Goal: Transaction & Acquisition: Purchase product/service

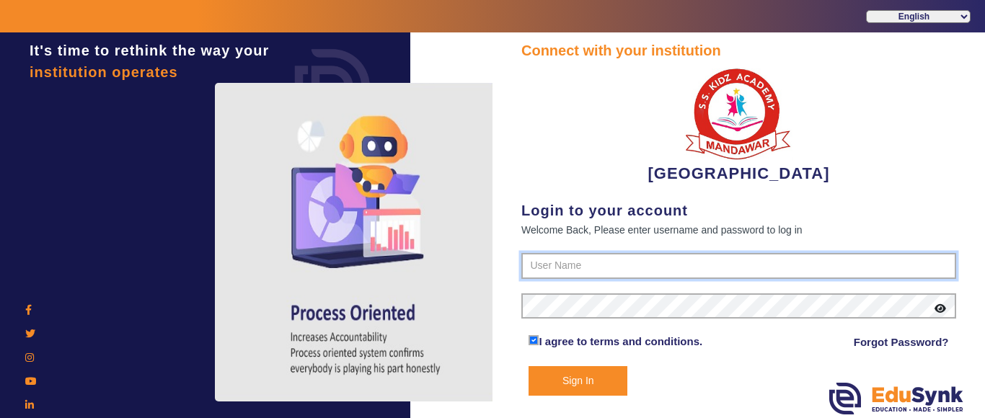
type input "9928895959"
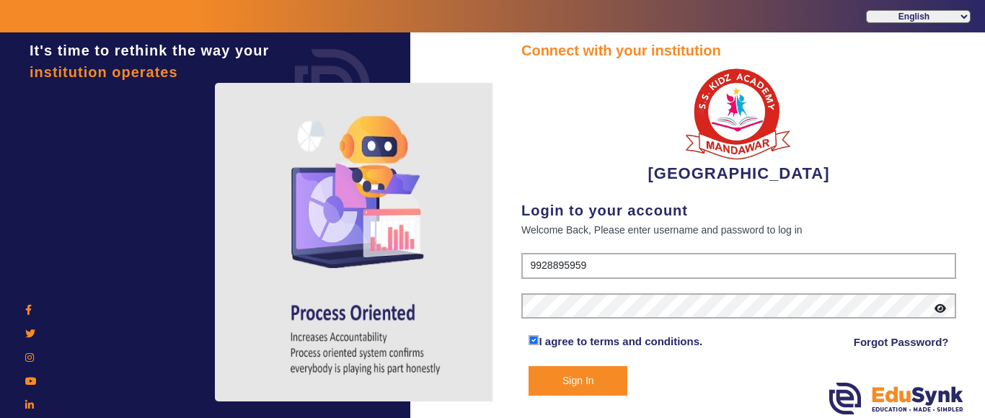
click at [578, 387] on button "Sign In" at bounding box center [578, 381] width 99 height 30
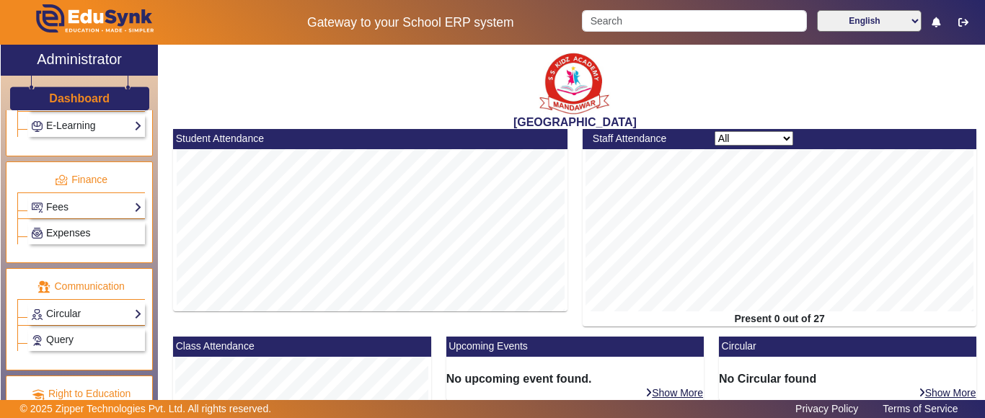
scroll to position [721, 0]
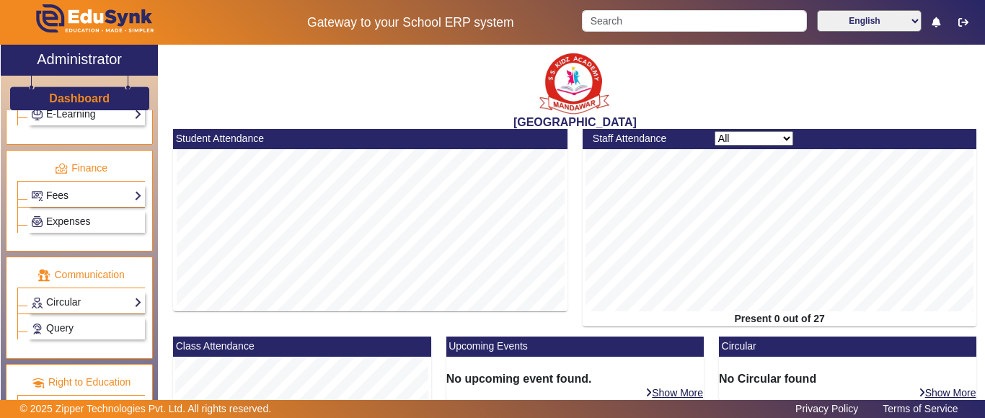
click at [62, 196] on link "Fees" at bounding box center [86, 195] width 111 height 17
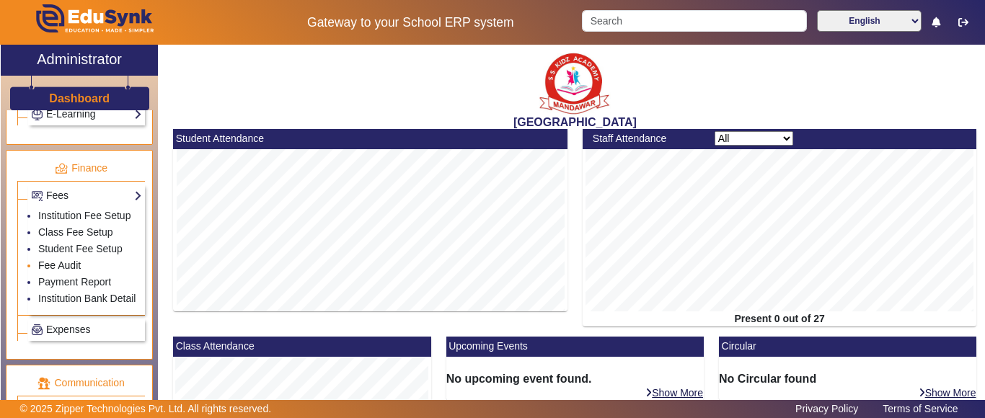
click at [58, 271] on link "Fee Audit" at bounding box center [59, 266] width 43 height 12
click at [69, 271] on link "Fee Audit" at bounding box center [59, 266] width 43 height 12
click at [53, 271] on link "Fee Audit" at bounding box center [59, 266] width 43 height 12
click at [671, 27] on input "Search" at bounding box center [694, 21] width 224 height 22
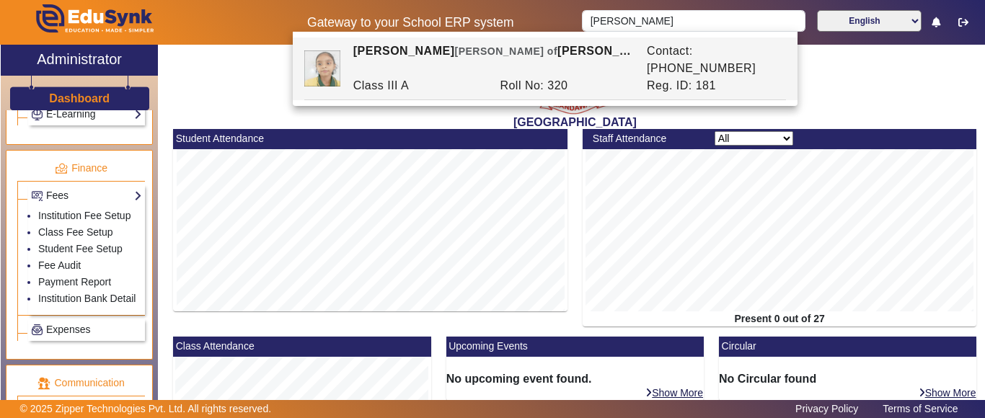
click at [389, 77] on div "Class III A" at bounding box center [418, 85] width 147 height 17
type input "[PERSON_NAME]"
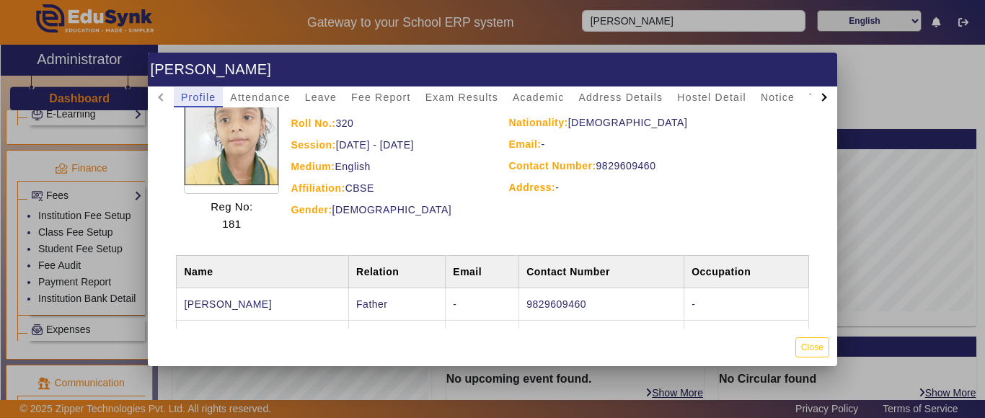
scroll to position [144, 0]
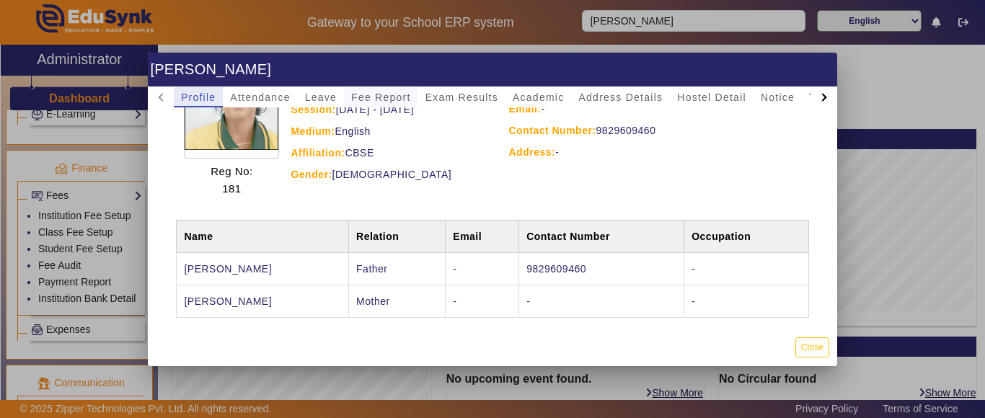
click at [370, 95] on span "Fee Report" at bounding box center [381, 97] width 60 height 10
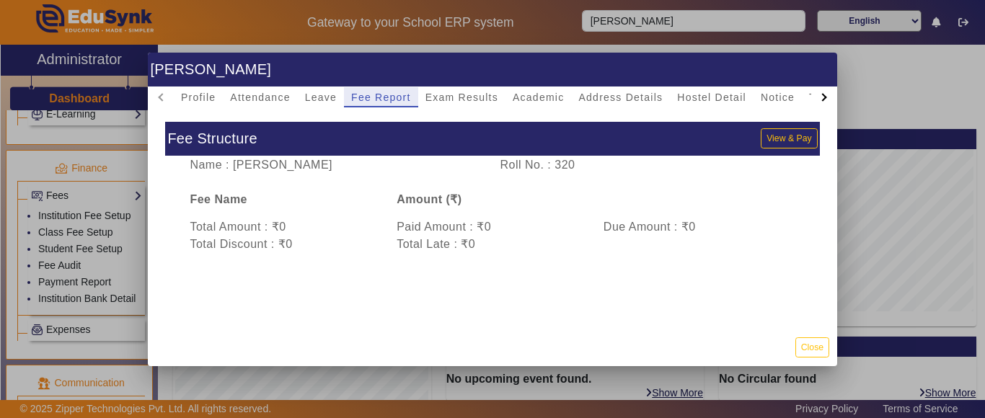
scroll to position [0, 0]
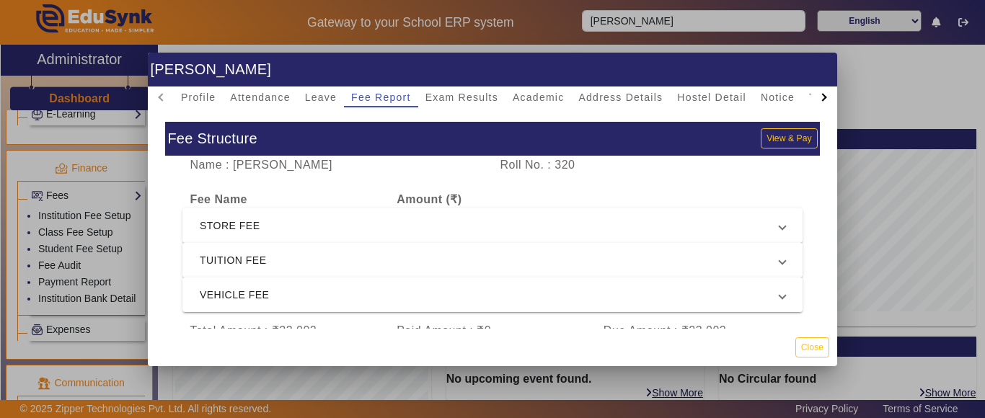
click at [291, 260] on span "TUITION FEE" at bounding box center [490, 260] width 580 height 17
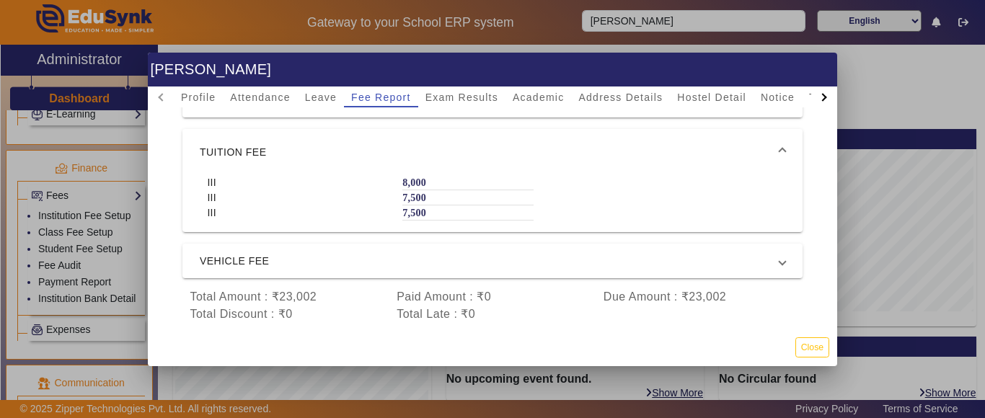
scroll to position [96, 0]
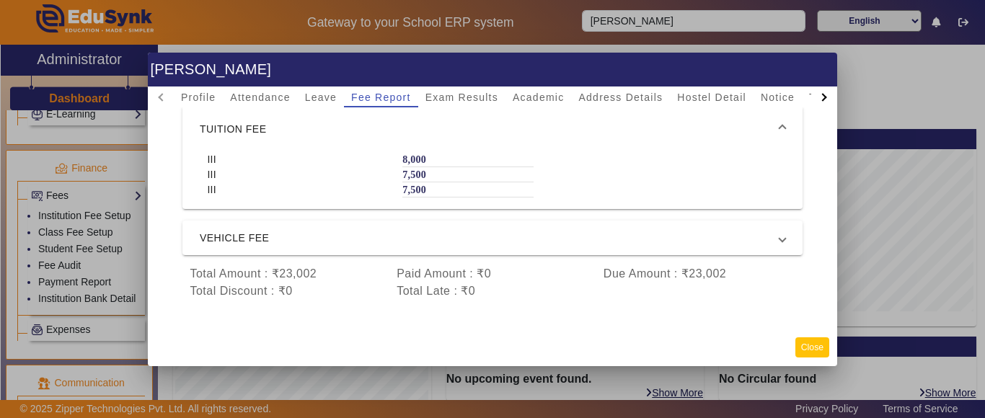
click at [810, 345] on button "Close" at bounding box center [812, 346] width 34 height 19
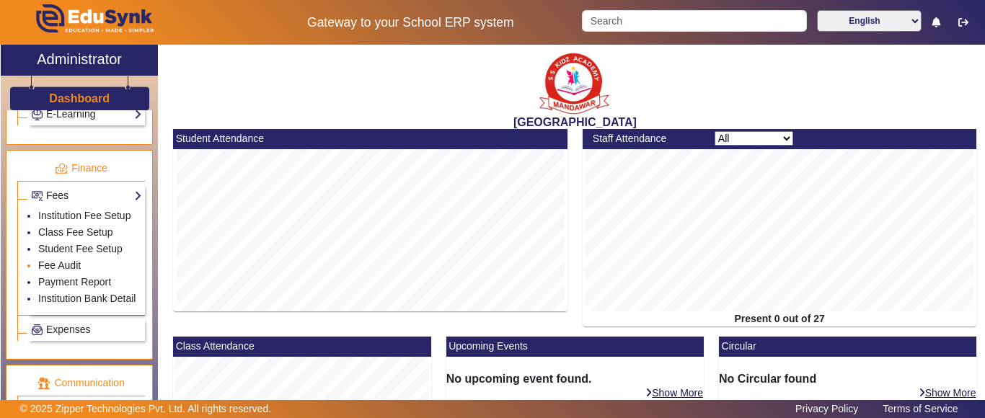
click at [53, 274] on li "Fee Audit" at bounding box center [90, 266] width 104 height 17
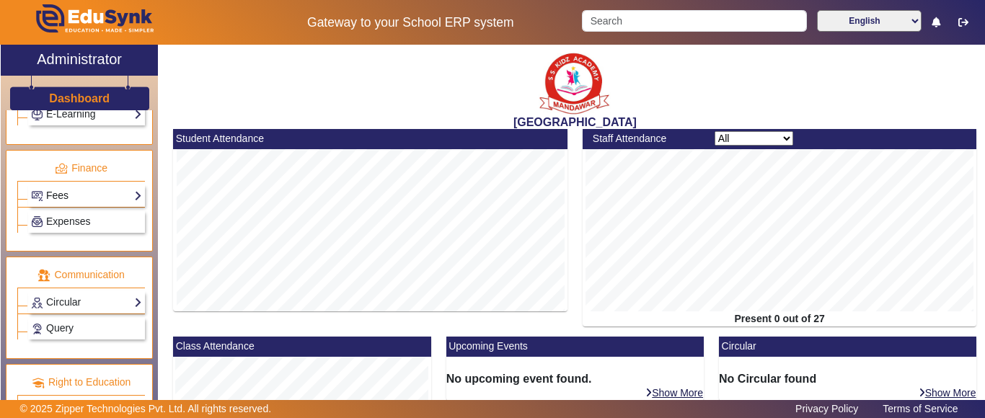
click at [66, 202] on link "Fees" at bounding box center [86, 195] width 111 height 17
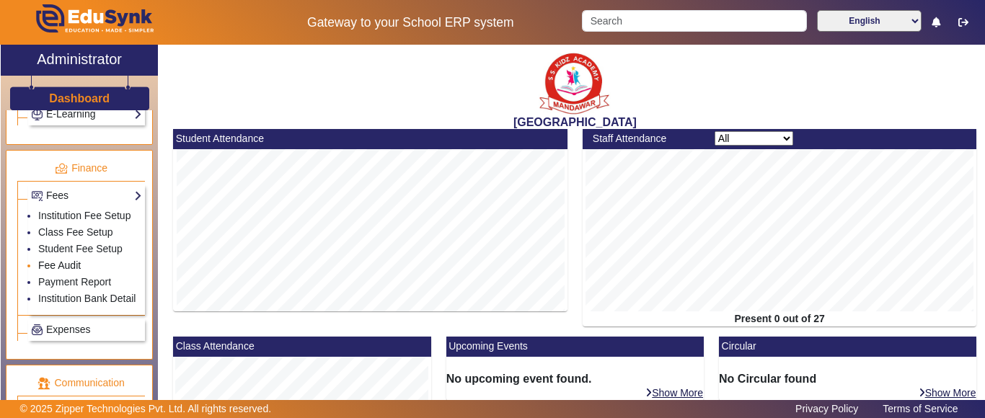
click at [64, 271] on link "Fee Audit" at bounding box center [59, 266] width 43 height 12
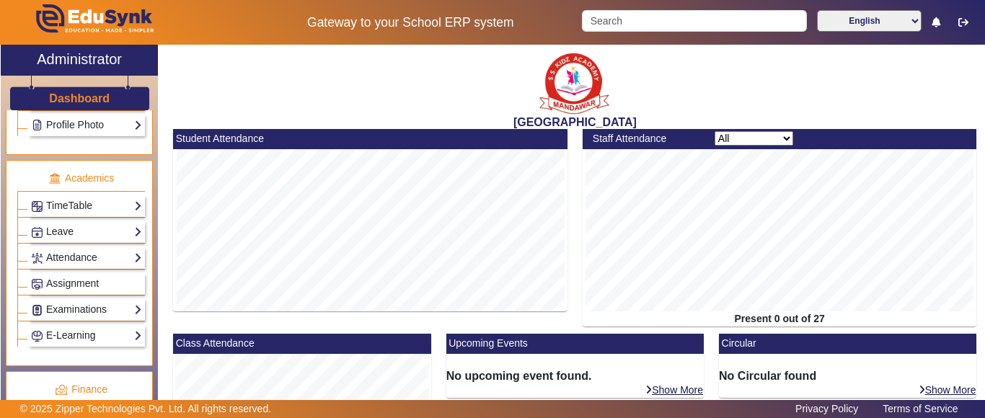
scroll to position [737, 0]
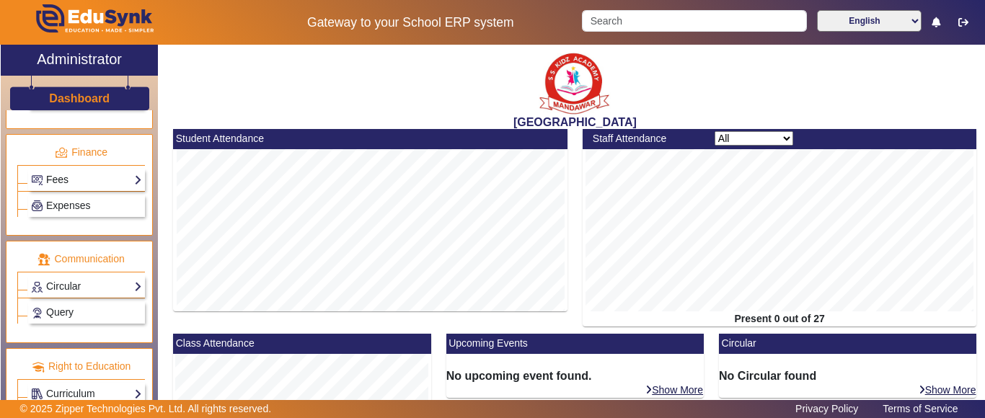
click at [71, 185] on link "Fees" at bounding box center [86, 180] width 111 height 17
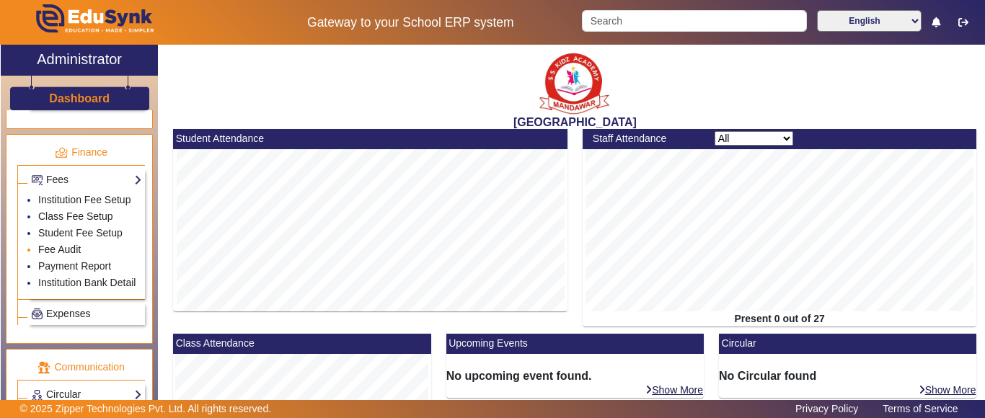
click at [61, 255] on link "Fee Audit" at bounding box center [59, 250] width 43 height 12
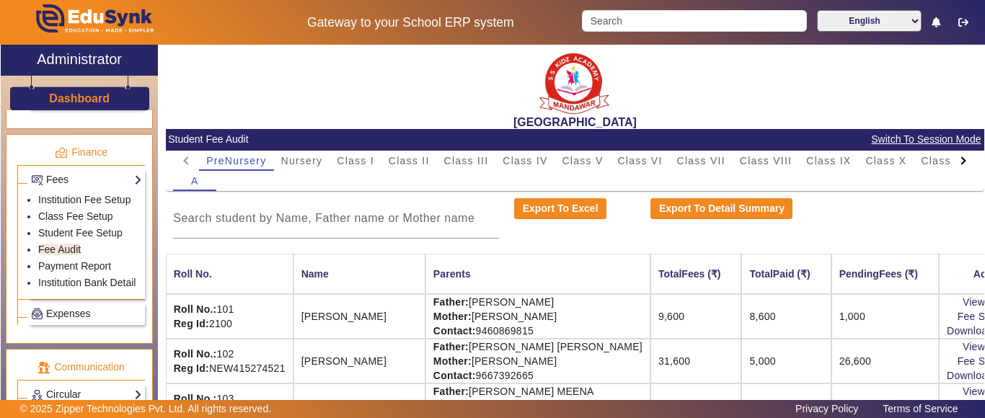
drag, startPoint x: 661, startPoint y: 37, endPoint x: 656, endPoint y: 19, distance: 18.9
click at [660, 34] on div "Gateway to your School ERP system English हिंदी (Hindi) ಕನ್ನಡ (Kannada) தமிழ் (…" at bounding box center [493, 22] width 984 height 45
click at [656, 19] on input "Search" at bounding box center [694, 21] width 224 height 22
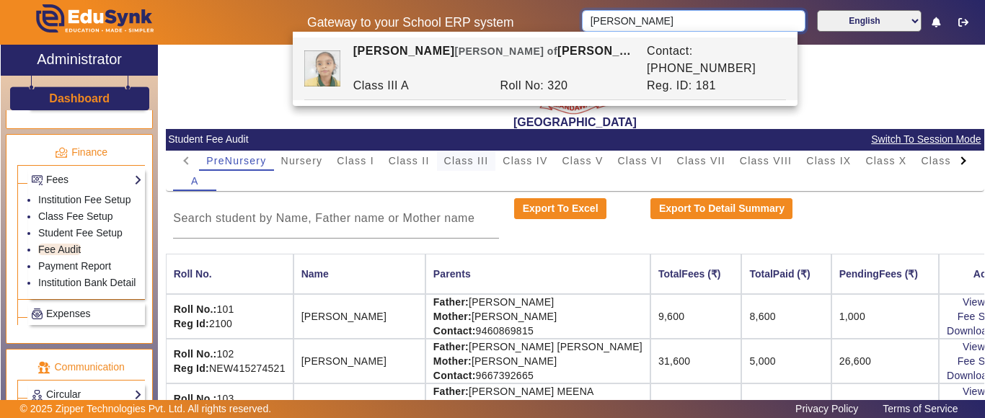
type input "[PERSON_NAME]"
click at [469, 159] on span "Class III" at bounding box center [466, 161] width 45 height 10
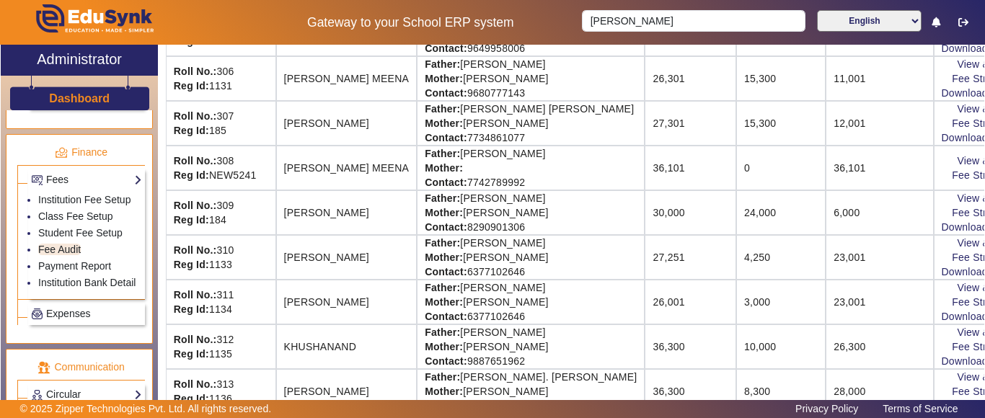
scroll to position [984, 0]
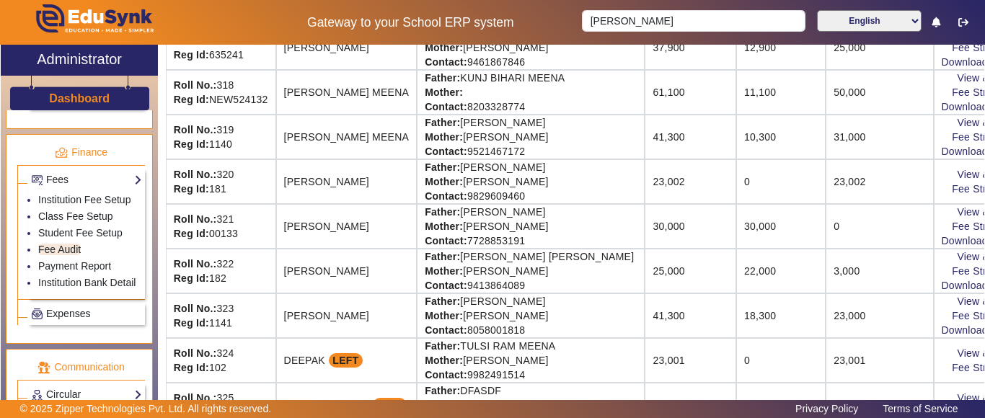
drag, startPoint x: 928, startPoint y: 191, endPoint x: 944, endPoint y: 180, distance: 19.6
click at [984, 183] on div "[GEOGRAPHIC_DATA] Student Fee Audit Switch To Session Mode PreNursery Nursery C…" at bounding box center [575, 223] width 819 height 356
click at [926, 184] on td "23,002" at bounding box center [879, 181] width 107 height 45
drag, startPoint x: 925, startPoint y: 179, endPoint x: 943, endPoint y: 190, distance: 21.6
click at [981, 190] on div "[GEOGRAPHIC_DATA] Student Fee Audit Switch To Session Mode PreNursery Nursery C…" at bounding box center [575, 223] width 819 height 356
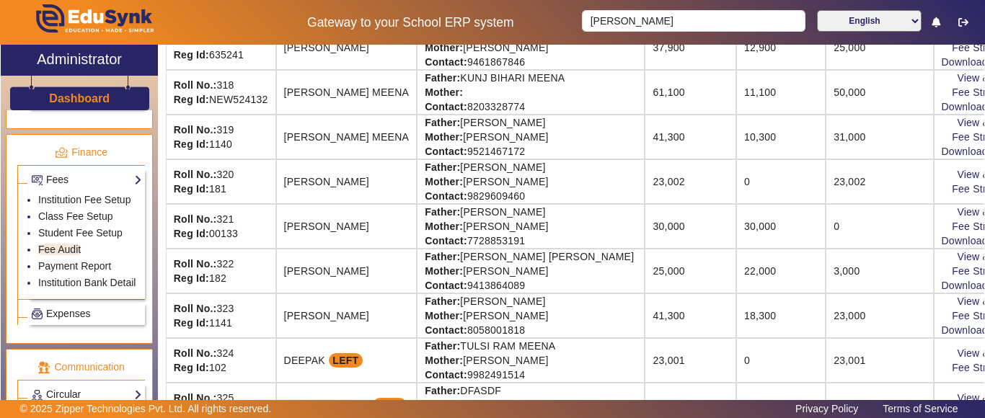
click at [826, 187] on td "0" at bounding box center [780, 181] width 89 height 45
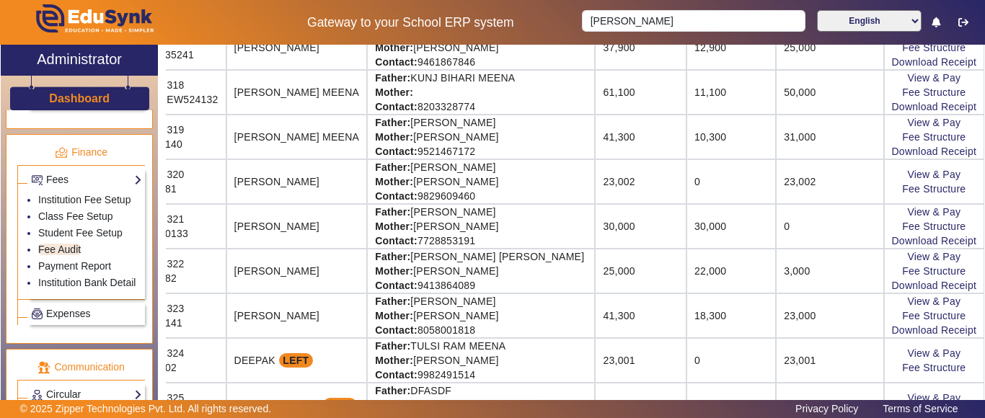
scroll to position [984, 120]
drag, startPoint x: 854, startPoint y: 187, endPoint x: 984, endPoint y: 193, distance: 130.6
click at [984, 193] on div "X Administrator Dashboard Administration Institution Institution Details Sessio…" at bounding box center [492, 239] width 985 height 389
click at [923, 177] on link "View & Pay" at bounding box center [933, 175] width 53 height 12
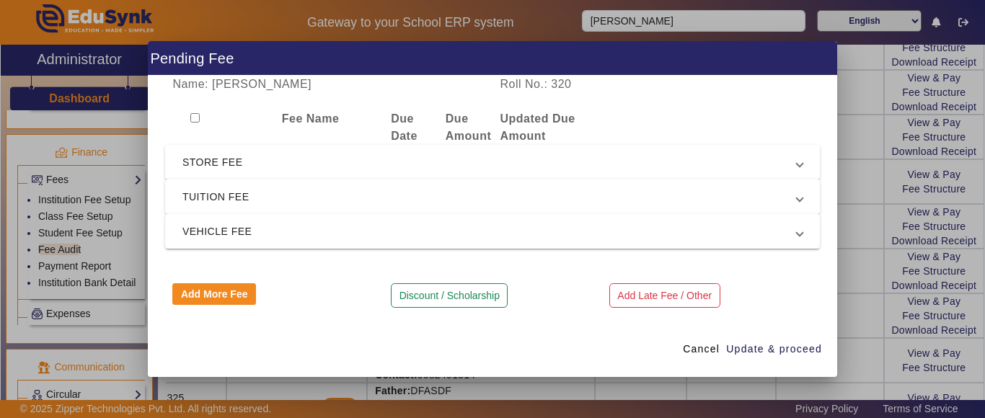
click at [205, 199] on span "TUITION FEE" at bounding box center [489, 196] width 614 height 17
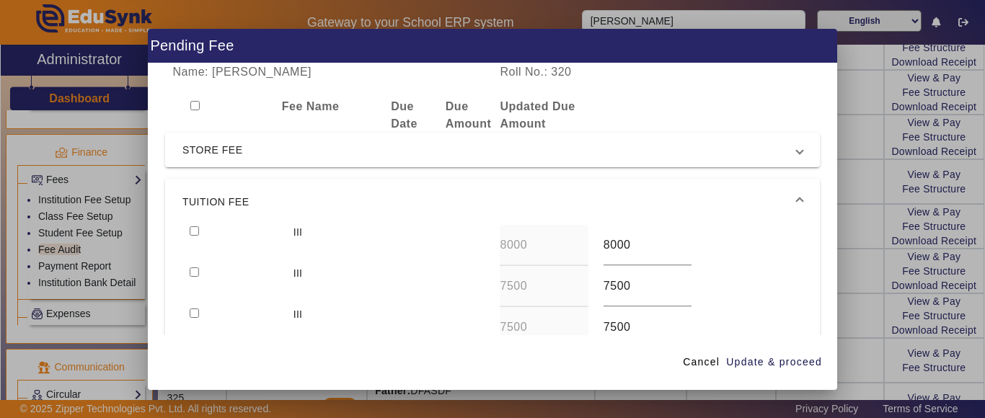
click at [192, 234] on input "checkbox" at bounding box center [194, 230] width 9 height 9
checkbox input "true"
click at [194, 264] on div at bounding box center [233, 245] width 103 height 41
drag, startPoint x: 188, startPoint y: 268, endPoint x: 197, endPoint y: 278, distance: 13.3
click at [189, 268] on div at bounding box center [233, 286] width 103 height 41
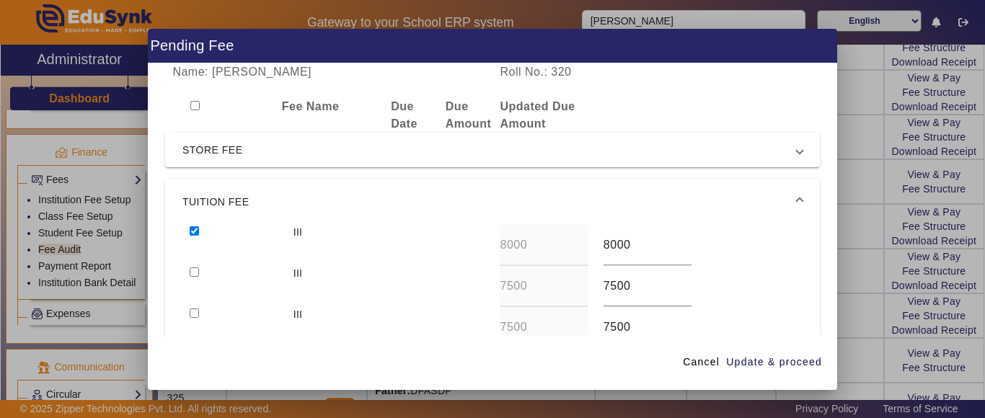
click at [199, 272] on input "checkbox" at bounding box center [194, 272] width 9 height 9
checkbox input "true"
click at [763, 359] on span "Update & proceed" at bounding box center [774, 362] width 96 height 15
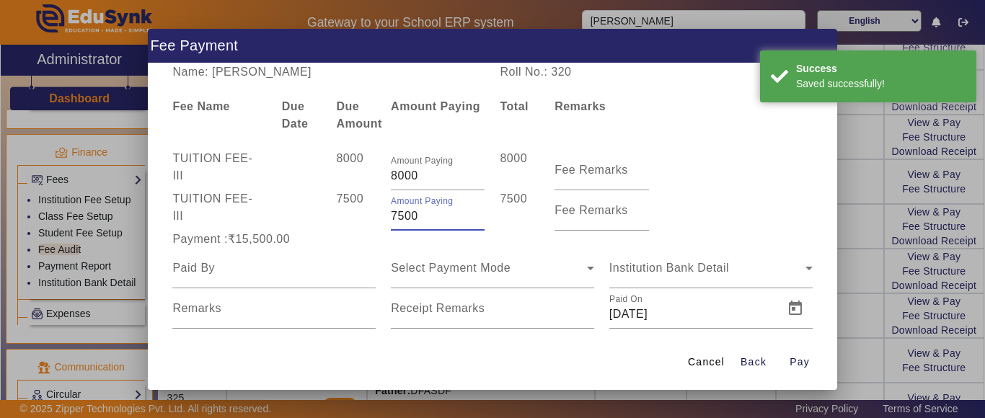
drag, startPoint x: 435, startPoint y: 208, endPoint x: 372, endPoint y: 209, distance: 62.7
click at [372, 209] on div "TUITION FEE - III 7500 Amount Paying 7500 7500 Fee Remarks" at bounding box center [492, 210] width 655 height 40
type input "2000"
click at [286, 262] on input at bounding box center [273, 268] width 203 height 17
click at [237, 271] on input at bounding box center [273, 268] width 203 height 17
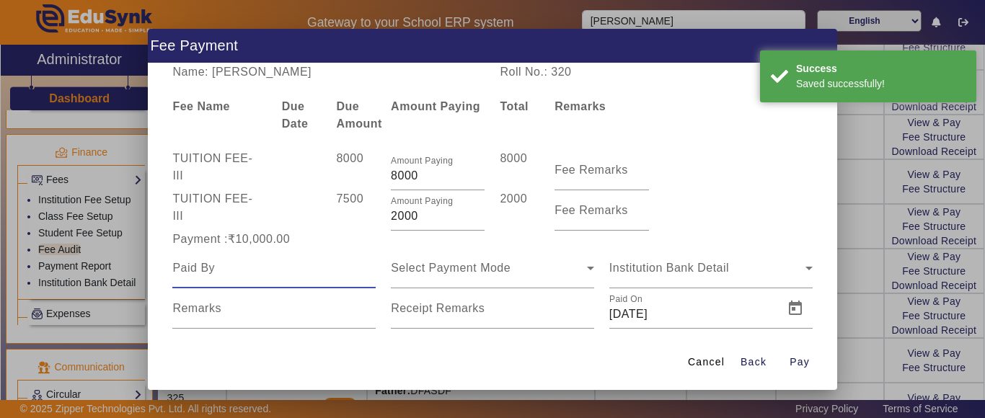
click at [237, 271] on input at bounding box center [273, 268] width 203 height 17
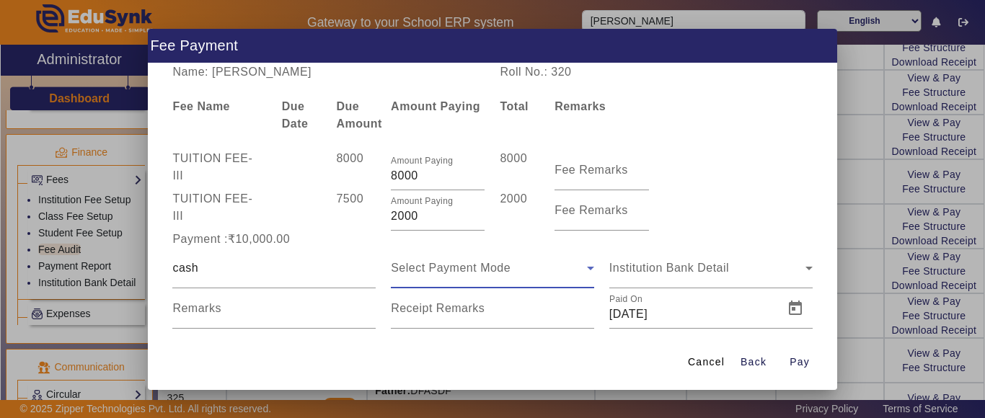
click at [439, 268] on span "Select Payment Mode" at bounding box center [451, 268] width 120 height 12
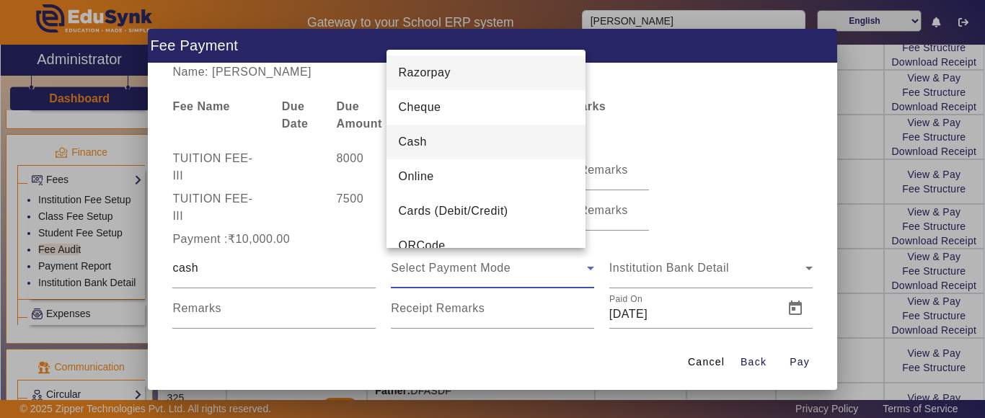
click at [420, 138] on span "Cash" at bounding box center [412, 141] width 28 height 17
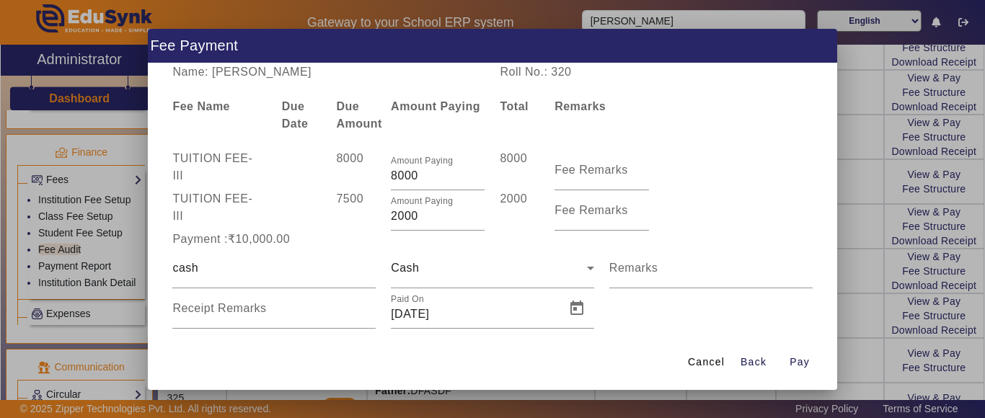
drag, startPoint x: 239, startPoint y: 283, endPoint x: 149, endPoint y: 275, distance: 90.4
click at [149, 275] on div "Name: [PERSON_NAME] Roll No.: 320 Fee Name Due Date Due Amount Amount Paying To…" at bounding box center [492, 199] width 689 height 272
click at [223, 273] on input "cash" at bounding box center [273, 268] width 203 height 17
drag, startPoint x: 219, startPoint y: 271, endPoint x: 147, endPoint y: 267, distance: 72.2
click at [148, 267] on div "Name: [PERSON_NAME] Roll No.: 320 Fee Name Due Date Due Amount Amount Paying To…" at bounding box center [492, 199] width 689 height 272
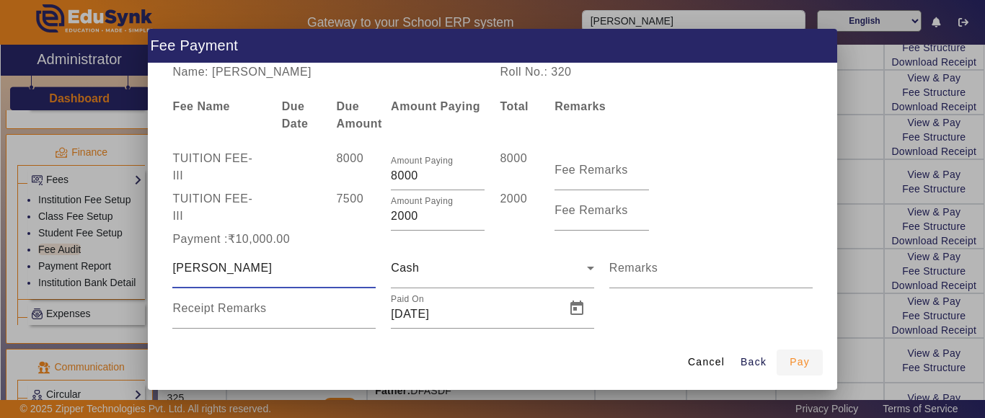
type input "[PERSON_NAME]"
click at [786, 363] on span "button" at bounding box center [800, 362] width 46 height 35
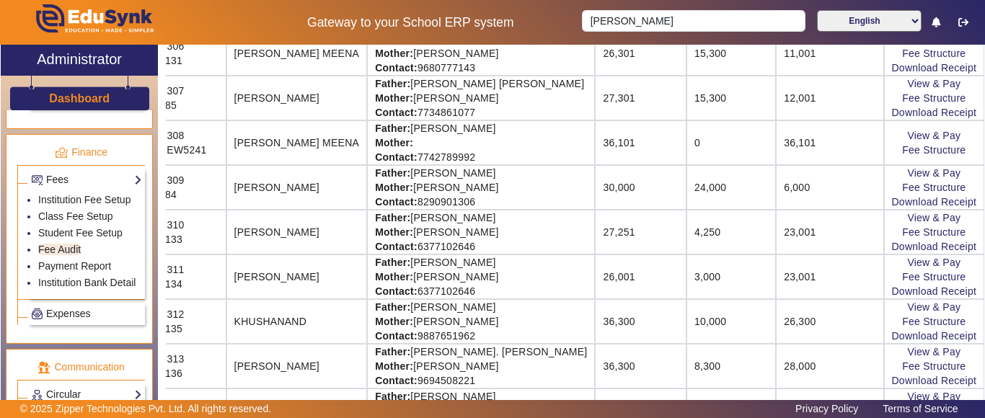
scroll to position [407, 120]
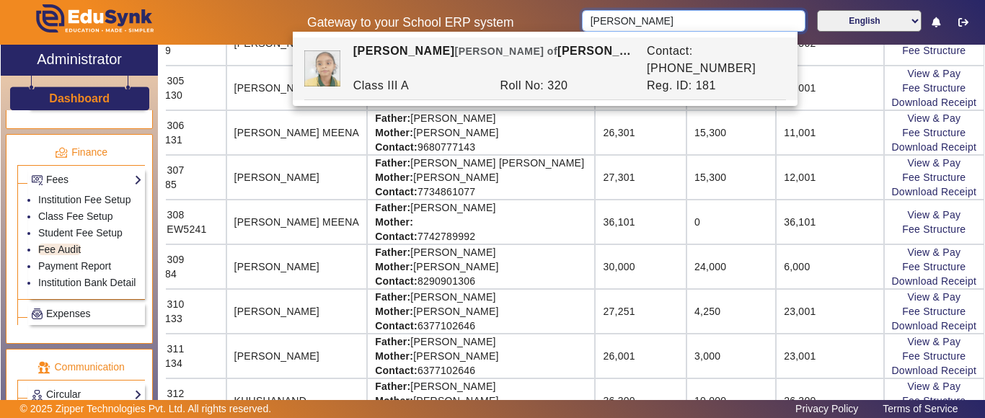
drag, startPoint x: 601, startPoint y: 25, endPoint x: 570, endPoint y: 27, distance: 31.0
click at [570, 27] on div "Gateway to your School ERP system [PERSON_NAME] English हिंदी (Hindi) ಕನ್ನಡ (Ka…" at bounding box center [493, 22] width 984 height 45
type input "[PERSON_NAME]"
click at [387, 144] on strong "Contact:" at bounding box center [396, 147] width 43 height 12
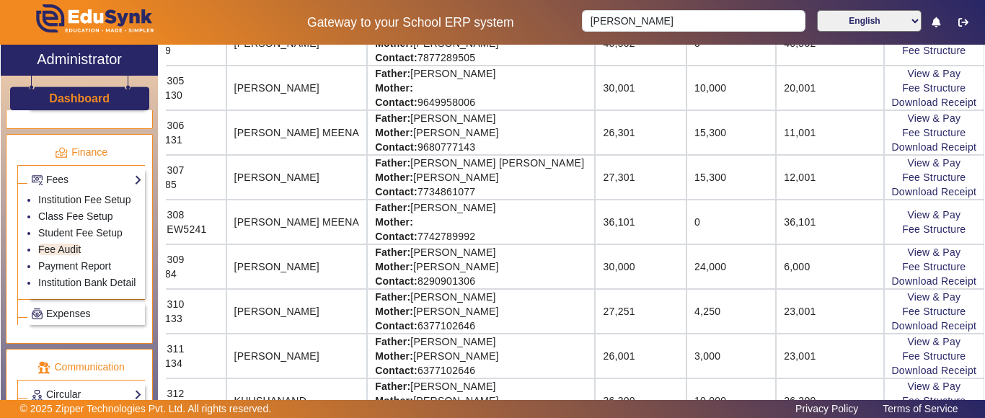
scroll to position [0, 120]
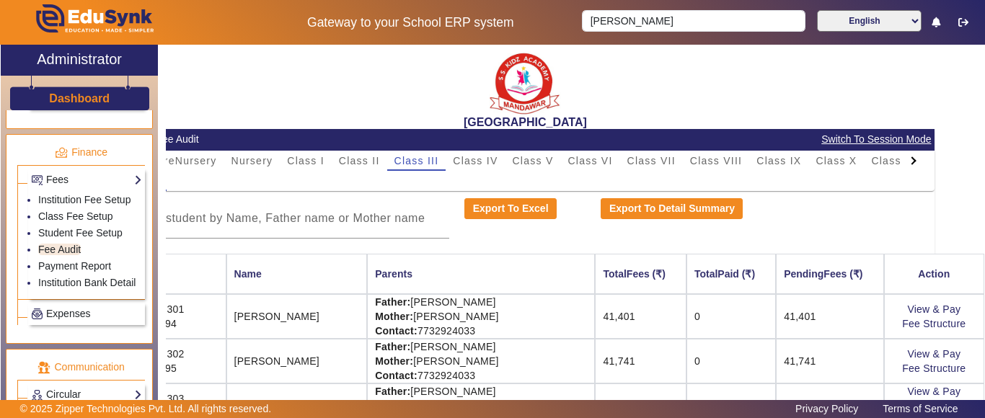
click at [901, 156] on div at bounding box center [914, 161] width 26 height 20
click at [831, 156] on mat-tab-header "PreNursery Nursery Class I Class II Class III Class IV Class V Class VI Class V…" at bounding box center [524, 161] width 803 height 20
click at [846, 159] on span "U.K.G." at bounding box center [864, 161] width 36 height 10
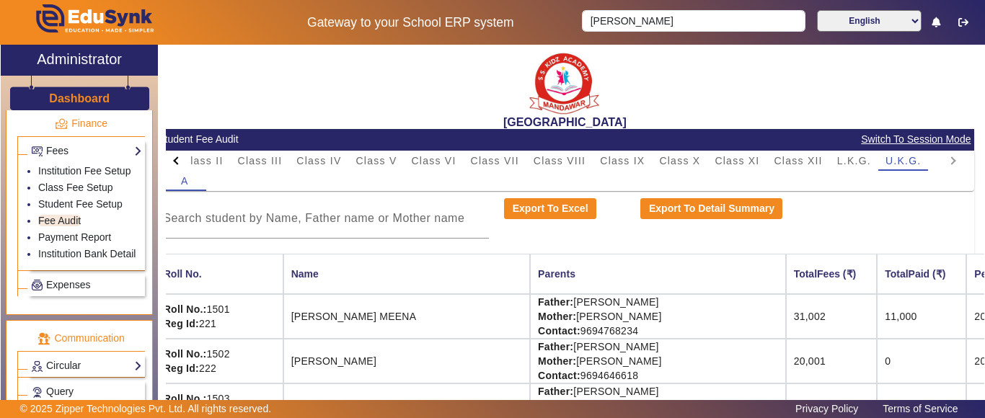
scroll to position [659, 0]
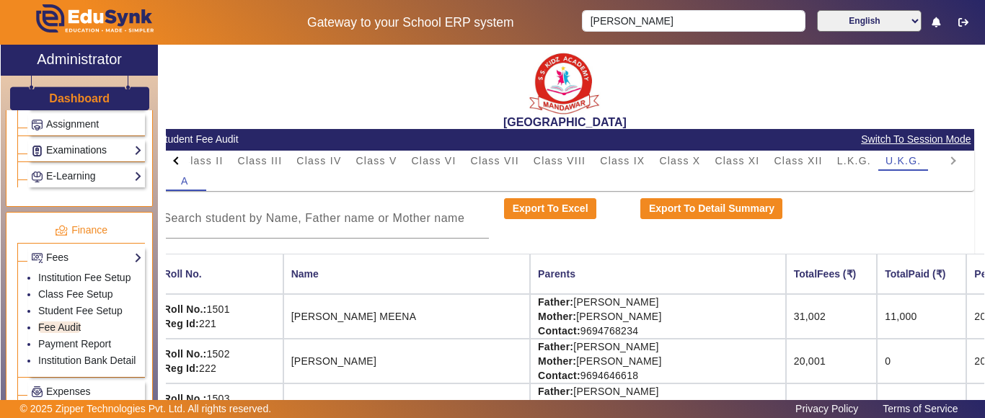
click at [61, 146] on link "Examinations" at bounding box center [86, 150] width 111 height 17
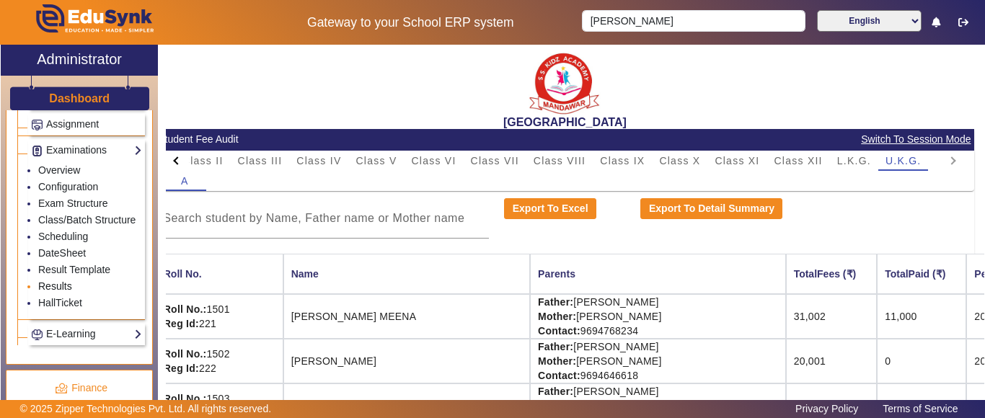
drag, startPoint x: 61, startPoint y: 299, endPoint x: 377, endPoint y: 283, distance: 316.3
click at [62, 292] on link "Results" at bounding box center [55, 287] width 34 height 12
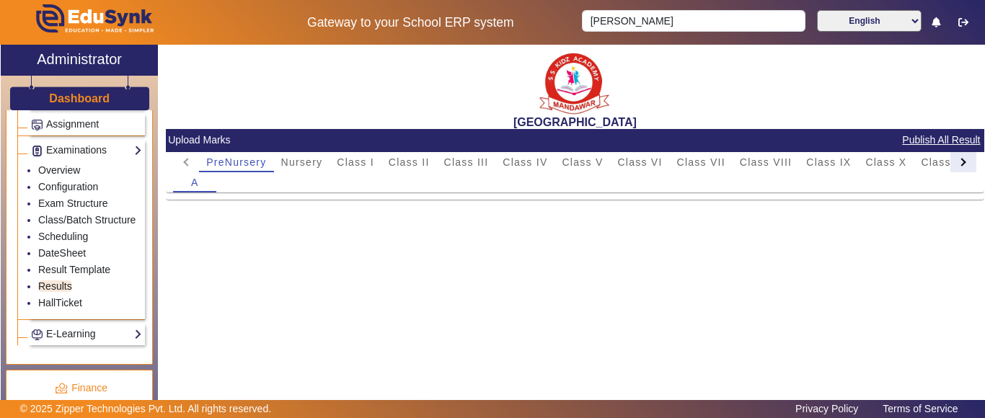
click at [958, 164] on div at bounding box center [963, 162] width 26 height 20
click at [958, 164] on mat-tab-header "PreNursery Nursery Class I Class II Class III Class IV Class V Class VI Class V…" at bounding box center [574, 162] width 803 height 20
drag, startPoint x: 912, startPoint y: 164, endPoint x: 599, endPoint y: 336, distance: 357.0
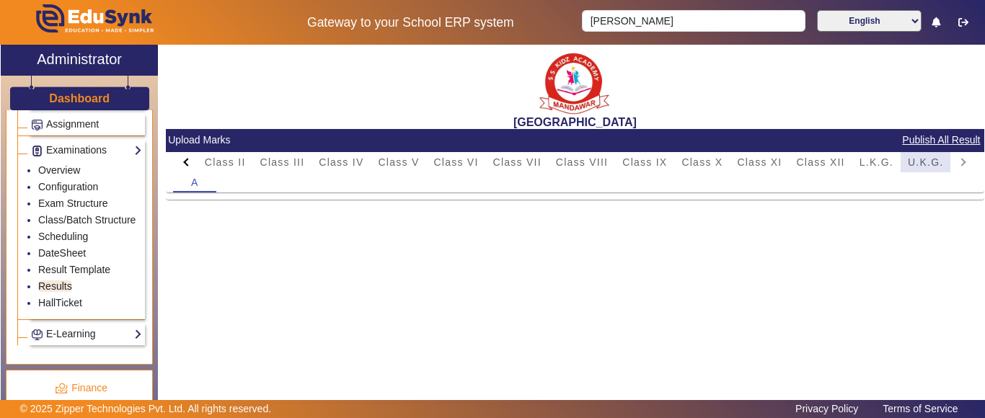
click at [911, 165] on span "U.K.G." at bounding box center [926, 162] width 36 height 10
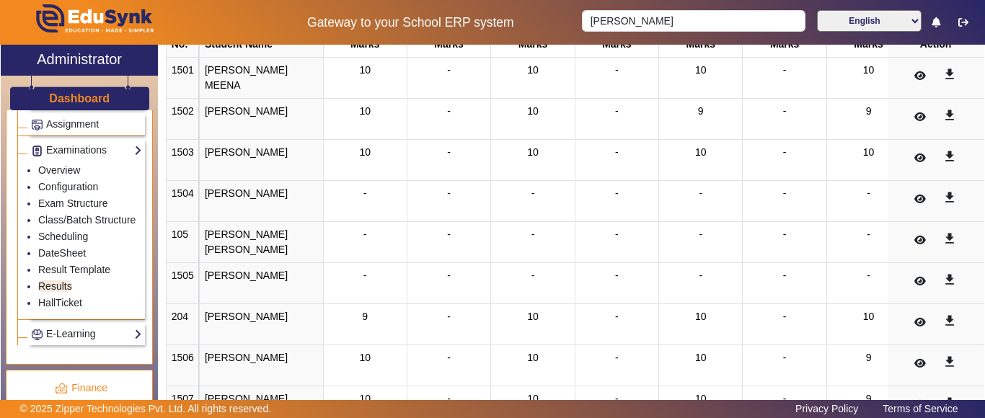
scroll to position [72, 0]
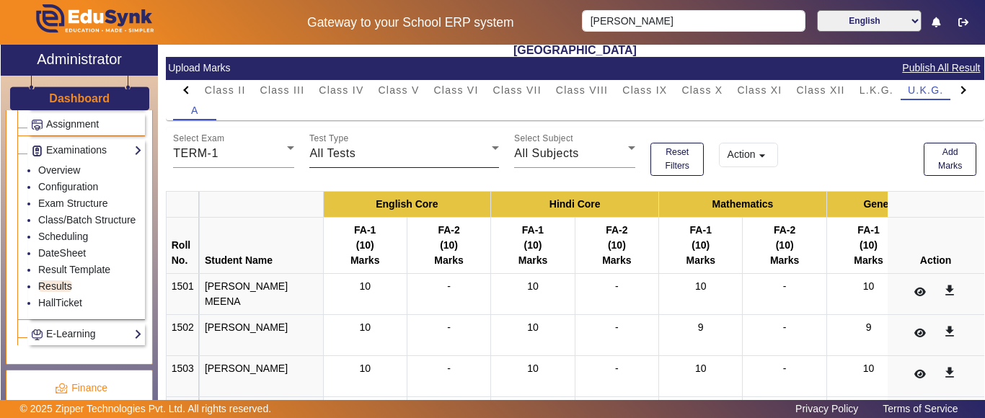
click at [410, 151] on div "All Tests" at bounding box center [400, 153] width 182 height 17
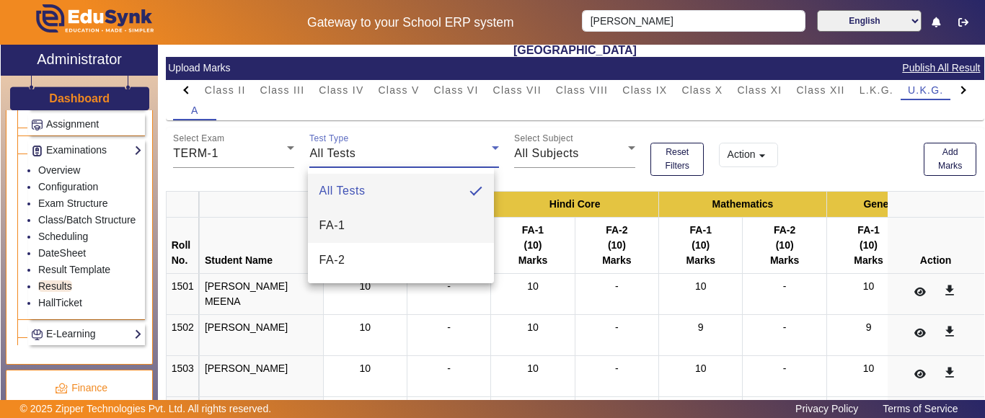
click at [375, 228] on mat-option "FA-1" at bounding box center [401, 225] width 187 height 35
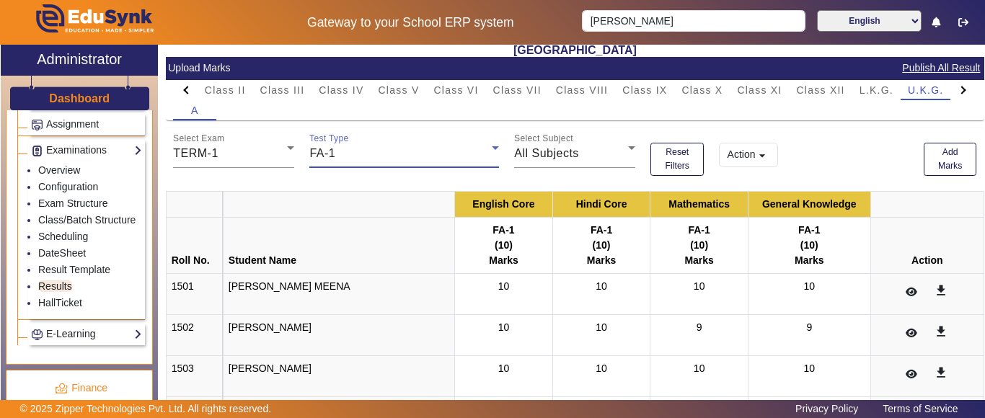
click at [369, 151] on div "FA-1" at bounding box center [400, 153] width 182 height 17
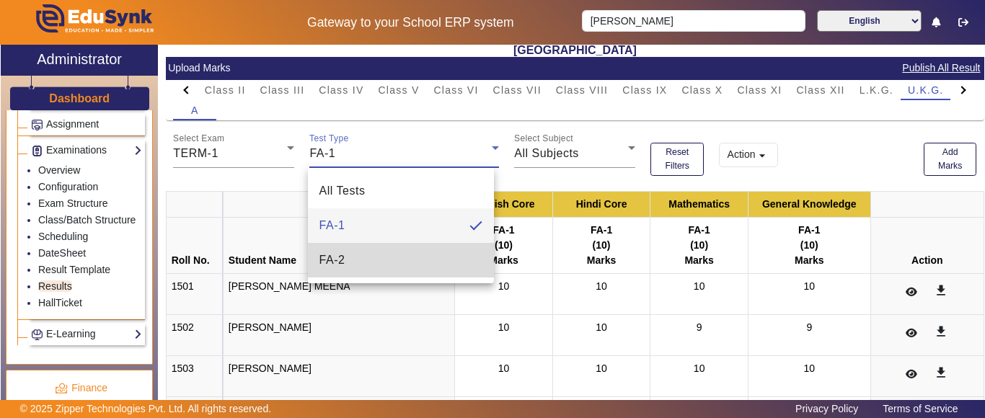
click at [358, 259] on mat-option "FA-2" at bounding box center [401, 260] width 187 height 35
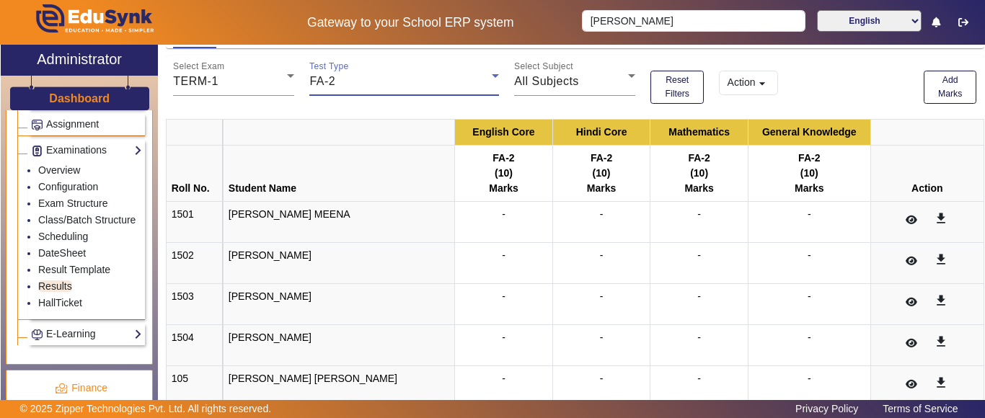
scroll to position [0, 0]
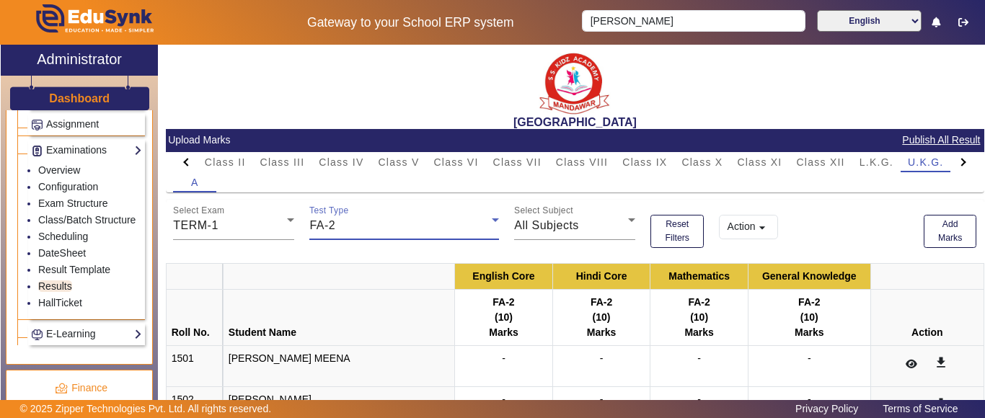
click at [371, 150] on mat-card-header "Upload Marks Publish All Result" at bounding box center [575, 140] width 819 height 23
click at [349, 172] on div "A" at bounding box center [574, 182] width 803 height 20
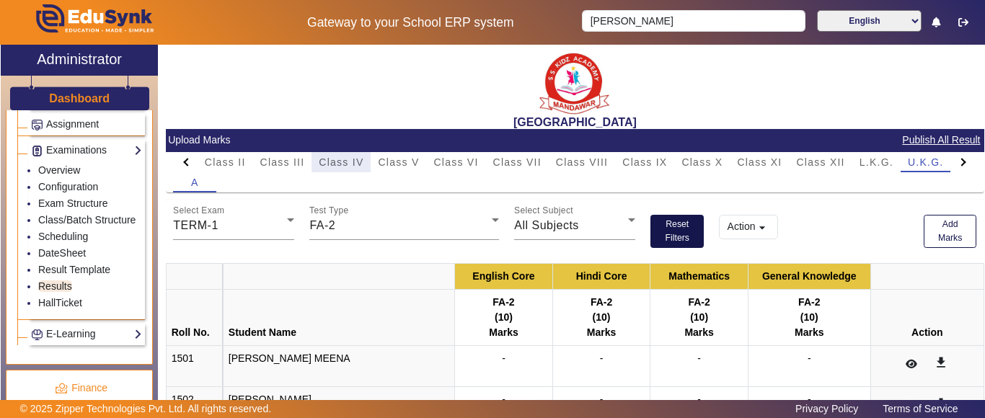
drag, startPoint x: 353, startPoint y: 160, endPoint x: 650, endPoint y: 237, distance: 307.5
click at [353, 159] on span "Class IV" at bounding box center [341, 162] width 45 height 10
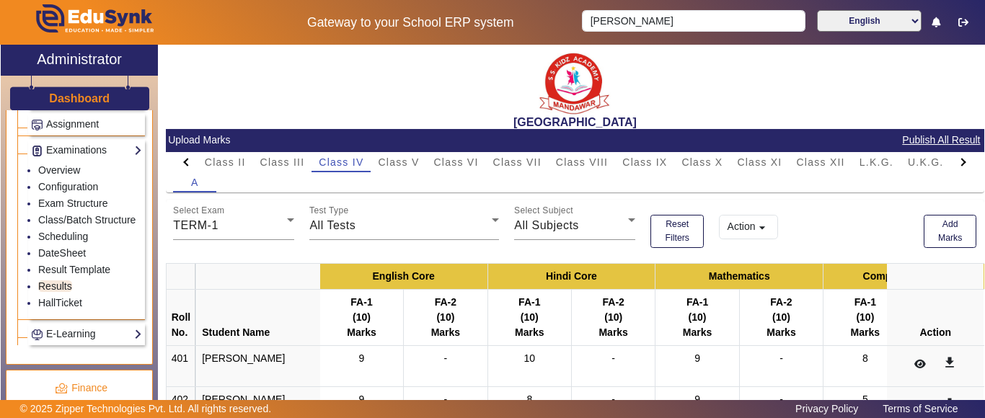
scroll to position [72, 0]
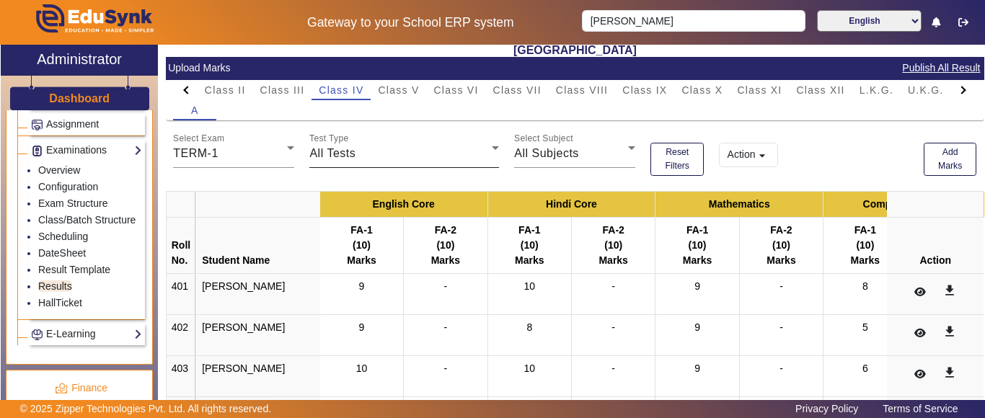
click at [410, 152] on div "All Tests" at bounding box center [400, 153] width 182 height 17
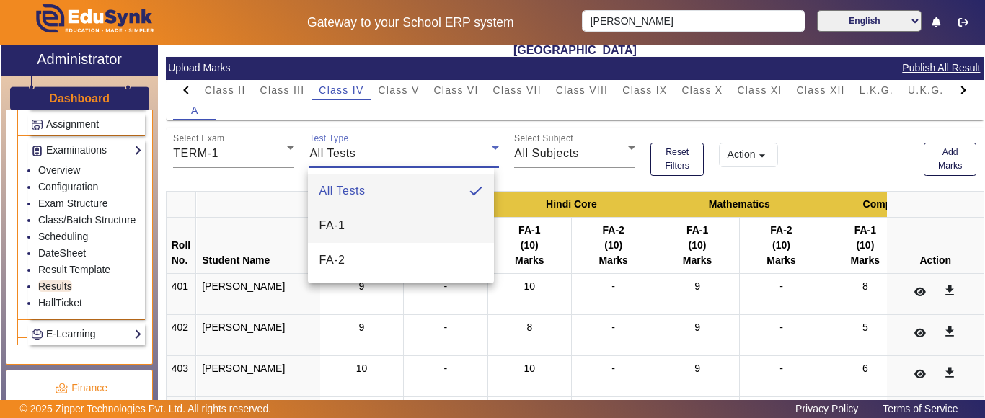
click at [373, 226] on mat-option "FA-1" at bounding box center [401, 225] width 187 height 35
click at [487, 217] on th "Hindi Core" at bounding box center [571, 204] width 168 height 26
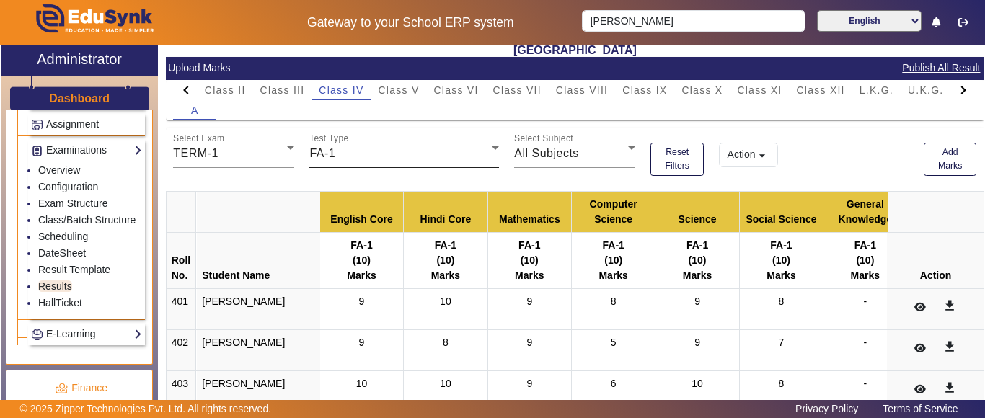
click at [375, 134] on div "Test Type FA-1" at bounding box center [404, 148] width 190 height 40
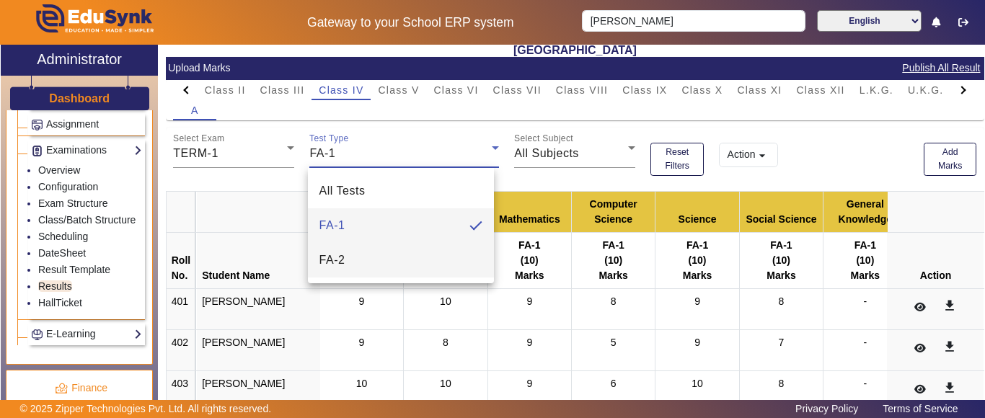
click at [367, 252] on mat-option "FA-2" at bounding box center [401, 260] width 187 height 35
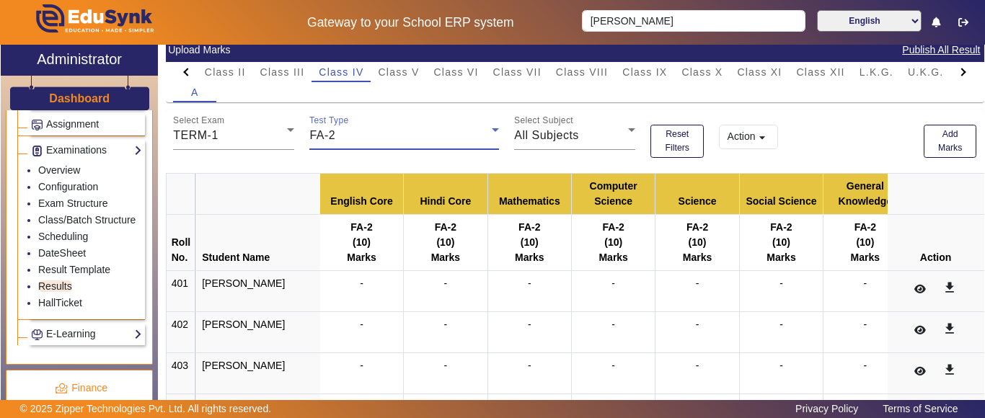
scroll to position [0, 0]
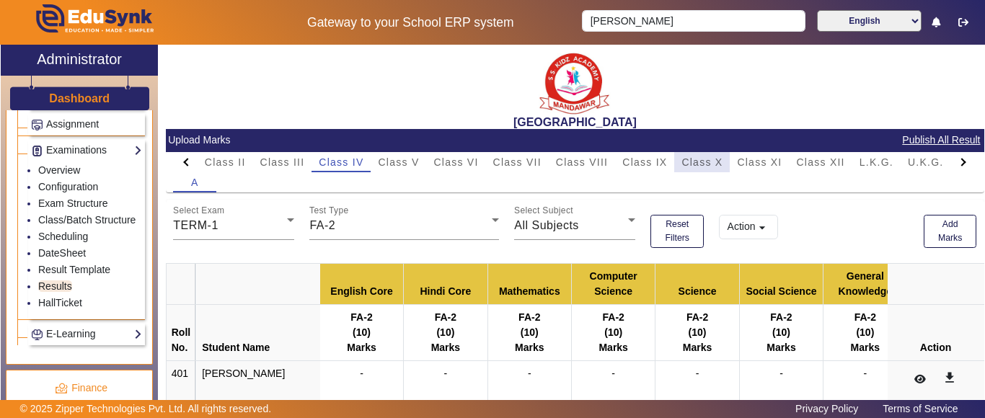
click at [691, 161] on span "Class X" at bounding box center [701, 162] width 41 height 10
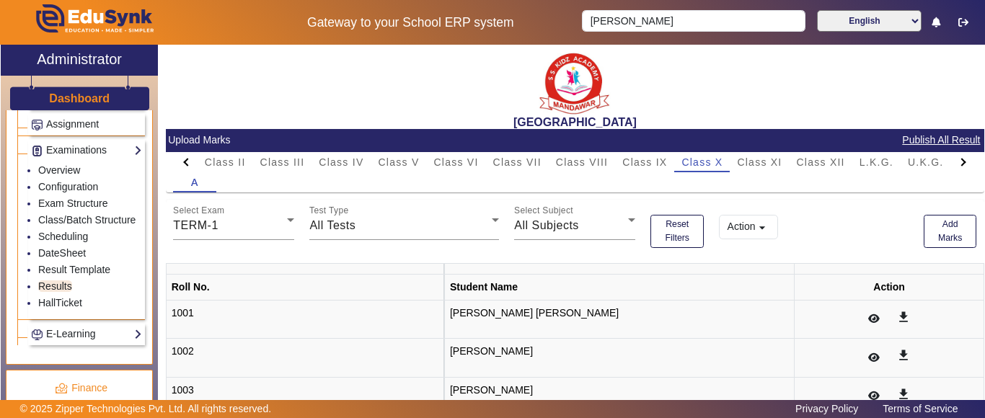
click at [755, 172] on div "A" at bounding box center [574, 182] width 803 height 20
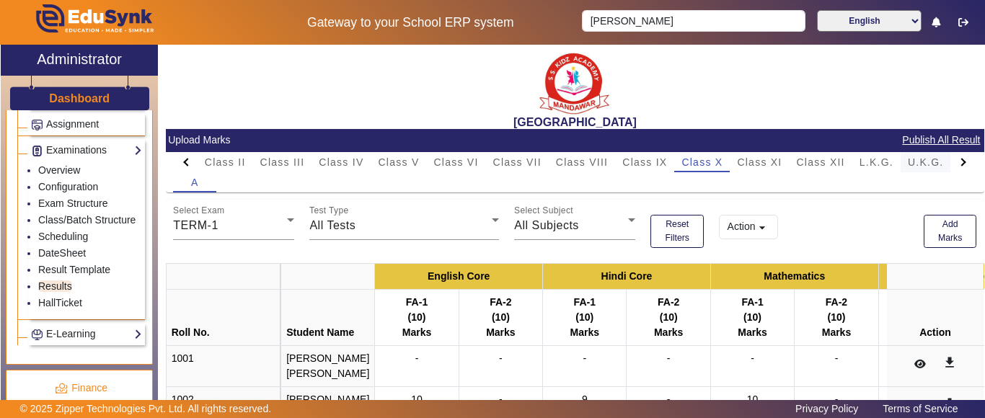
click at [925, 164] on span "U.K.G." at bounding box center [926, 162] width 36 height 10
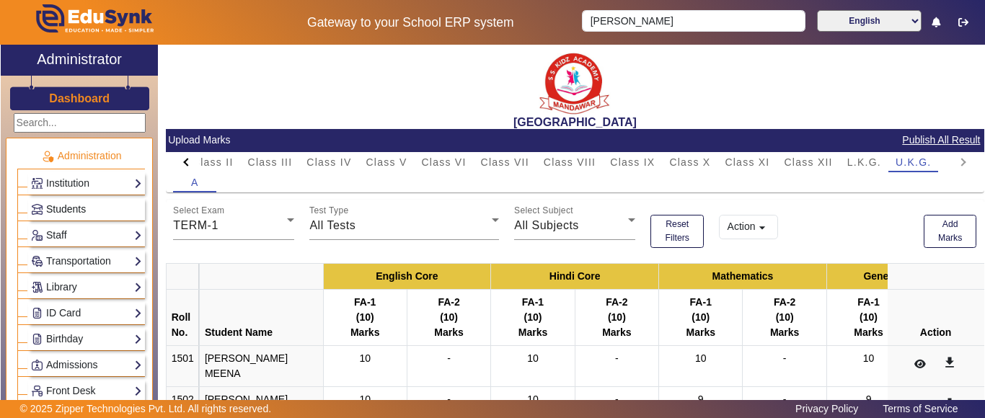
click at [61, 211] on span "Students" at bounding box center [66, 209] width 40 height 12
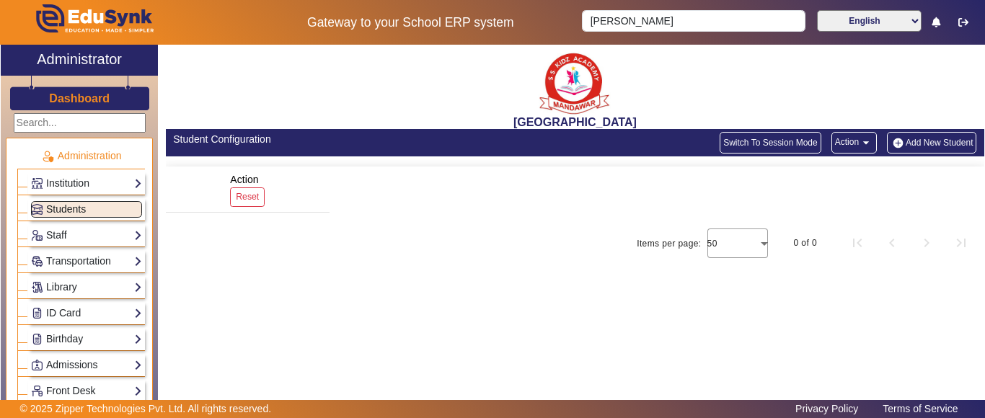
click at [61, 211] on span "Students" at bounding box center [66, 209] width 40 height 12
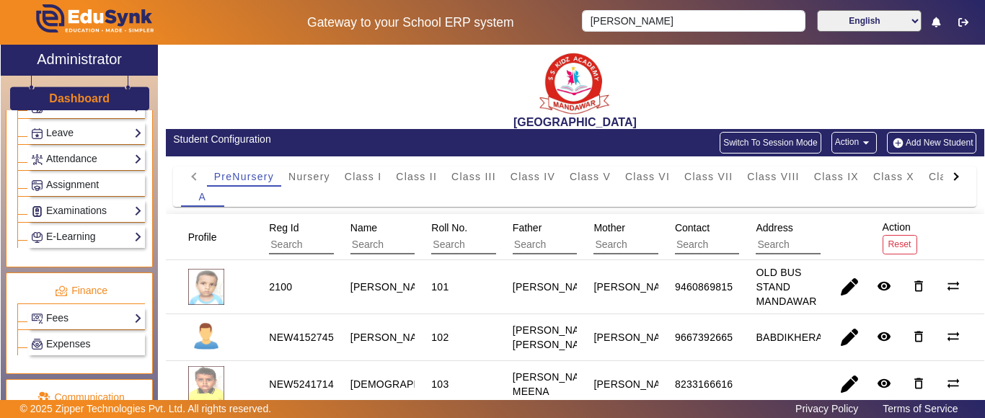
scroll to position [737, 0]
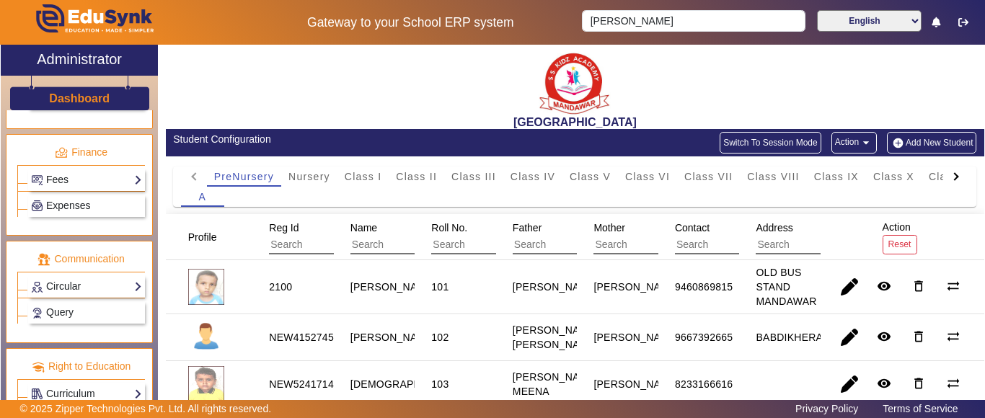
click at [64, 183] on link "Fees" at bounding box center [86, 180] width 111 height 17
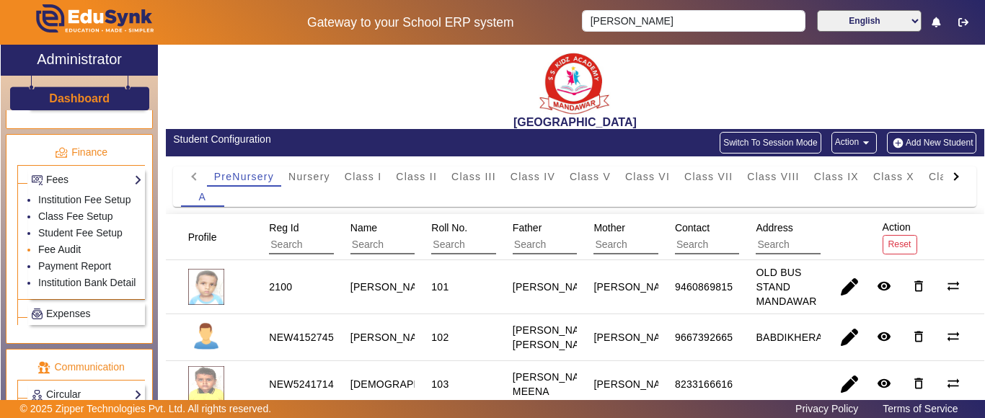
click at [58, 255] on link "Fee Audit" at bounding box center [59, 250] width 43 height 12
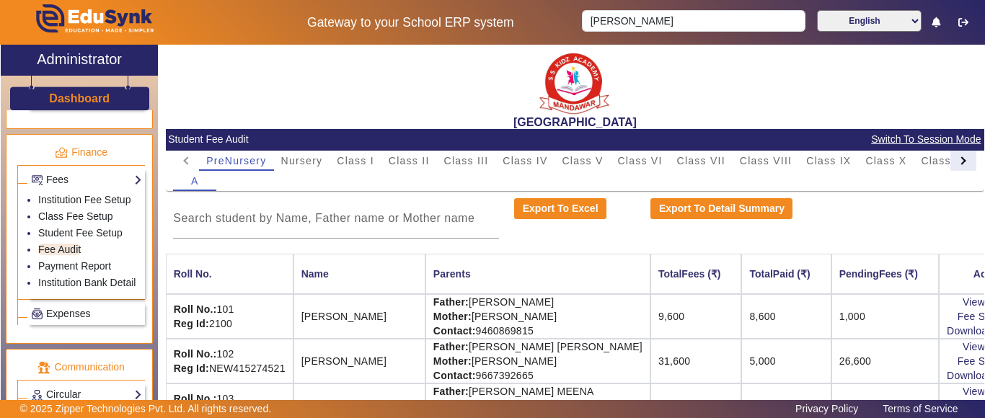
click at [950, 164] on div at bounding box center [963, 161] width 26 height 20
click at [942, 164] on mat-tab-header "PreNursery Nursery Class I Class II Class III Class IV Class V Class VI Class V…" at bounding box center [574, 161] width 803 height 20
click at [884, 167] on div "L.K.G." at bounding box center [864, 161] width 48 height 20
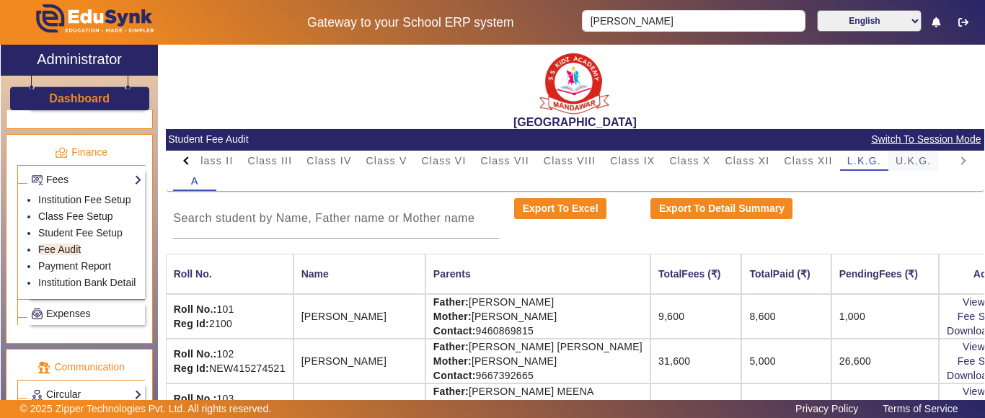
click at [904, 164] on span "U.K.G." at bounding box center [914, 161] width 36 height 10
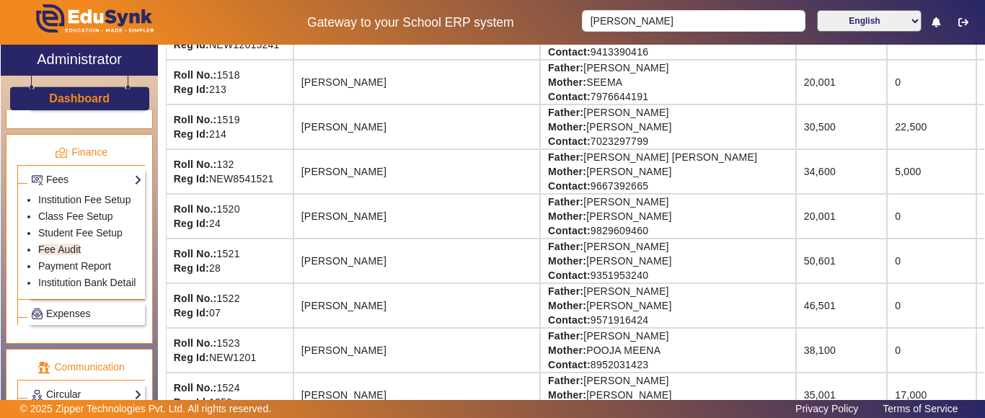
scroll to position [1129, 85]
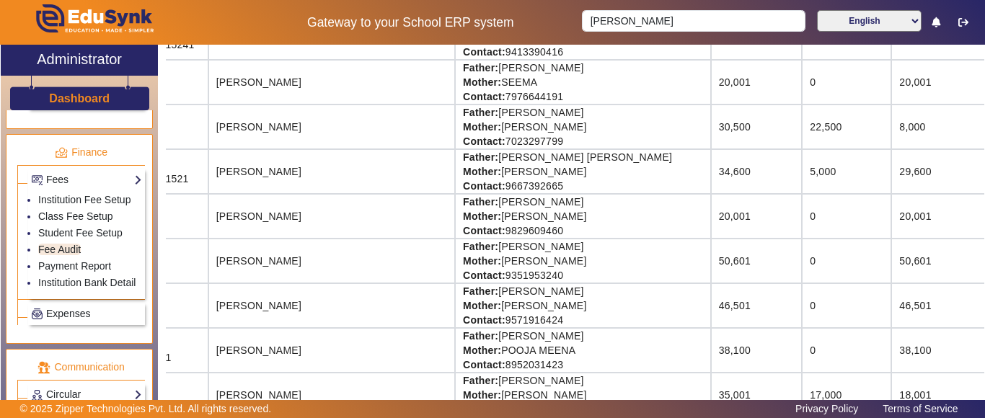
drag, startPoint x: 914, startPoint y: 215, endPoint x: 963, endPoint y: 216, distance: 49.8
click at [984, 219] on div "[GEOGRAPHIC_DATA] Student Fee Audit Switch To Session Mode PreNursery Nursery C…" at bounding box center [575, 223] width 819 height 356
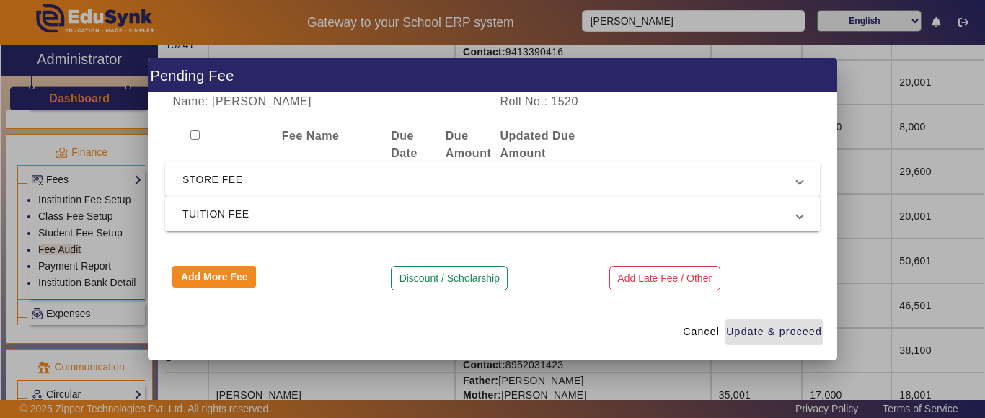
click at [218, 180] on span "STORE FEE" at bounding box center [489, 179] width 614 height 17
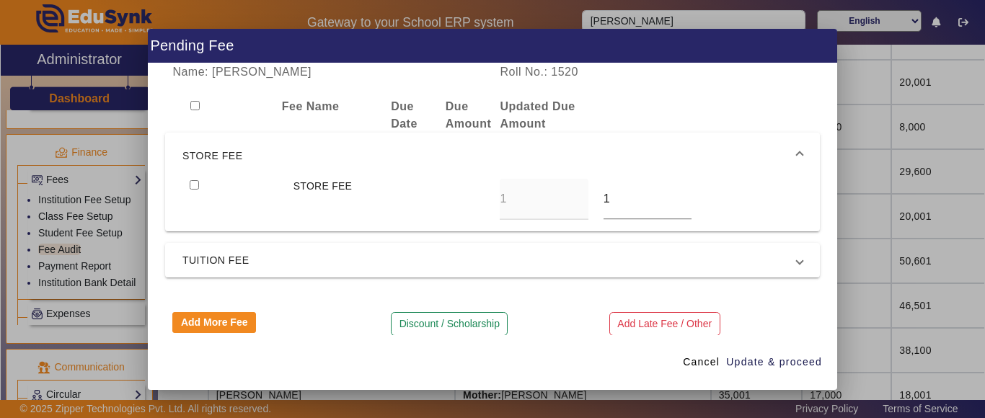
click at [231, 142] on mat-expansion-panel-header "STORE FEE" at bounding box center [492, 156] width 655 height 46
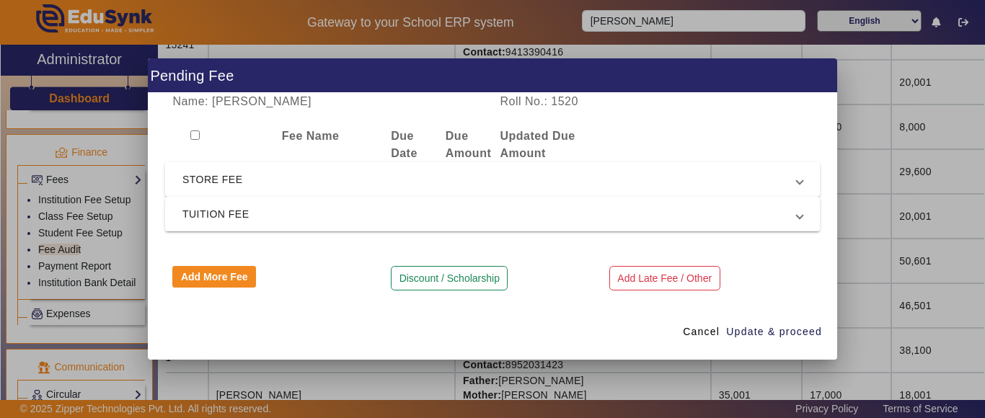
click at [207, 220] on span "TUITION FEE" at bounding box center [489, 214] width 614 height 17
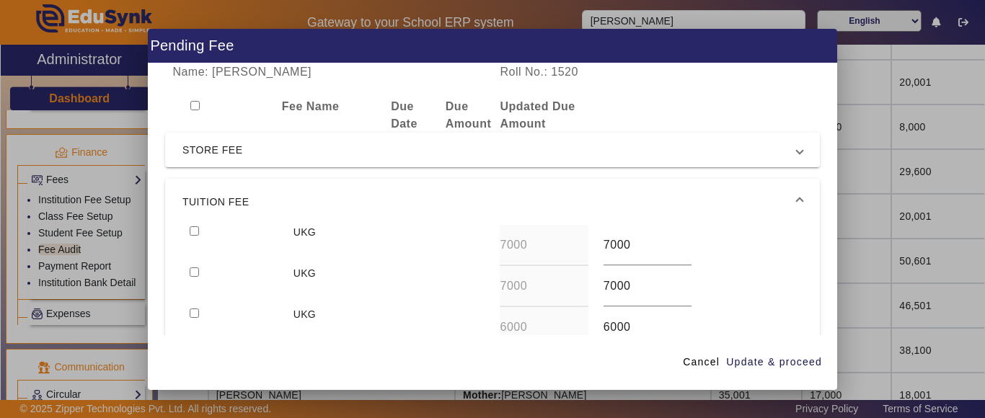
click at [188, 233] on div at bounding box center [233, 245] width 103 height 41
click at [195, 277] on div at bounding box center [233, 286] width 103 height 41
click at [190, 226] on input "checkbox" at bounding box center [194, 230] width 9 height 9
checkbox input "true"
click at [194, 268] on input "checkbox" at bounding box center [194, 272] width 9 height 9
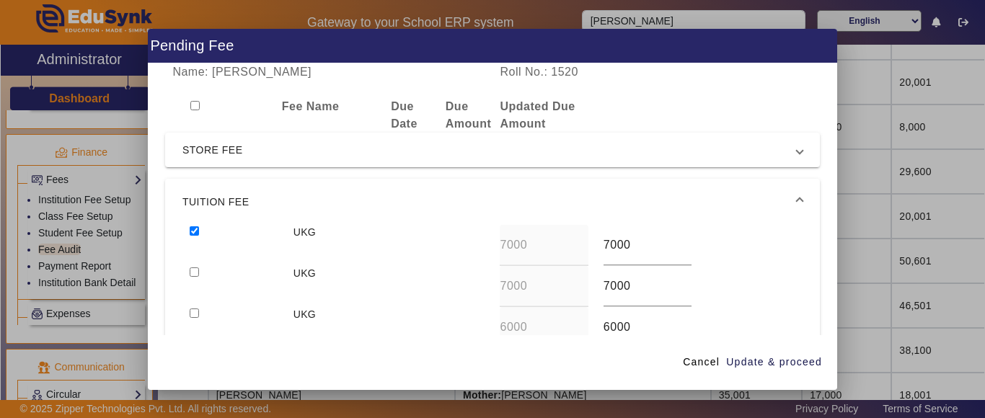
checkbox input "true"
click at [796, 361] on span "Update & proceed" at bounding box center [774, 362] width 96 height 15
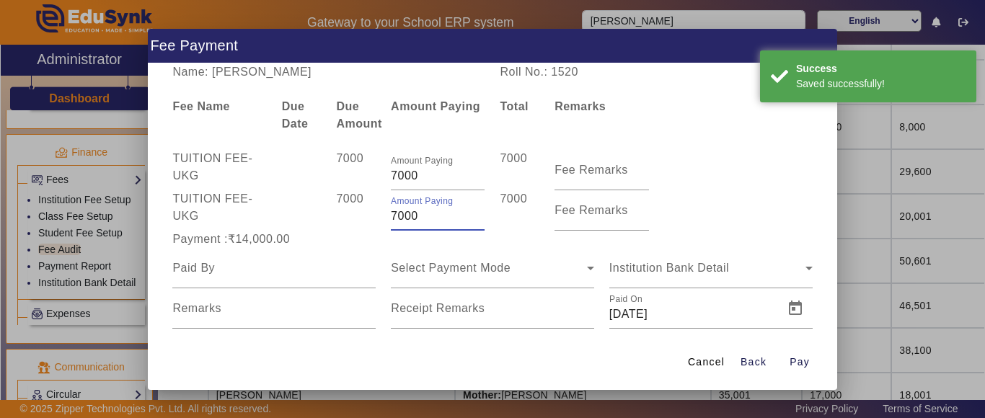
drag, startPoint x: 438, startPoint y: 217, endPoint x: 174, endPoint y: 219, distance: 263.9
click at [172, 219] on div "TUITION FEE - UKG 7000 Amount Paying 7000 7000 Fee Remarks" at bounding box center [492, 210] width 655 height 40
type input "3000"
click at [198, 274] on input at bounding box center [273, 268] width 203 height 17
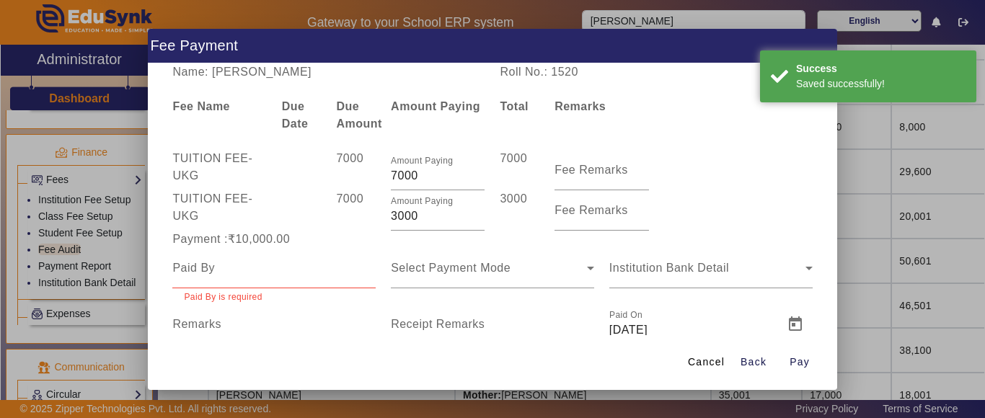
drag, startPoint x: 280, startPoint y: 282, endPoint x: 265, endPoint y: 263, distance: 24.1
click at [277, 280] on div at bounding box center [273, 268] width 203 height 40
click at [265, 263] on input at bounding box center [273, 268] width 203 height 17
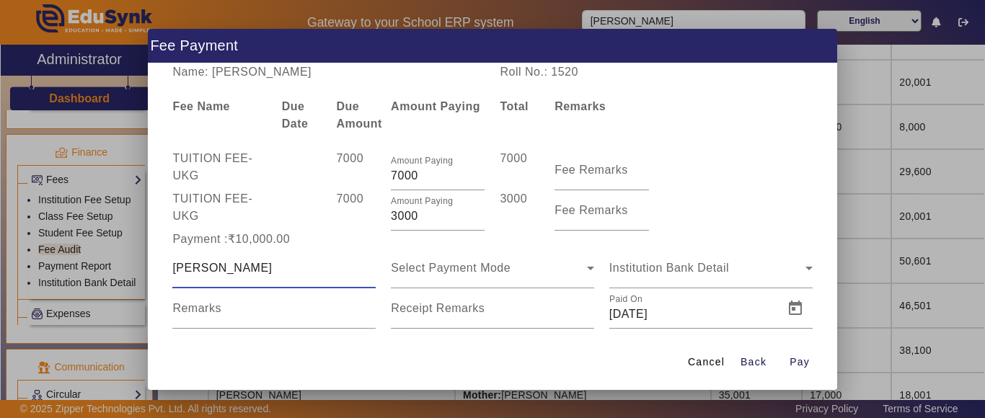
type input "[PERSON_NAME]"
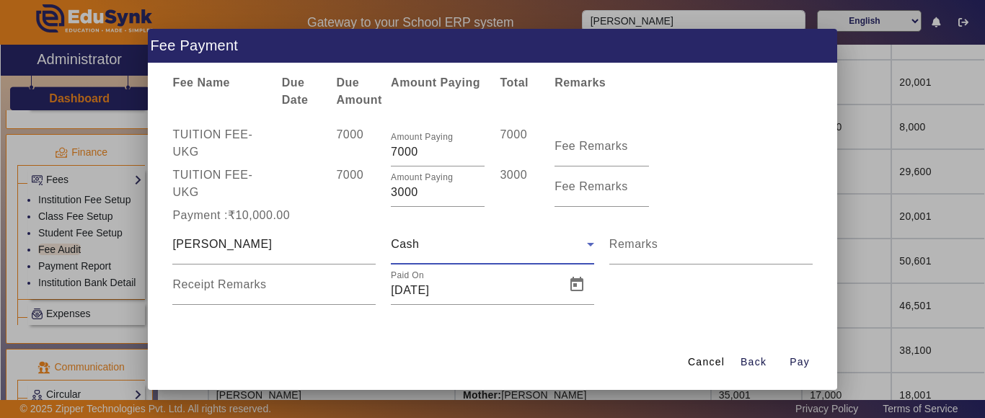
scroll to position [25, 0]
click at [802, 356] on span "Pay" at bounding box center [800, 362] width 20 height 15
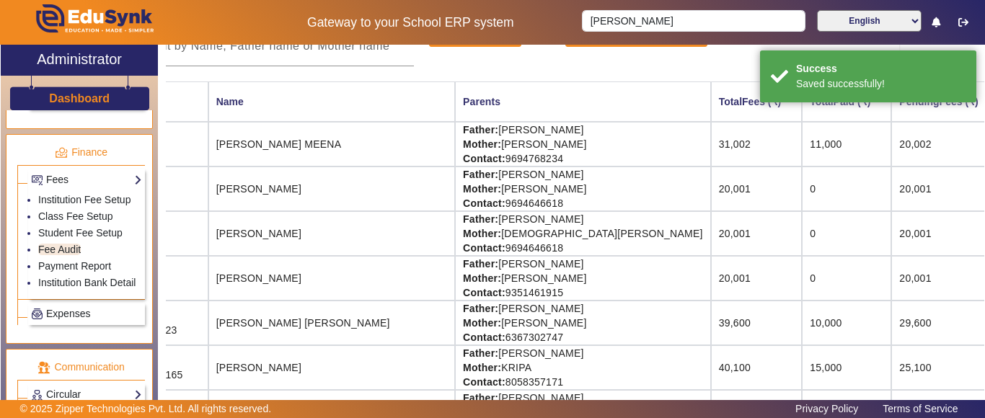
scroll to position [47, 85]
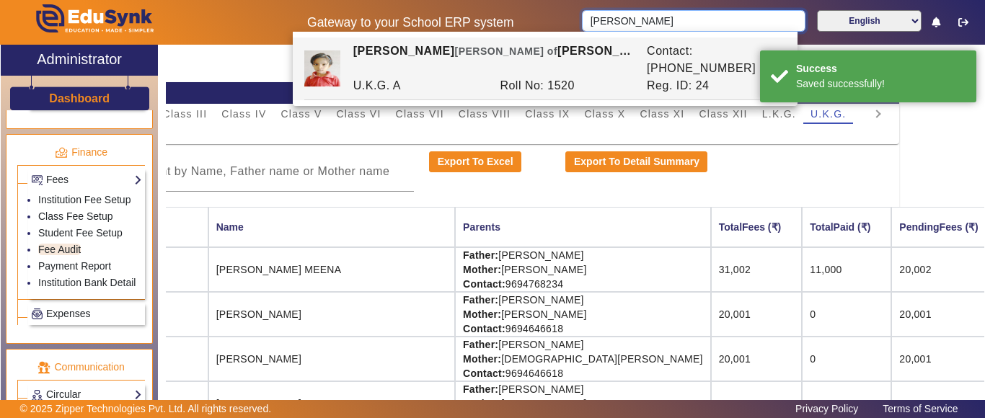
drag, startPoint x: 667, startPoint y: 22, endPoint x: 511, endPoint y: 21, distance: 156.5
click at [511, 21] on div "Gateway to your School ERP system [PERSON_NAME] English हिंदी (Hindi) ಕನ್ನಡ (Ka…" at bounding box center [493, 22] width 984 height 45
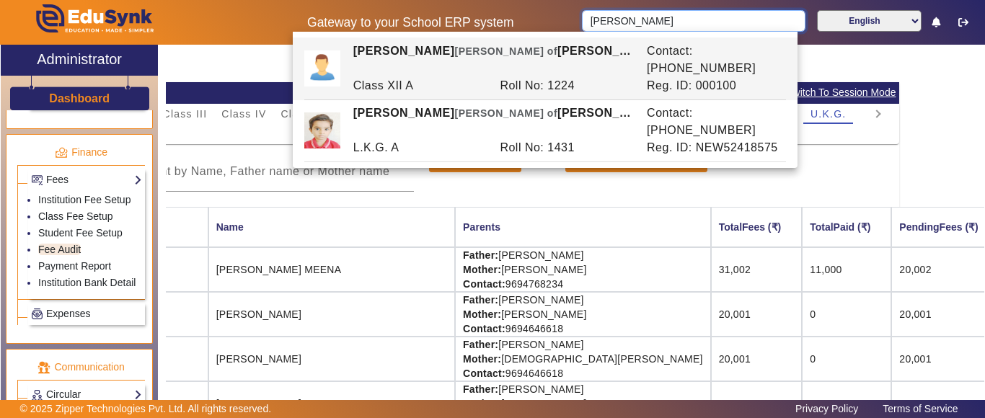
type input "[PERSON_NAME]"
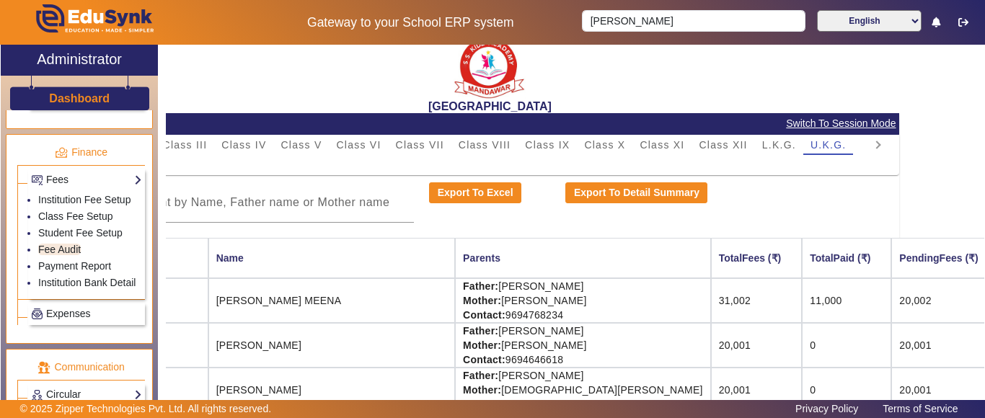
scroll to position [0, 85]
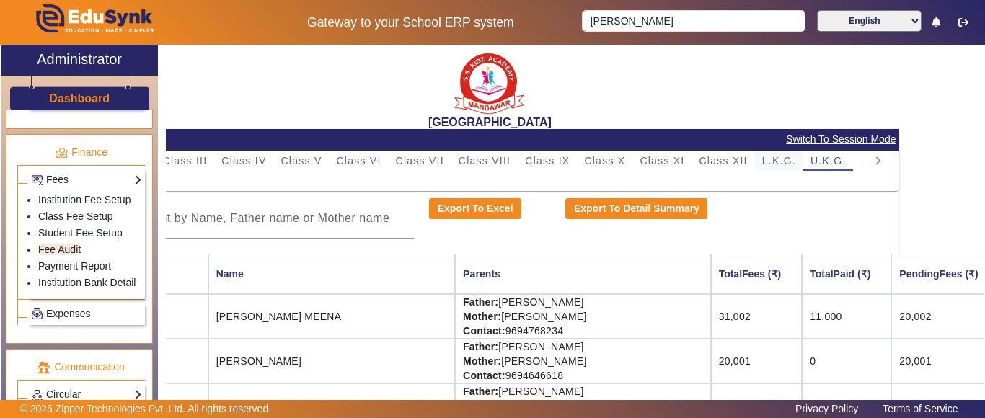
click at [782, 159] on span "L.K.G." at bounding box center [779, 161] width 34 height 10
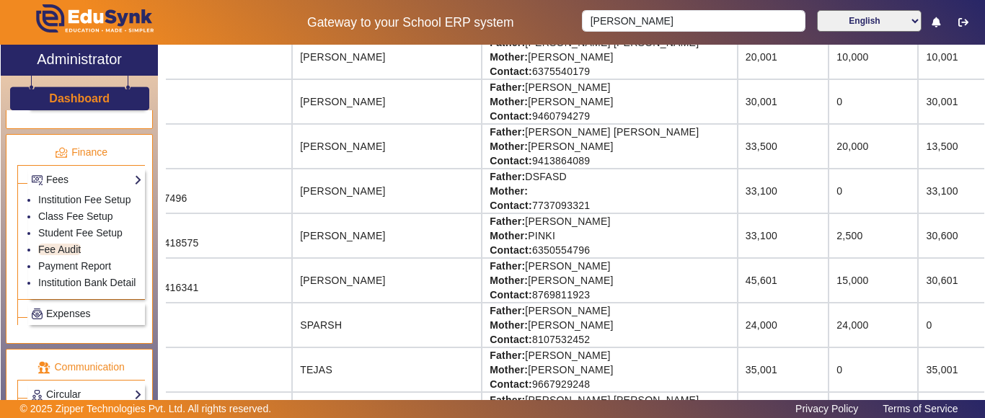
scroll to position [1442, 81]
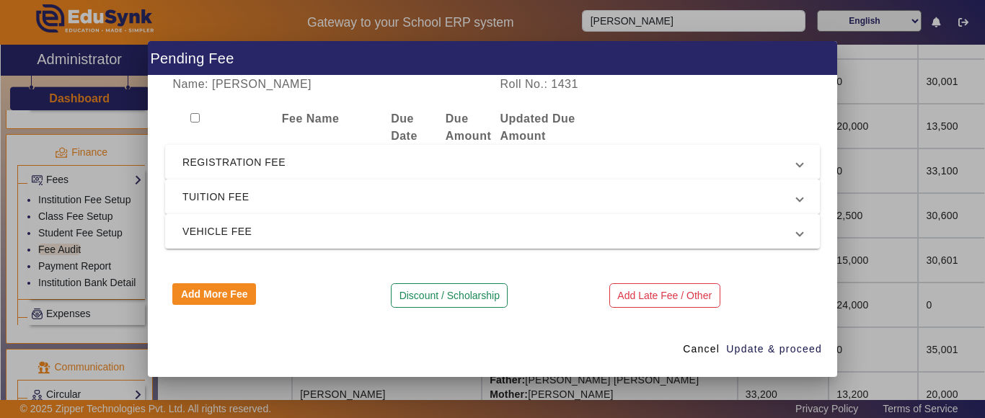
click at [263, 199] on span "TUITION FEE" at bounding box center [489, 196] width 614 height 17
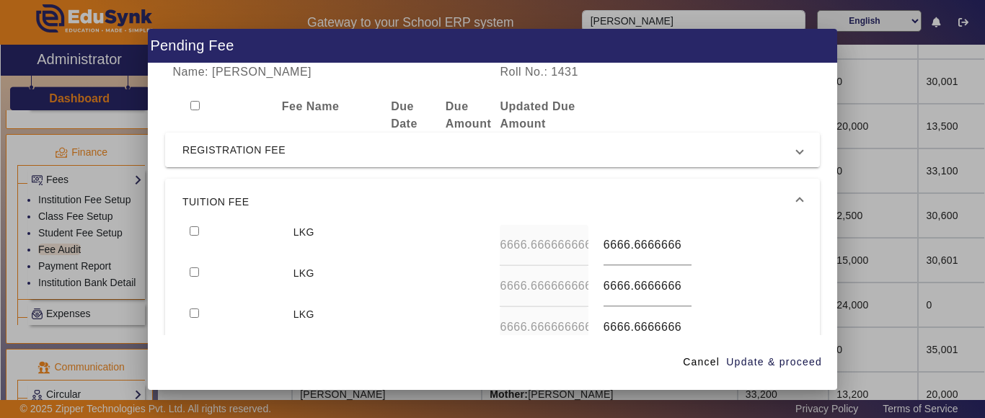
click at [245, 141] on span "REGISTRATION FEE" at bounding box center [489, 149] width 614 height 17
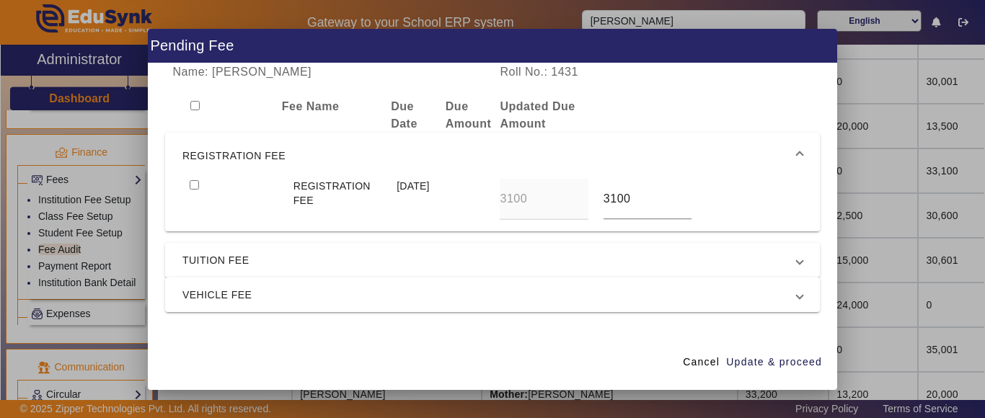
click at [196, 184] on input "checkbox" at bounding box center [194, 184] width 9 height 9
checkbox input "true"
click at [225, 265] on span "TUITION FEE" at bounding box center [489, 260] width 614 height 17
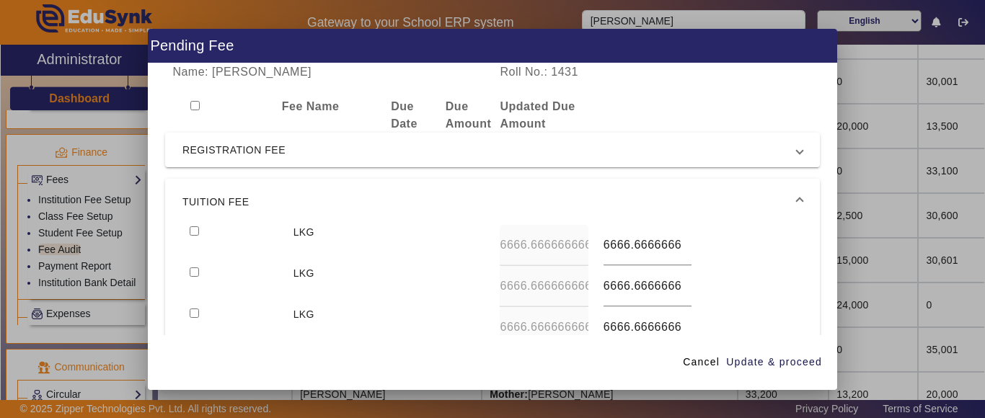
click at [226, 201] on span "TUITION FEE" at bounding box center [489, 201] width 614 height 17
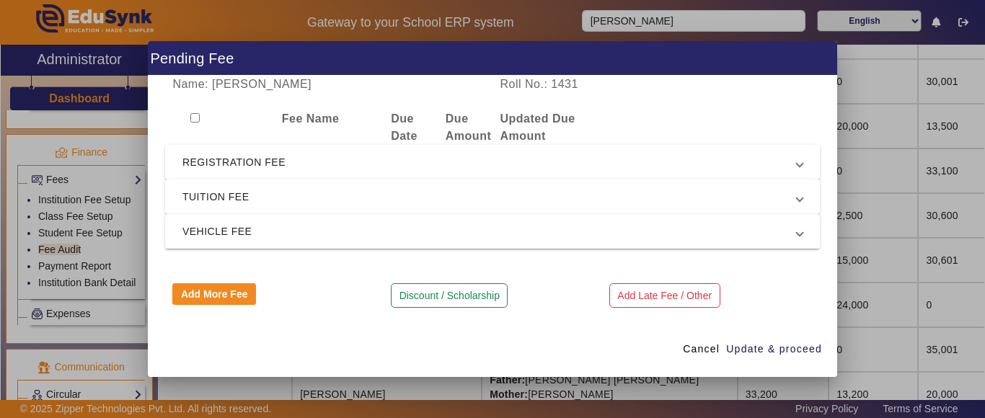
click at [226, 165] on span "REGISTRATION FEE" at bounding box center [489, 162] width 614 height 17
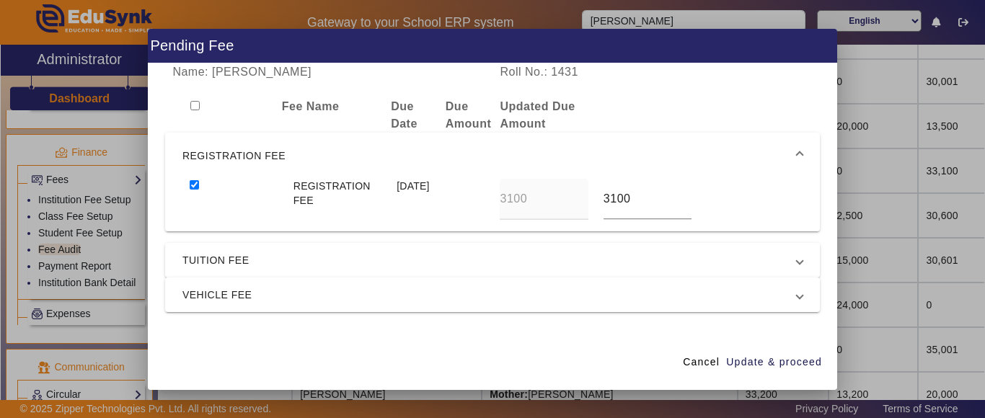
click at [213, 256] on span "TUITION FEE" at bounding box center [489, 260] width 614 height 17
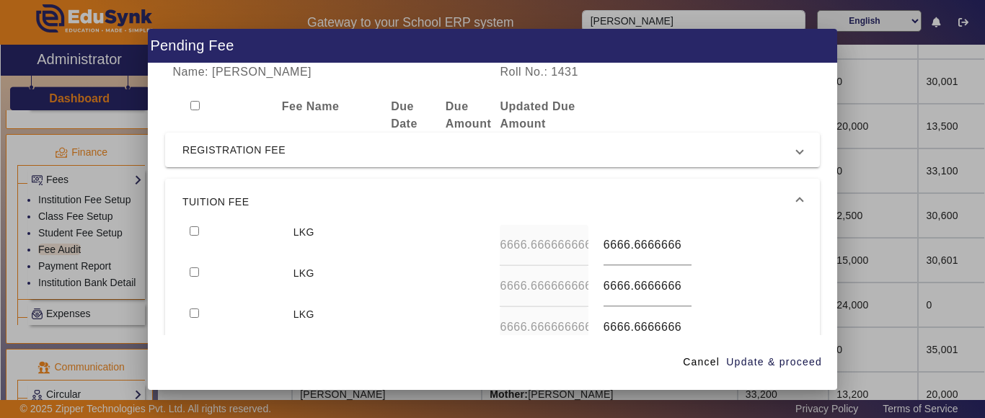
click at [195, 231] on input "checkbox" at bounding box center [194, 230] width 9 height 9
checkbox input "true"
type input "7000"
click at [190, 268] on input "checkbox" at bounding box center [194, 272] width 9 height 9
checkbox input "true"
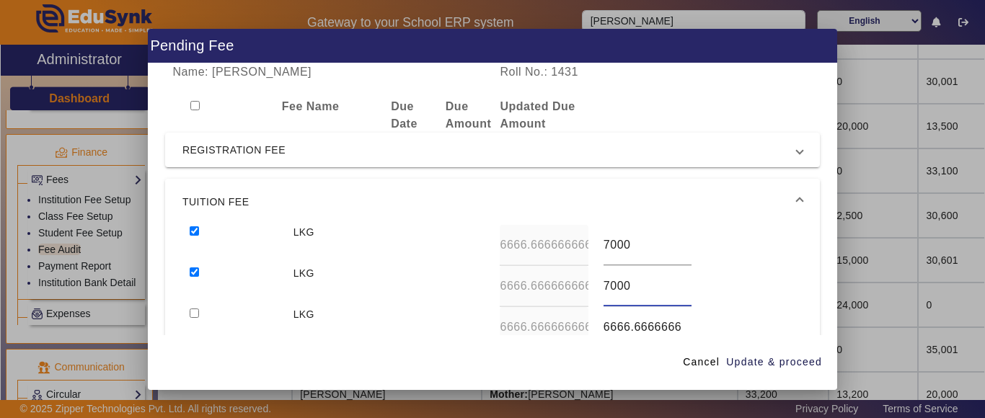
type input "7000"
click at [190, 309] on input "checkbox" at bounding box center [194, 313] width 9 height 9
checkbox input "true"
type input "6000"
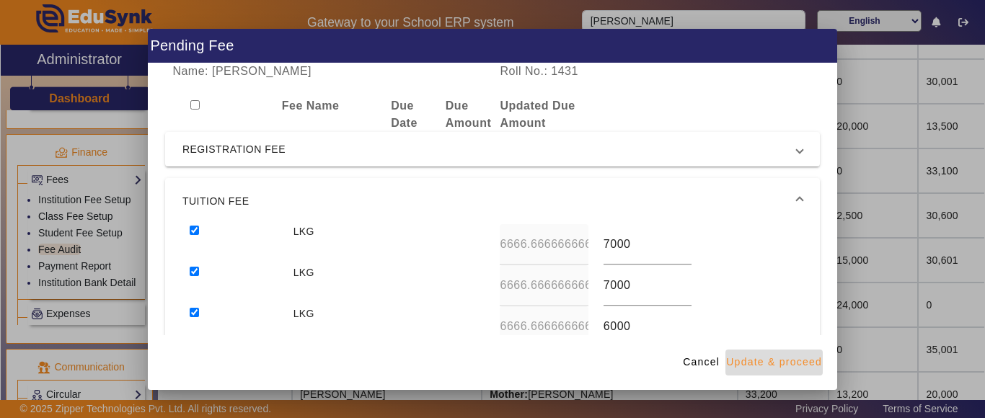
click at [757, 364] on span "Update & proceed" at bounding box center [774, 362] width 96 height 15
type input "7000"
type input "6000"
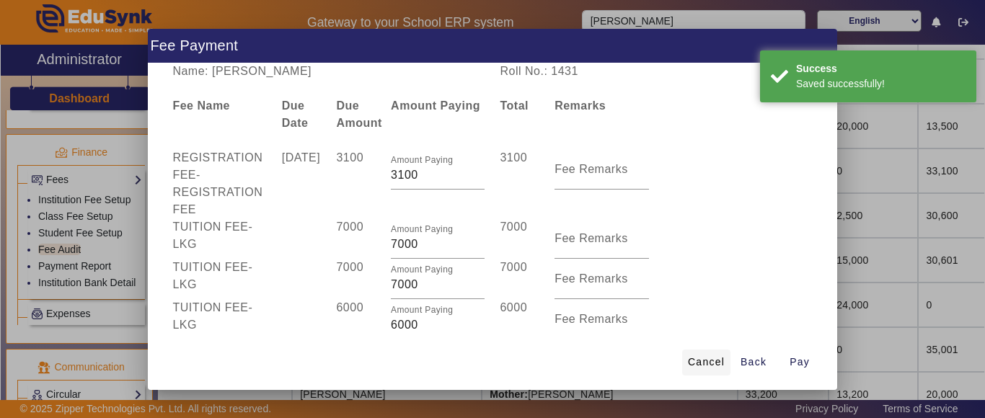
drag, startPoint x: 753, startPoint y: 364, endPoint x: 724, endPoint y: 338, distance: 38.8
click at [754, 364] on span "Back" at bounding box center [754, 362] width 26 height 15
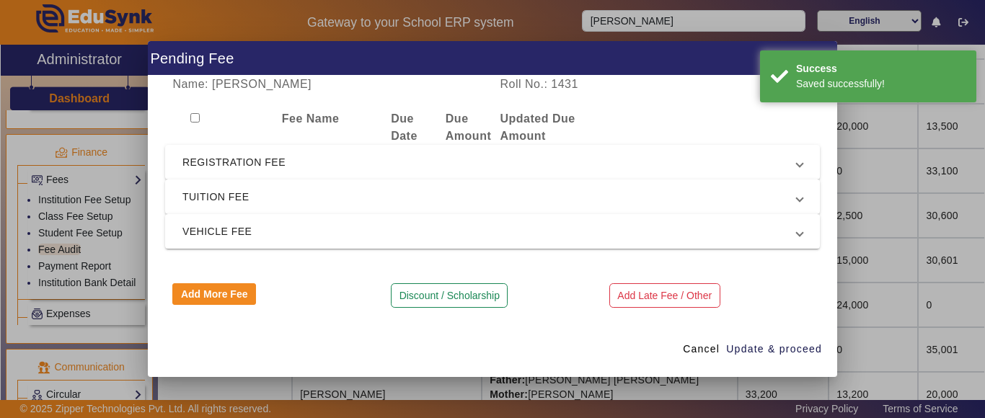
scroll to position [0, 0]
click at [245, 164] on span "REGISTRATION FEE" at bounding box center [489, 162] width 614 height 17
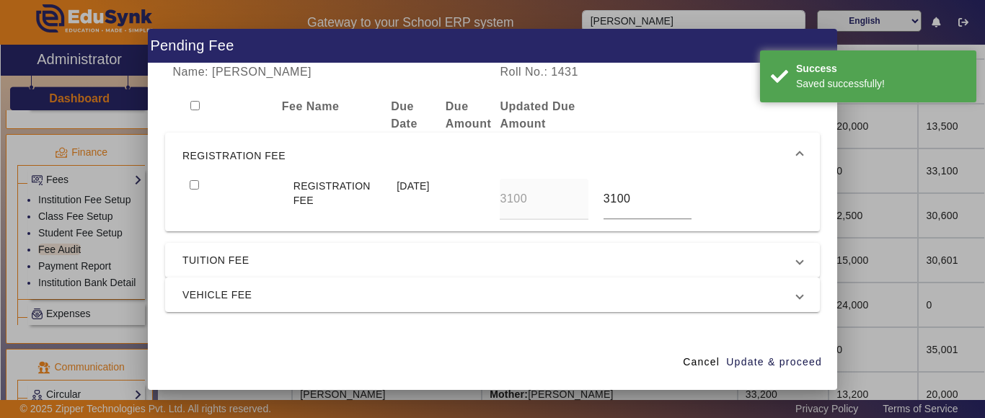
click at [195, 180] on input "checkbox" at bounding box center [194, 184] width 9 height 9
checkbox input "true"
click at [208, 264] on span "TUITION FEE" at bounding box center [489, 260] width 614 height 17
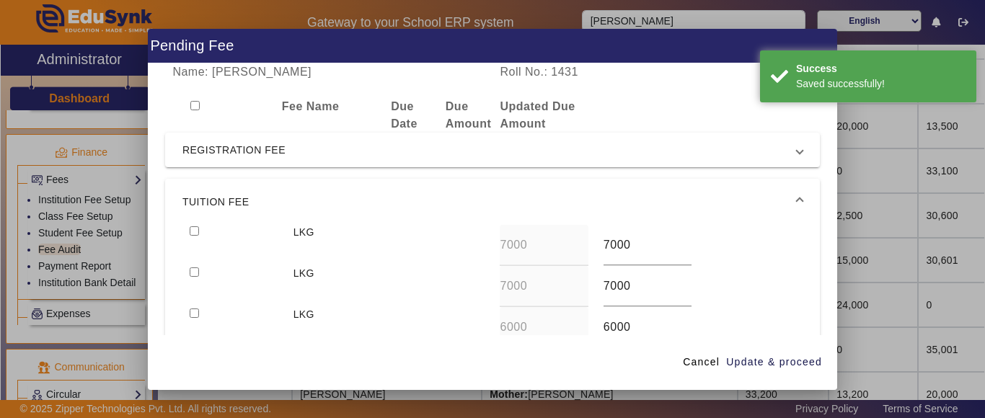
click at [195, 228] on input "checkbox" at bounding box center [194, 230] width 9 height 9
checkbox input "true"
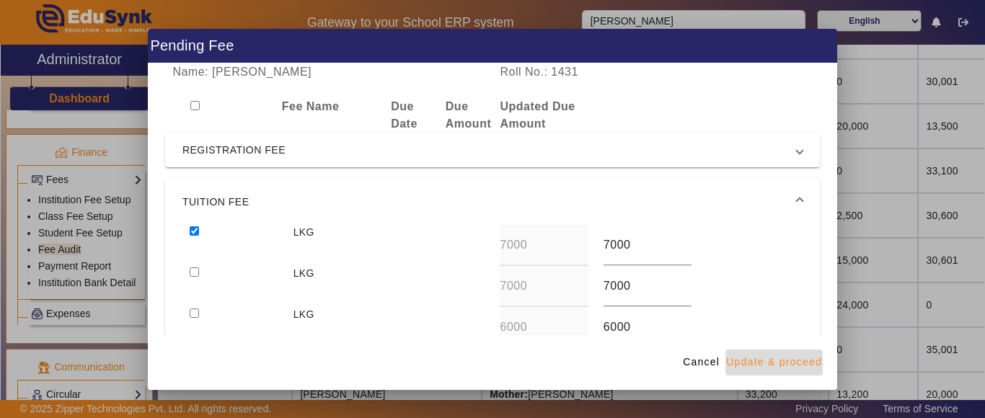
click at [787, 366] on span "Update & proceed" at bounding box center [774, 362] width 96 height 15
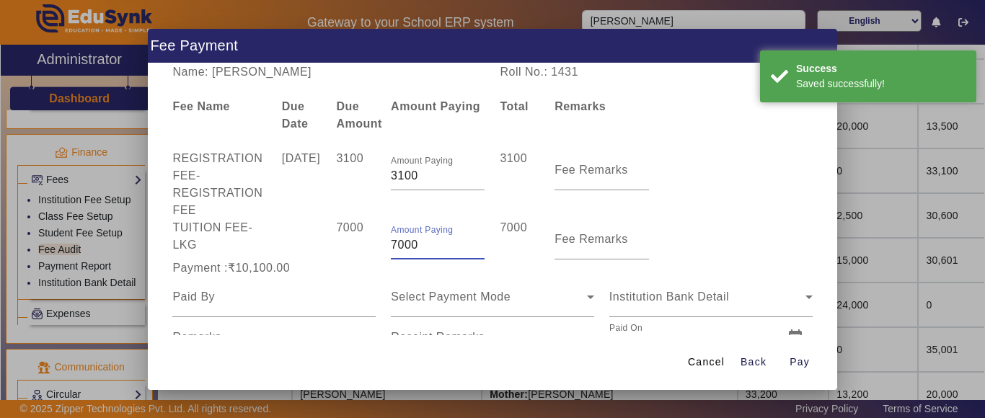
drag, startPoint x: 431, startPoint y: 242, endPoint x: 422, endPoint y: 243, distance: 9.4
click at [422, 243] on input "7000" at bounding box center [438, 245] width 94 height 17
drag, startPoint x: 430, startPoint y: 177, endPoint x: 345, endPoint y: 175, distance: 85.1
click at [345, 175] on div "REGISTRATION FEE - REGISTRATION FEE [DATE] 3100 Amount Paying 3100 3100 Fee Rem…" at bounding box center [492, 184] width 655 height 69
drag, startPoint x: 428, startPoint y: 247, endPoint x: 336, endPoint y: 240, distance: 91.8
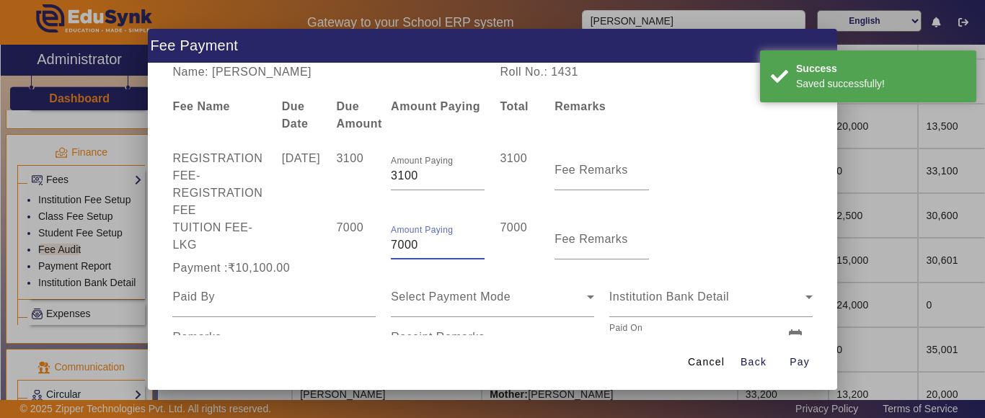
click at [340, 240] on div "TUITION FEE - LKG 7000 Amount Paying 7000 7000 Fee Remarks" at bounding box center [492, 239] width 655 height 40
type input "6900"
click at [336, 240] on div "7000" at bounding box center [356, 239] width 55 height 40
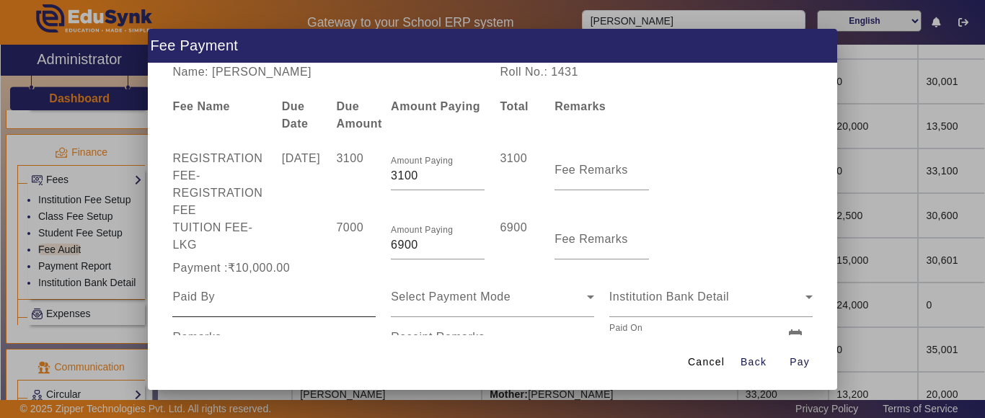
click at [250, 294] on input at bounding box center [273, 296] width 203 height 17
click at [248, 296] on input at bounding box center [273, 296] width 203 height 17
type input "[PERSON_NAME]"
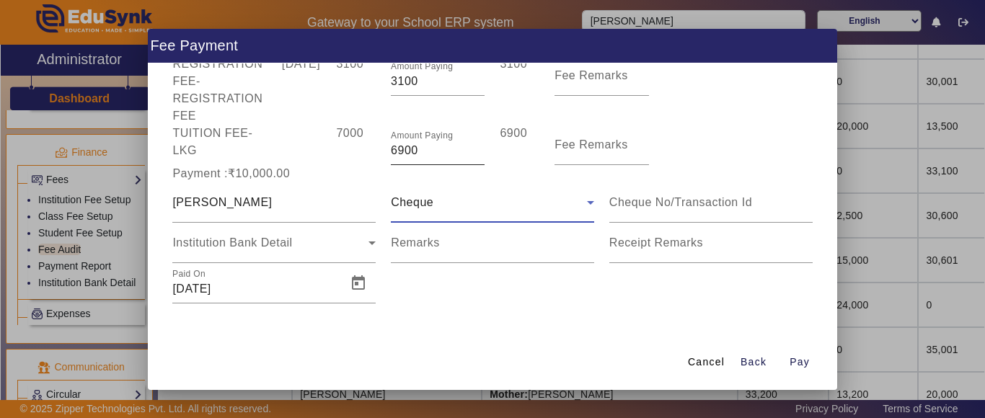
scroll to position [22, 0]
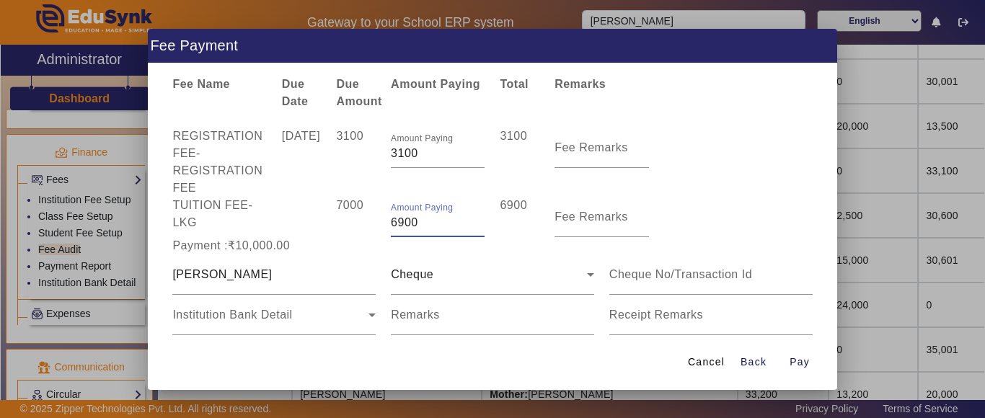
drag, startPoint x: 425, startPoint y: 224, endPoint x: 352, endPoint y: 228, distance: 73.6
click at [352, 228] on div "TUITION FEE - LKG 7000 Amount Paying 6900 6900 Fee Remarks" at bounding box center [492, 217] width 655 height 40
type input "1900"
click at [353, 229] on div "7000" at bounding box center [356, 217] width 55 height 40
click at [270, 282] on input "[PERSON_NAME]" at bounding box center [273, 274] width 203 height 17
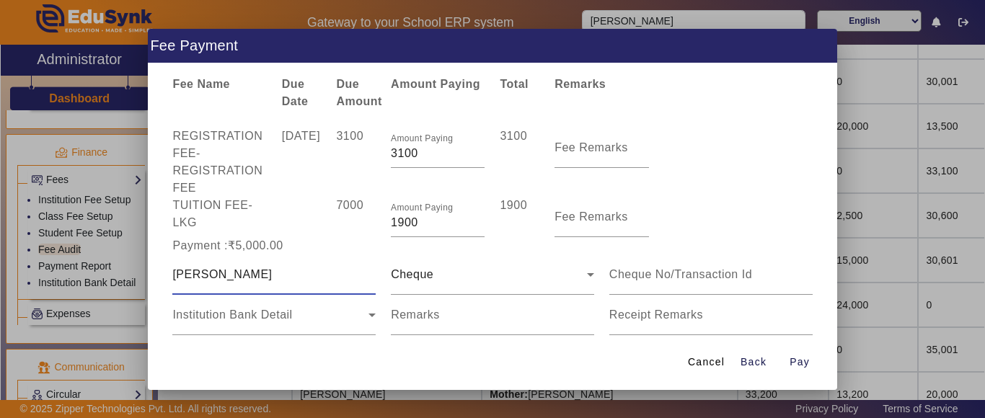
click at [270, 282] on input "[PERSON_NAME]" at bounding box center [273, 274] width 203 height 17
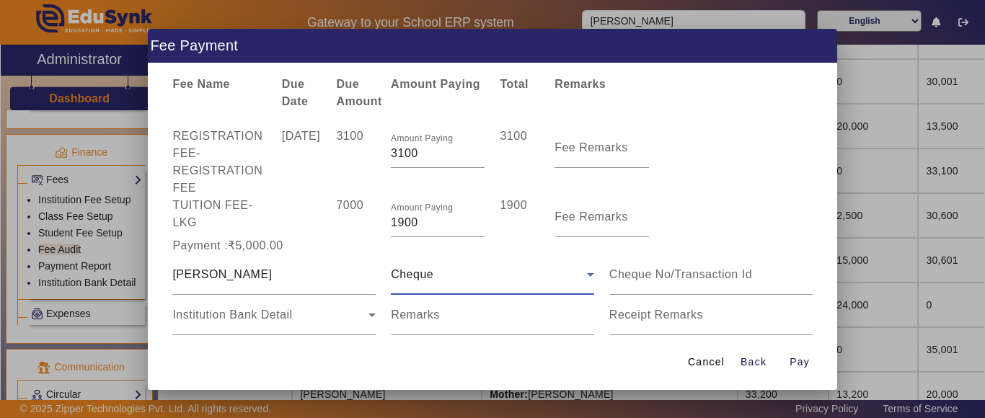
click at [449, 275] on div "Cheque" at bounding box center [489, 274] width 196 height 17
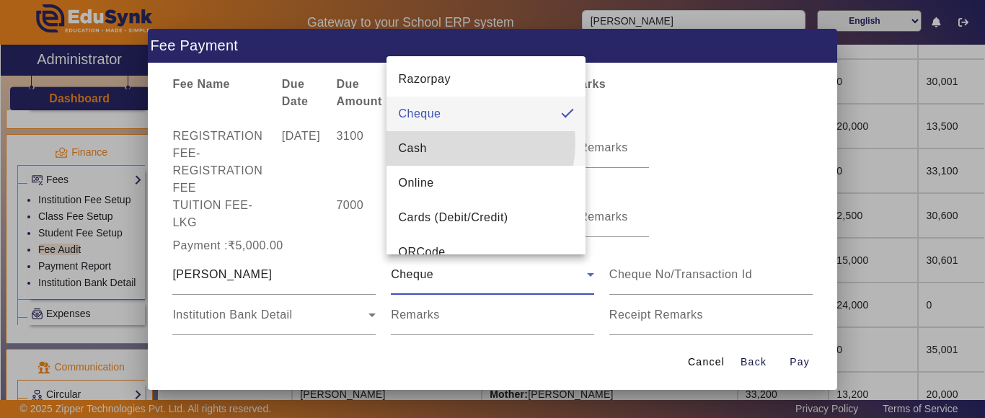
click at [449, 143] on mat-option "Cash" at bounding box center [486, 148] width 199 height 35
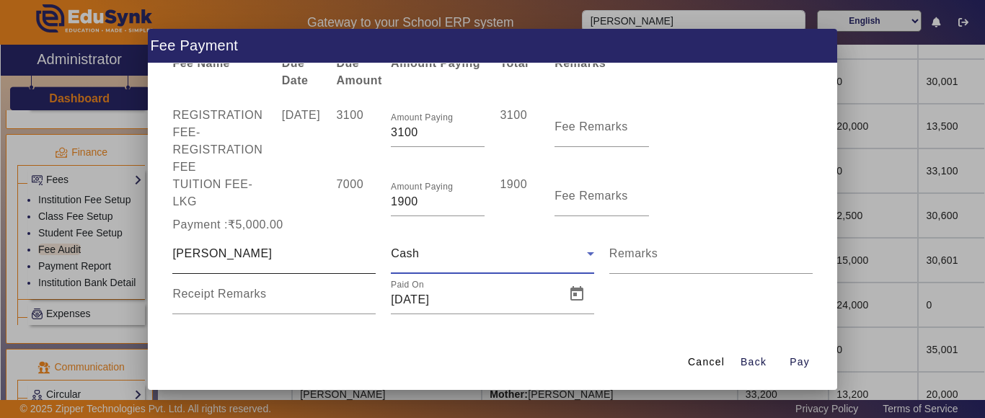
scroll to position [54, 0]
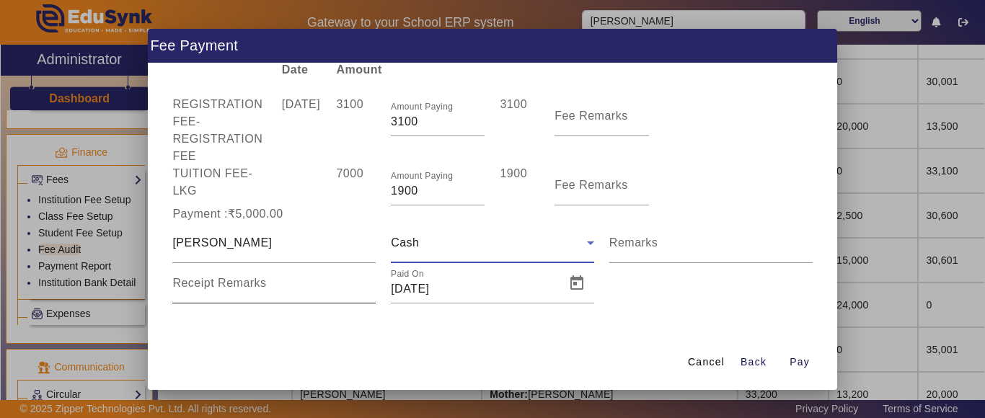
click at [237, 276] on div "Receipt Remarks" at bounding box center [273, 283] width 203 height 40
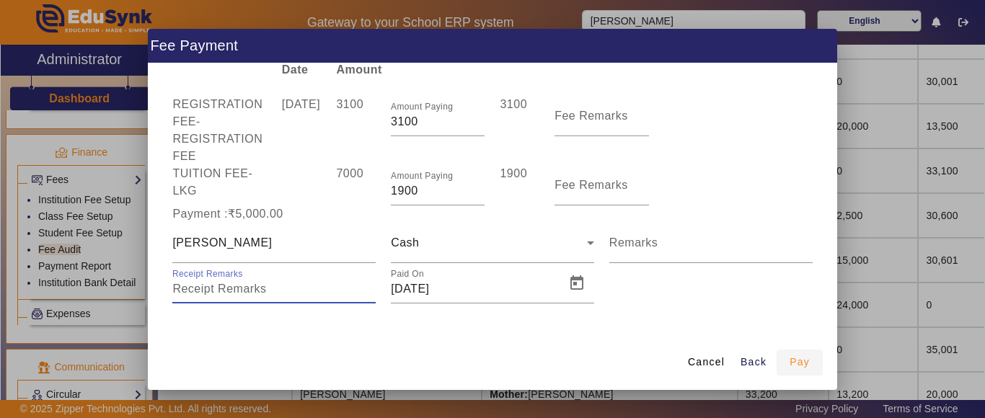
click at [806, 356] on span "Pay" at bounding box center [800, 362] width 20 height 15
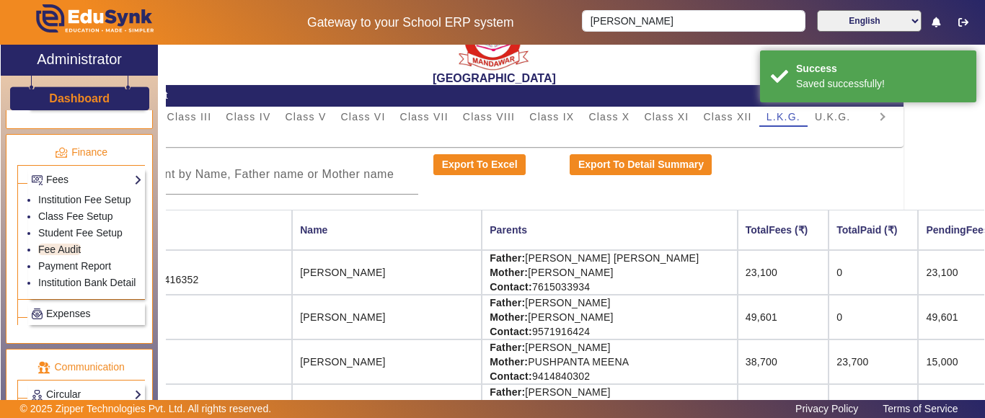
scroll to position [0, 81]
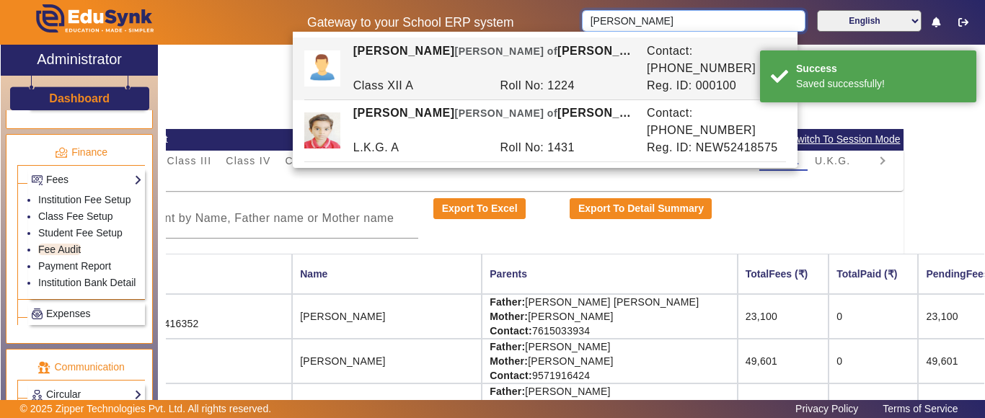
drag, startPoint x: 637, startPoint y: 19, endPoint x: 529, endPoint y: 30, distance: 108.1
click at [529, 30] on div "Gateway to your School ERP system [PERSON_NAME] English हिंदी (Hindi) ಕನ್ನಡ (Ka…" at bounding box center [493, 22] width 984 height 45
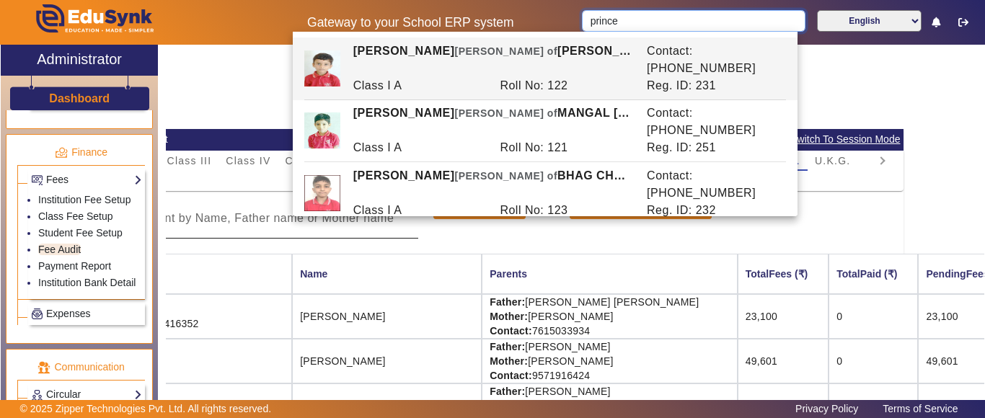
type input "prince"
click at [369, 231] on div at bounding box center [255, 218] width 326 height 40
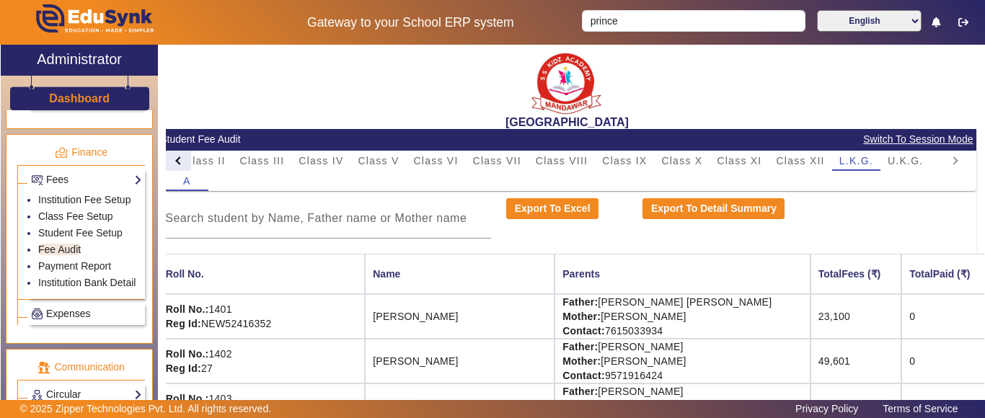
click at [180, 158] on div at bounding box center [180, 160] width 8 height 8
click at [180, 158] on mat-tab-header "PreNursery Nursery Class I Class II Class III Class IV Class V Class VI Class V…" at bounding box center [566, 161] width 803 height 20
click at [353, 171] on div "A" at bounding box center [566, 181] width 803 height 20
click at [343, 160] on span "Class I" at bounding box center [347, 161] width 37 height 10
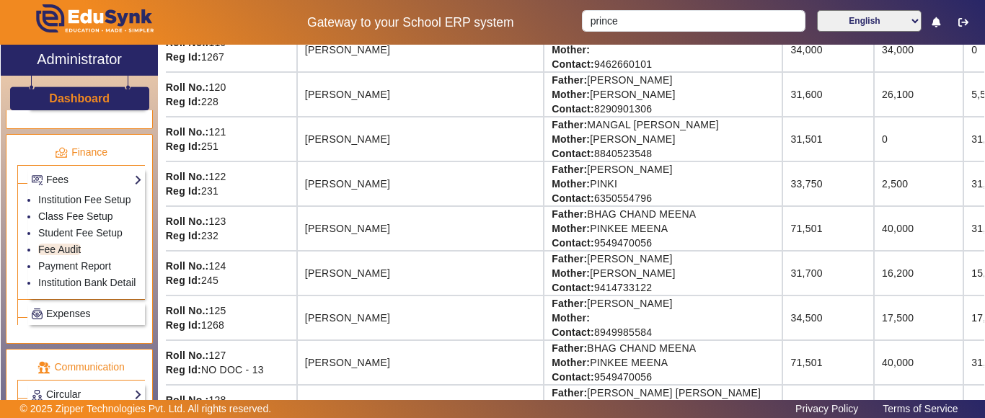
scroll to position [937, 115]
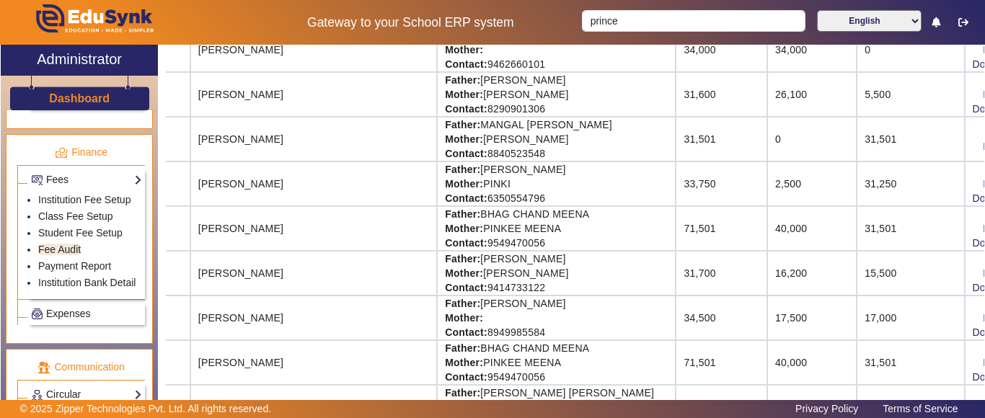
drag, startPoint x: 797, startPoint y: 197, endPoint x: 984, endPoint y: 190, distance: 187.6
click at [984, 190] on div "X Administrator Dashboard Administration Institution Institution Details Sessio…" at bounding box center [492, 239] width 985 height 389
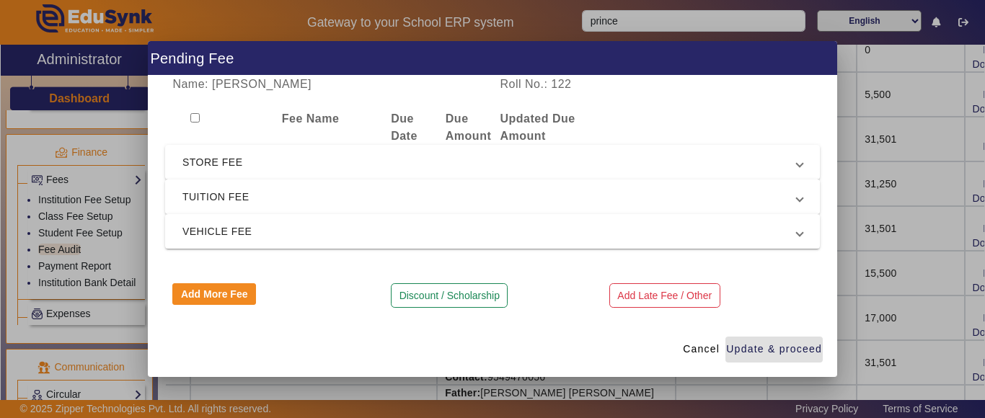
drag, startPoint x: 251, startPoint y: 182, endPoint x: 240, endPoint y: 201, distance: 22.3
click at [250, 182] on mat-expansion-panel-header "TUITION FEE" at bounding box center [492, 197] width 655 height 35
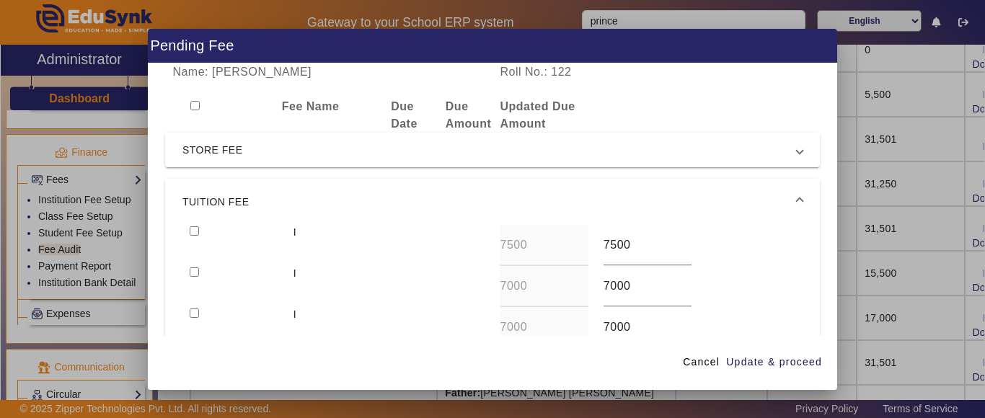
click at [195, 230] on input "checkbox" at bounding box center [194, 230] width 9 height 9
checkbox input "true"
click at [764, 356] on span "Update & proceed" at bounding box center [774, 362] width 96 height 15
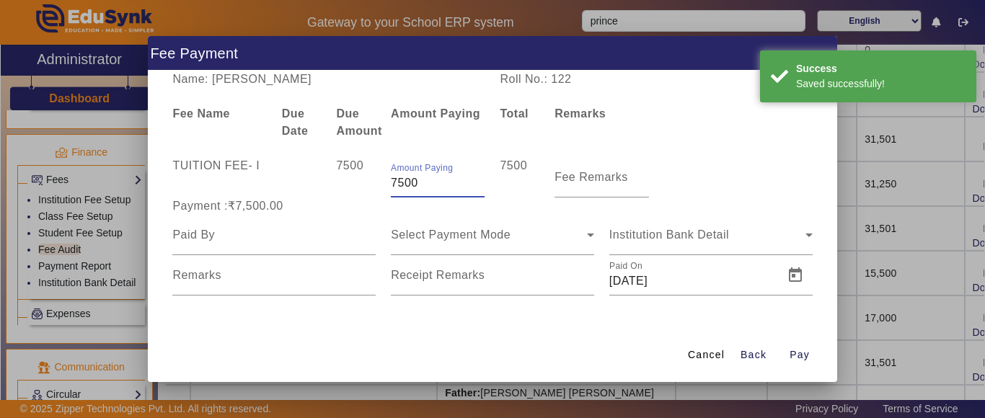
drag, startPoint x: 439, startPoint y: 190, endPoint x: 289, endPoint y: 181, distance: 150.3
click at [291, 180] on div "TUITION FEE - I 7500 Amount Paying 7500 7500 Fee Remarks" at bounding box center [492, 177] width 655 height 40
type input "5000"
click at [280, 213] on div "Payment :₹7,500.00" at bounding box center [274, 206] width 219 height 17
click at [252, 243] on input at bounding box center [273, 234] width 203 height 17
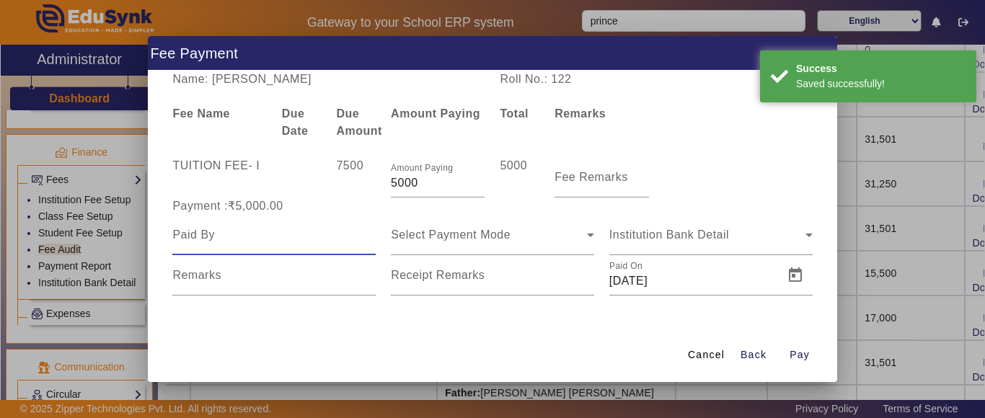
drag, startPoint x: 252, startPoint y: 243, endPoint x: 260, endPoint y: 252, distance: 12.8
click at [256, 245] on div at bounding box center [273, 235] width 203 height 40
type input "prince"
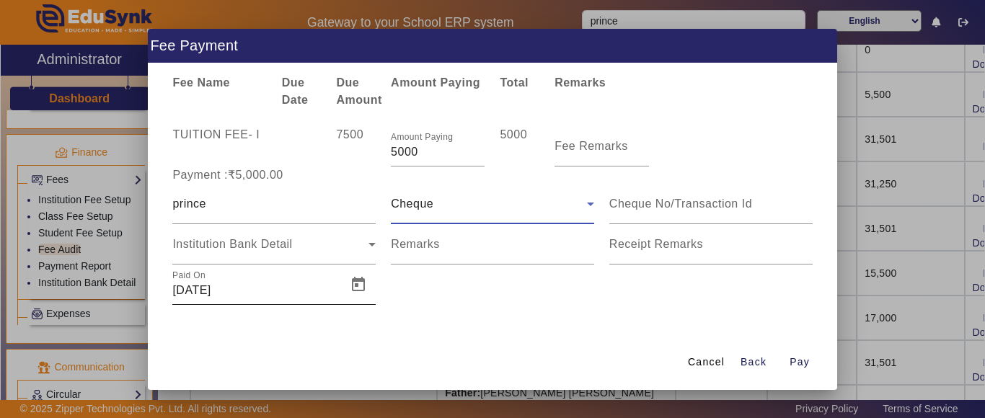
scroll to position [25, 0]
click at [415, 217] on div "Cheque" at bounding box center [492, 202] width 203 height 40
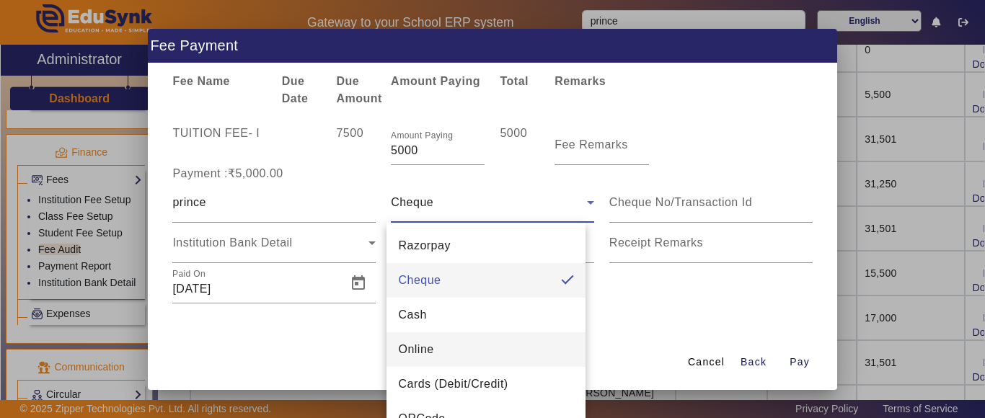
click at [413, 333] on mat-option "Online" at bounding box center [486, 349] width 199 height 35
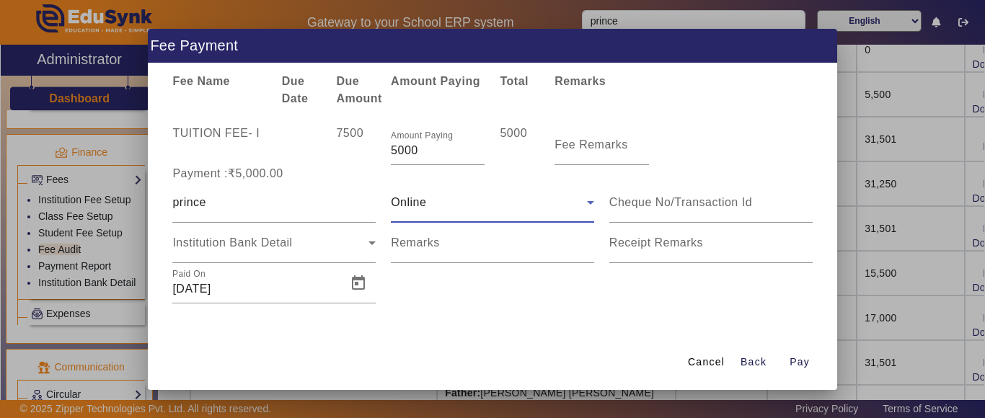
click at [425, 209] on div "Online" at bounding box center [489, 202] width 196 height 17
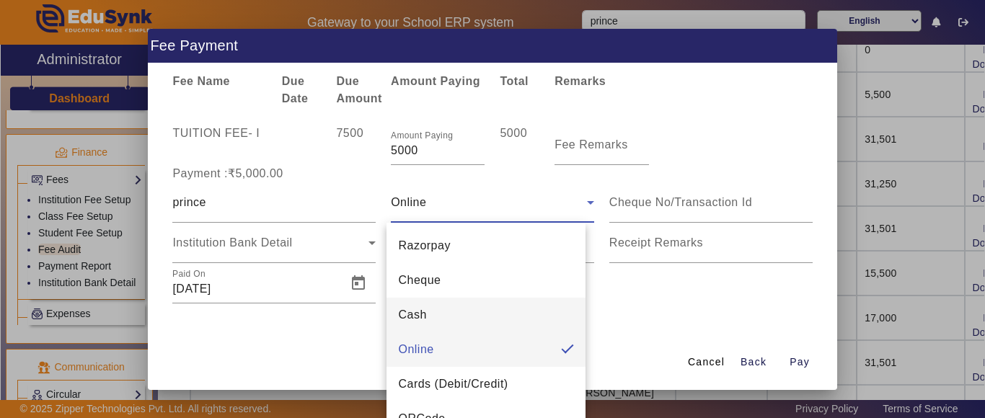
click at [423, 311] on span "Cash" at bounding box center [412, 314] width 28 height 17
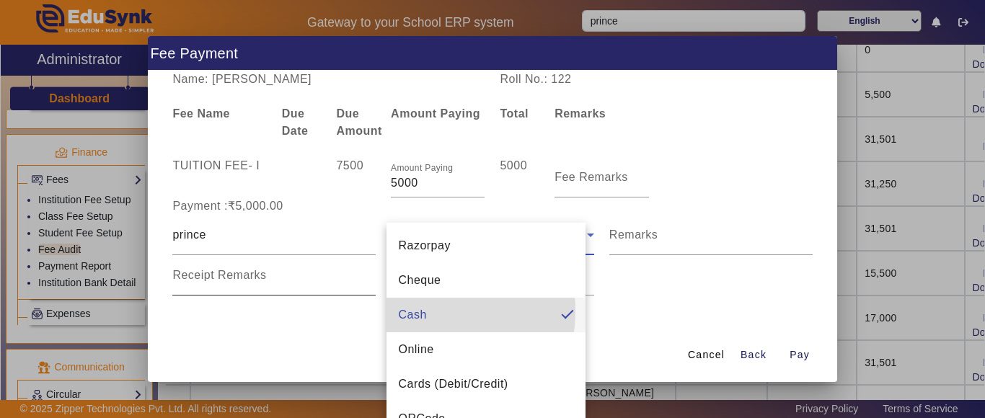
scroll to position [0, 0]
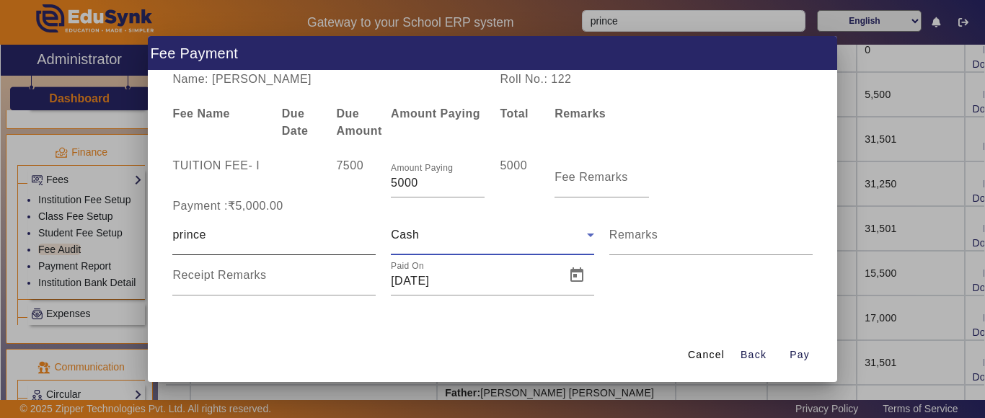
click at [239, 244] on div "prince" at bounding box center [273, 235] width 203 height 40
click at [249, 275] on mat-label "Receipt Remarks" at bounding box center [219, 275] width 94 height 12
click at [249, 275] on input "Receipt Remarks" at bounding box center [273, 281] width 203 height 17
click at [812, 360] on span "button" at bounding box center [800, 354] width 46 height 35
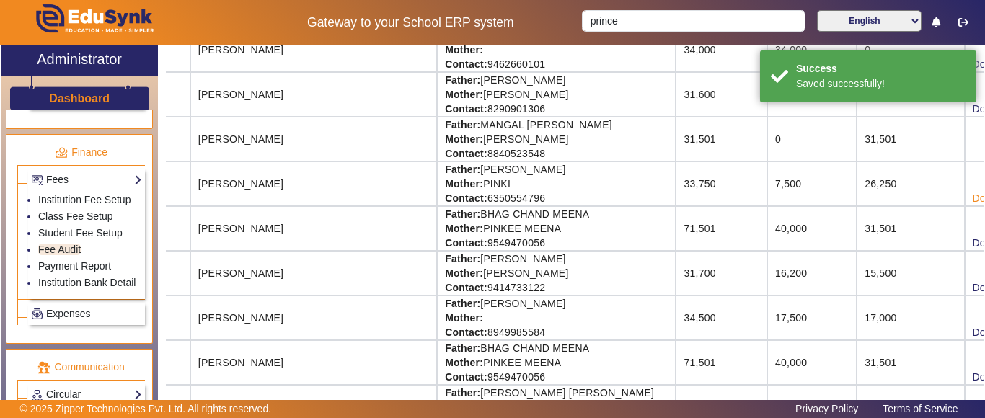
drag, startPoint x: 912, startPoint y: 191, endPoint x: 911, endPoint y: 200, distance: 8.8
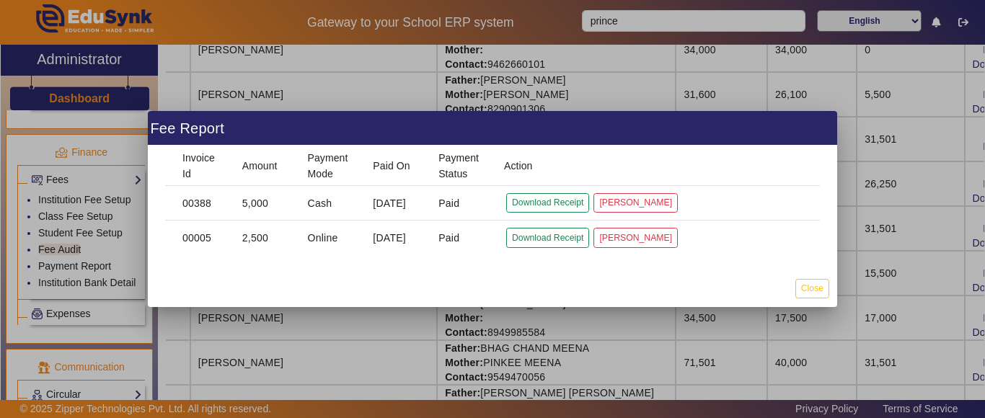
drag, startPoint x: 803, startPoint y: 284, endPoint x: 744, endPoint y: 260, distance: 63.4
click at [800, 284] on button "Close" at bounding box center [812, 288] width 34 height 19
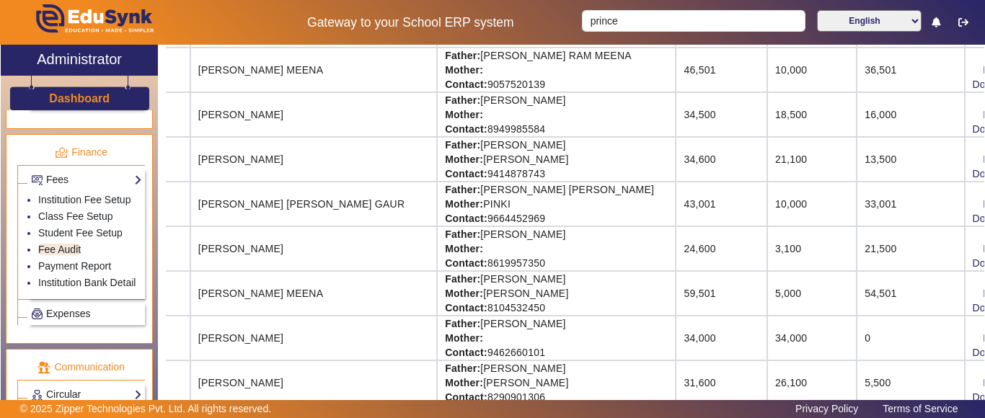
scroll to position [433, 115]
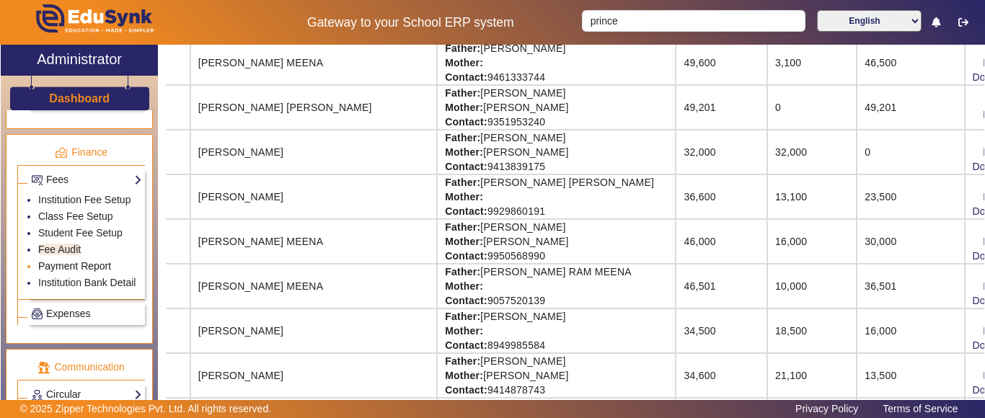
click at [74, 272] on link "Payment Report" at bounding box center [74, 266] width 73 height 12
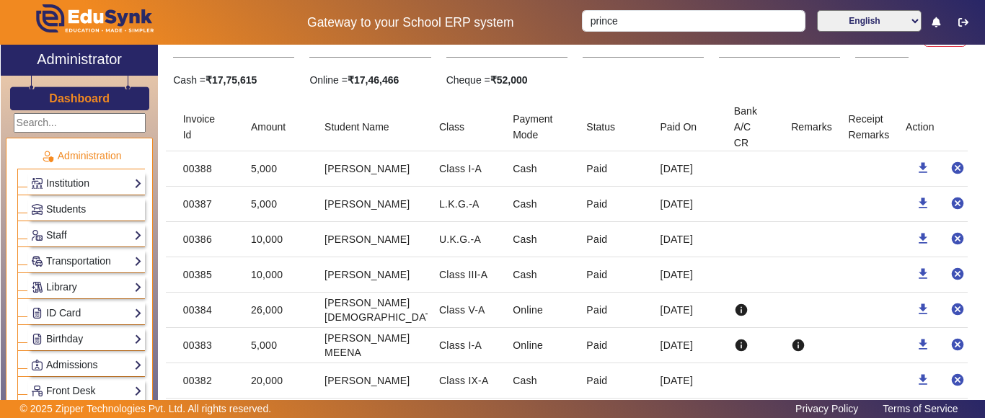
click at [65, 105] on h3 "Dashboard" at bounding box center [79, 99] width 61 height 14
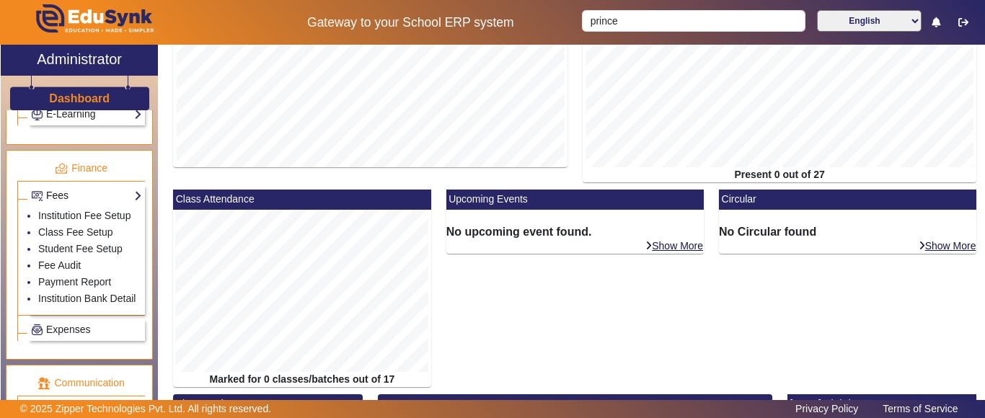
scroll to position [577, 0]
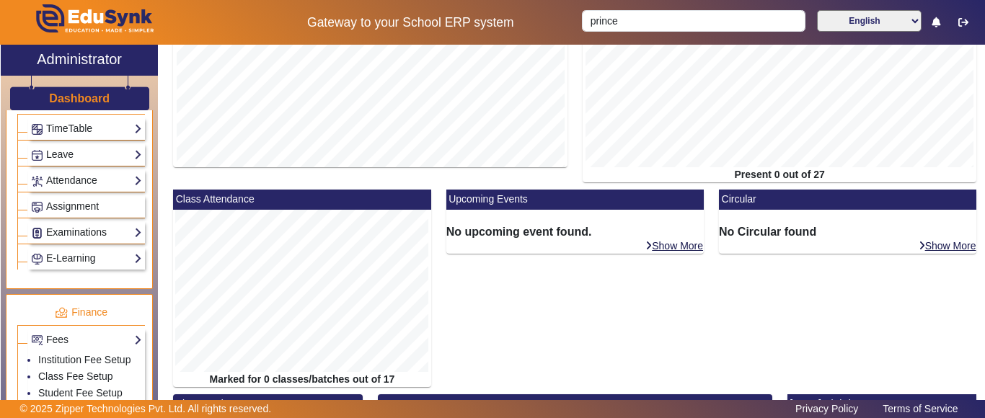
click at [70, 235] on link "Examinations" at bounding box center [86, 232] width 111 height 17
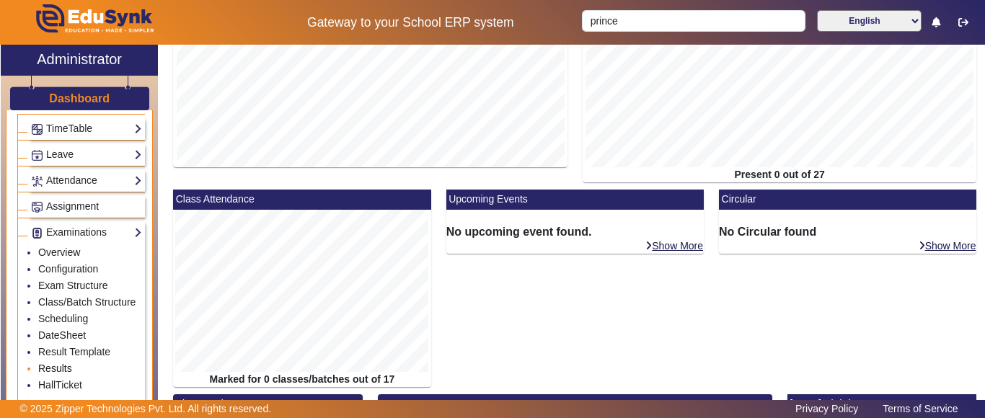
click at [59, 374] on link "Results" at bounding box center [55, 369] width 34 height 12
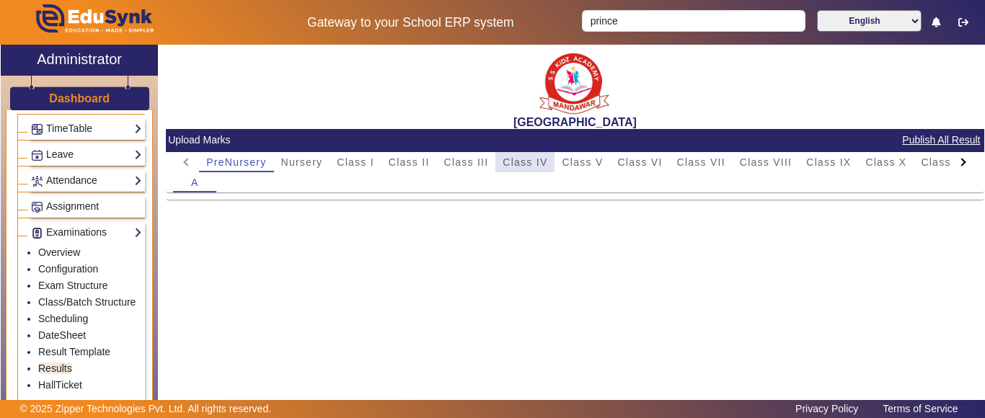
click at [538, 157] on span "Class IV" at bounding box center [525, 162] width 45 height 10
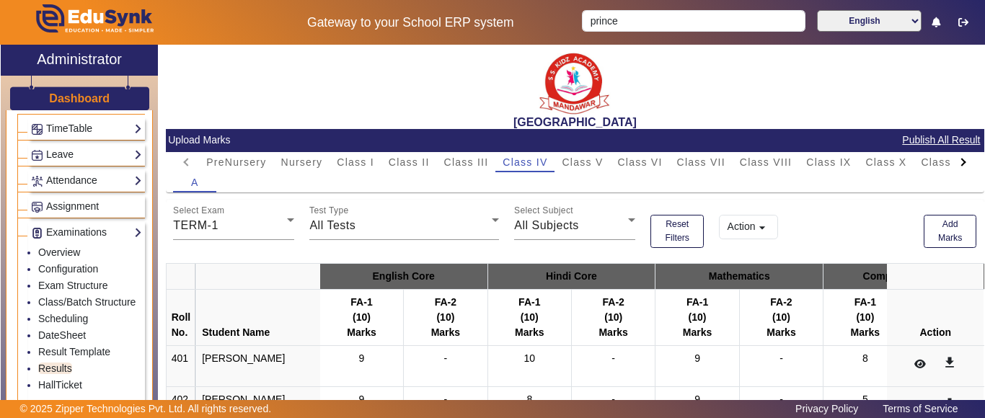
scroll to position [72, 0]
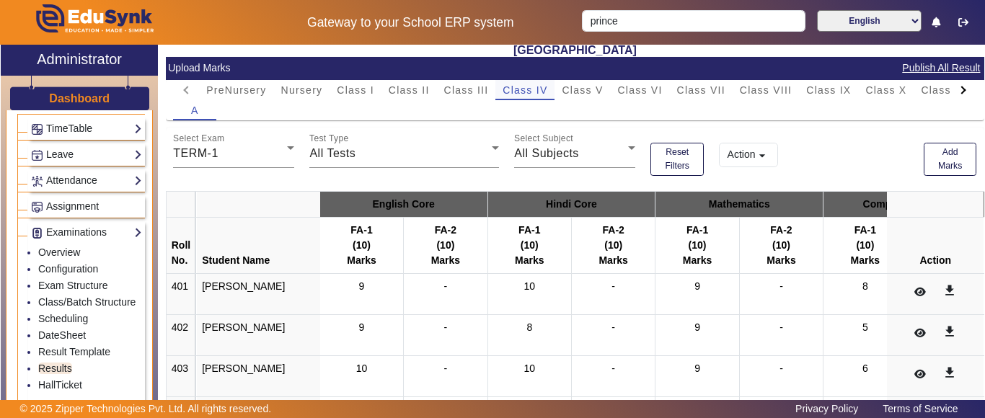
click at [537, 87] on span "Class IV" at bounding box center [525, 90] width 45 height 10
click at [369, 161] on div "All Tests" at bounding box center [400, 153] width 182 height 17
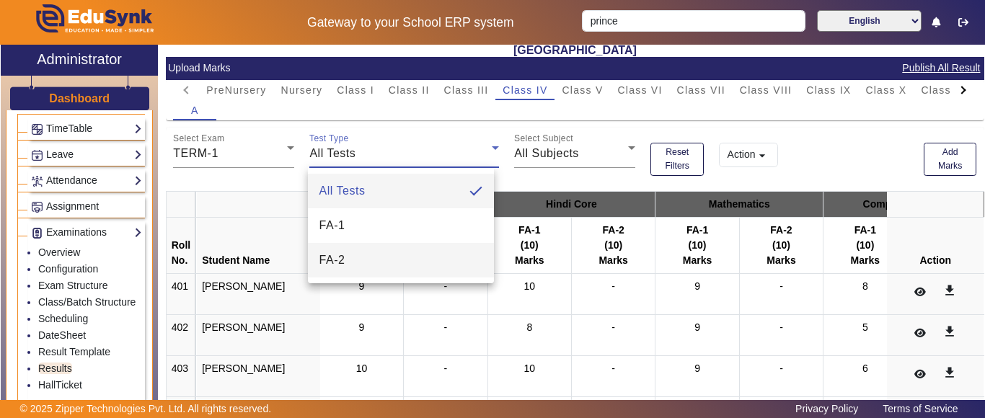
click at [351, 254] on mat-option "FA-2" at bounding box center [401, 260] width 187 height 35
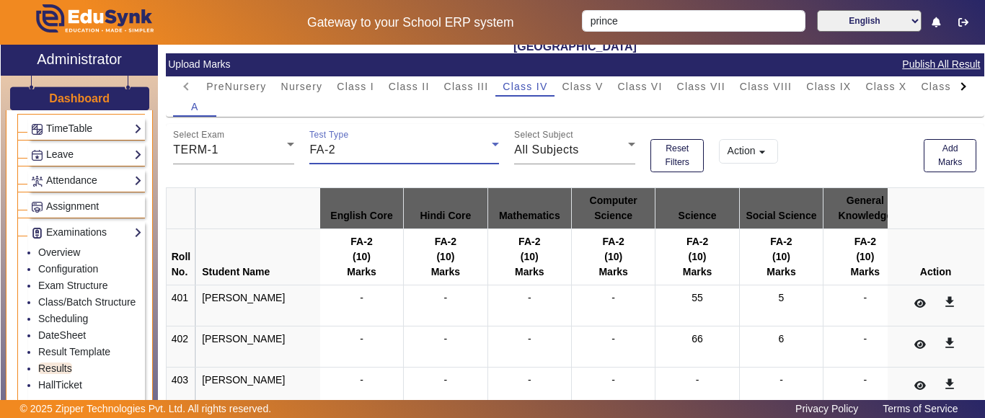
scroll to position [0, 0]
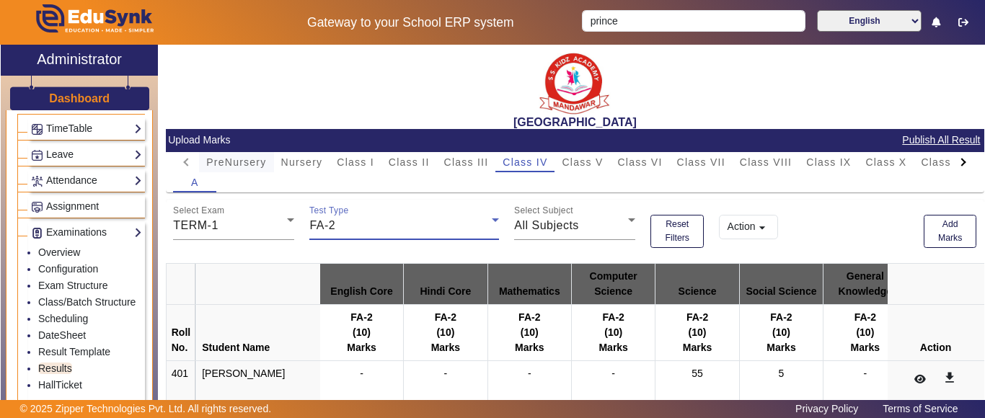
click at [260, 167] on span "PreNursery" at bounding box center [236, 162] width 60 height 10
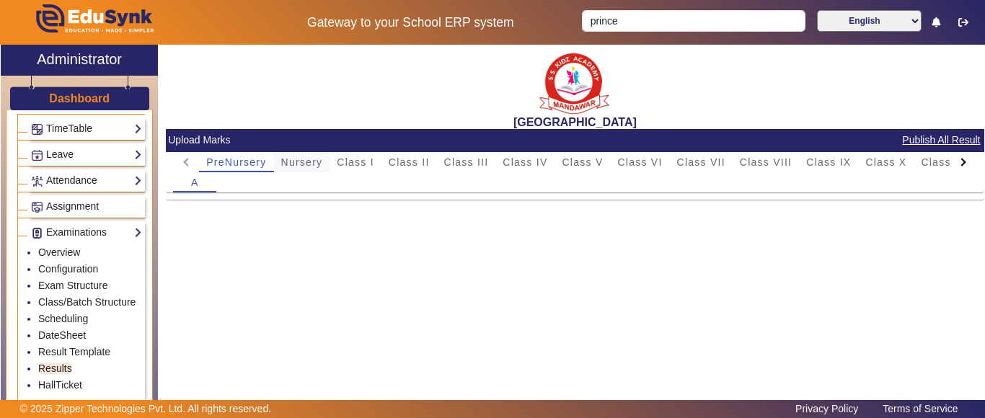
click at [315, 164] on span "Nursery" at bounding box center [302, 162] width 42 height 10
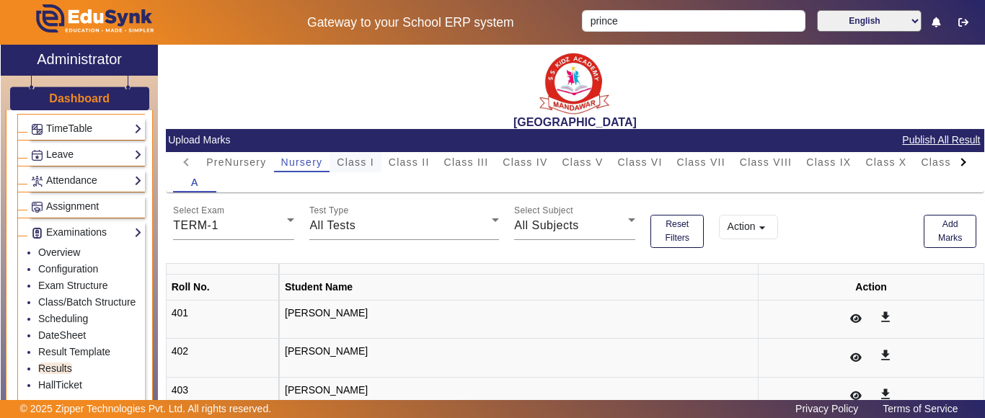
click at [363, 165] on span "Class I" at bounding box center [355, 162] width 37 height 10
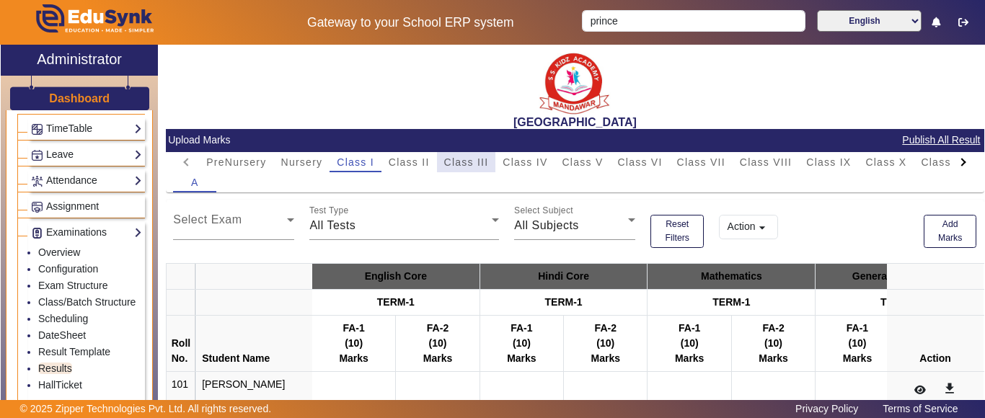
click at [457, 159] on span "Class III" at bounding box center [466, 162] width 45 height 10
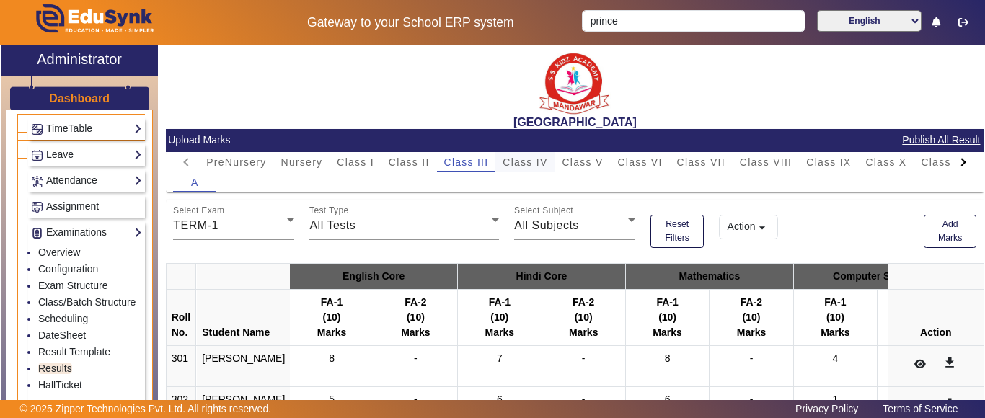
click at [543, 161] on span "Class IV" at bounding box center [525, 162] width 45 height 10
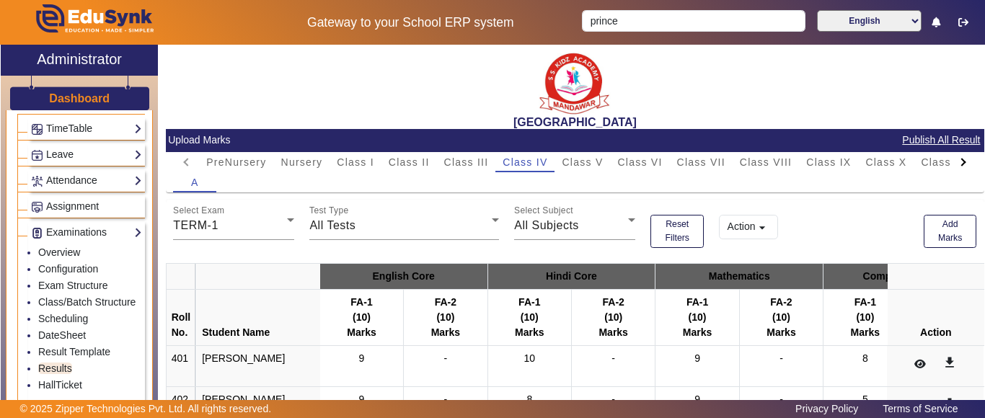
scroll to position [72, 0]
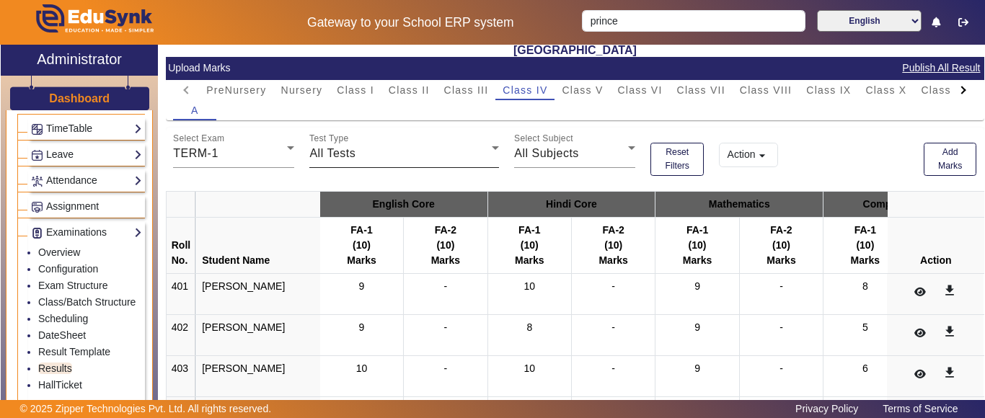
click at [332, 154] on span "All Tests" at bounding box center [332, 153] width 46 height 12
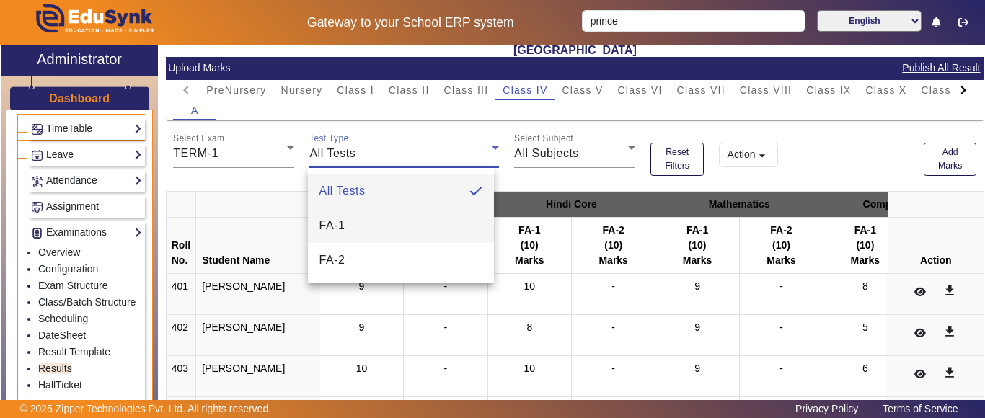
click at [343, 225] on span "FA-1" at bounding box center [332, 225] width 26 height 17
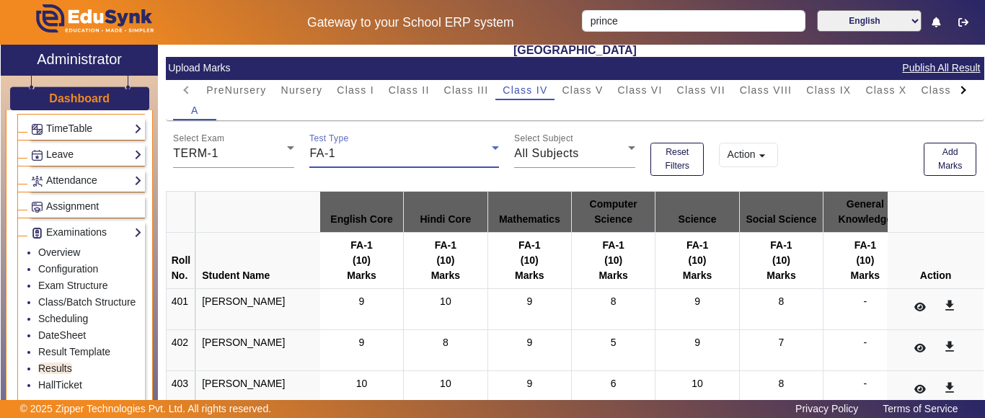
click at [348, 153] on div "FA-1" at bounding box center [400, 153] width 182 height 17
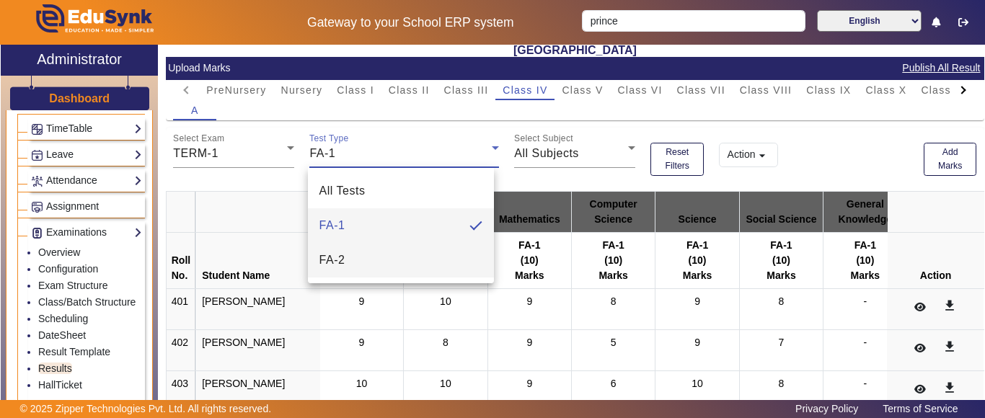
click at [340, 269] on mat-option "FA-2" at bounding box center [401, 260] width 187 height 35
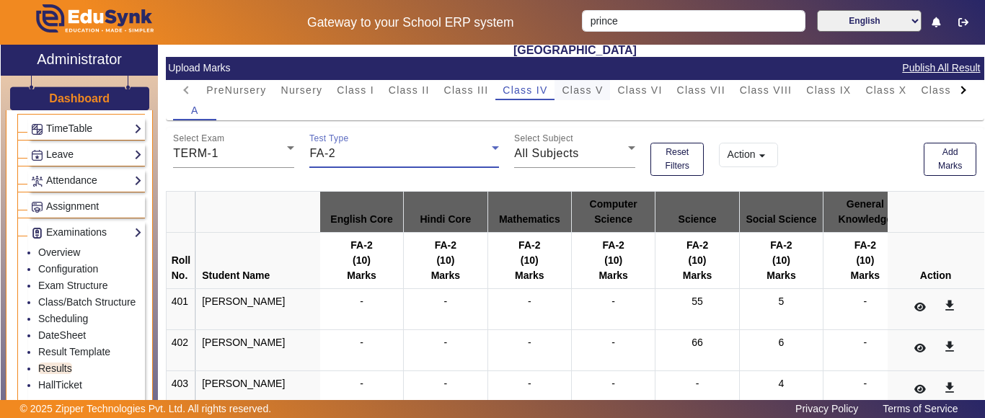
click at [592, 95] on span "Class V" at bounding box center [582, 90] width 41 height 10
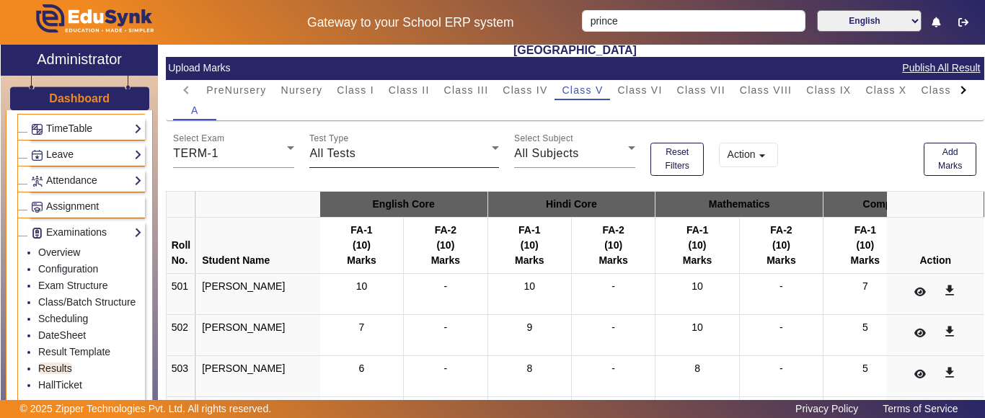
click at [376, 157] on div "All Tests" at bounding box center [400, 153] width 182 height 17
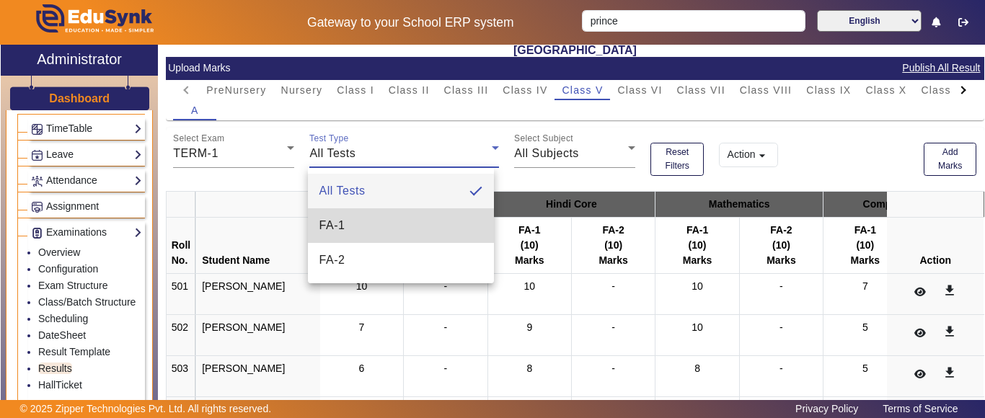
click at [356, 226] on mat-option "FA-1" at bounding box center [401, 225] width 187 height 35
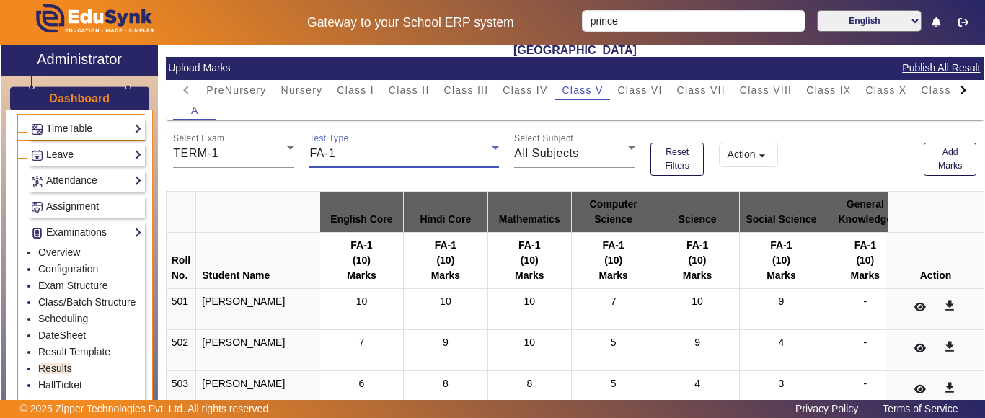
click at [373, 150] on div "FA-1" at bounding box center [400, 153] width 182 height 17
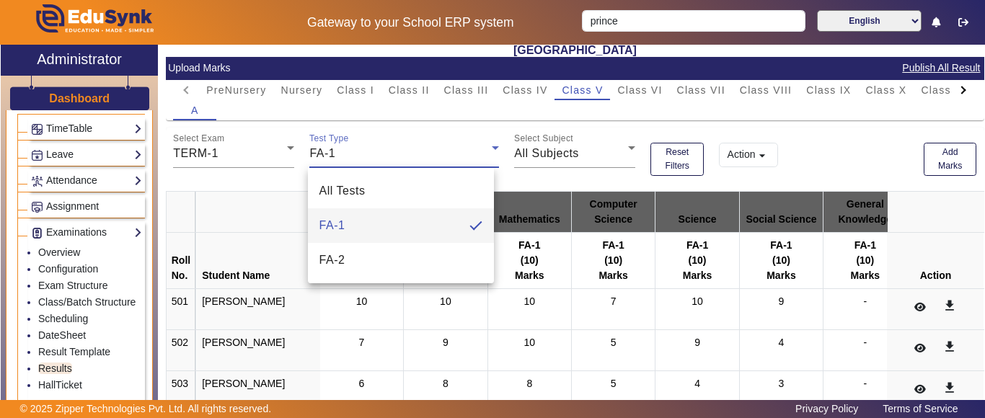
click at [373, 150] on div at bounding box center [492, 209] width 985 height 418
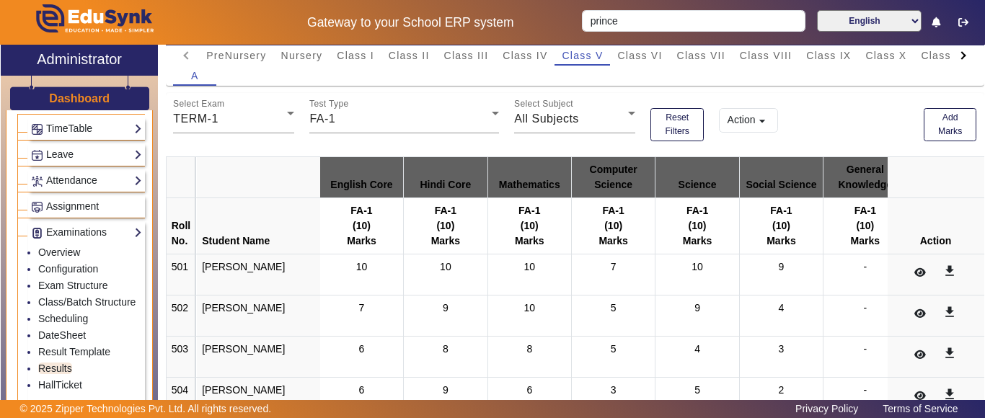
scroll to position [0, 0]
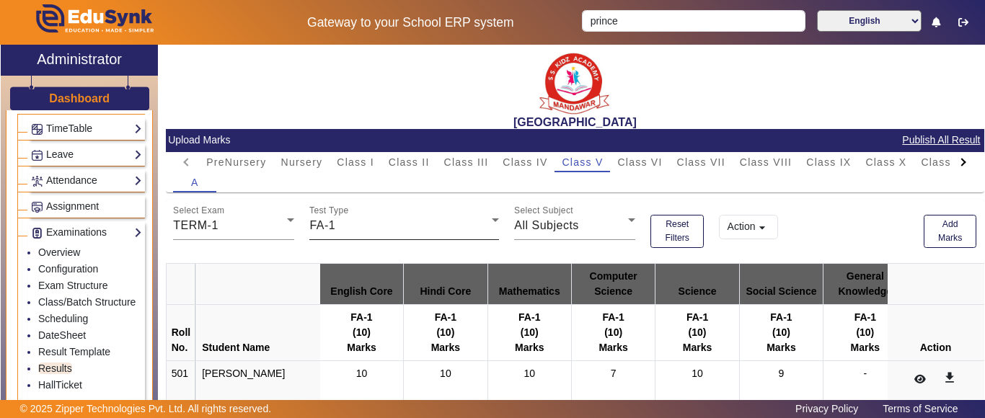
drag, startPoint x: 376, startPoint y: 237, endPoint x: 374, endPoint y: 229, distance: 8.2
click at [374, 232] on div "Test Type FA-1" at bounding box center [404, 220] width 190 height 40
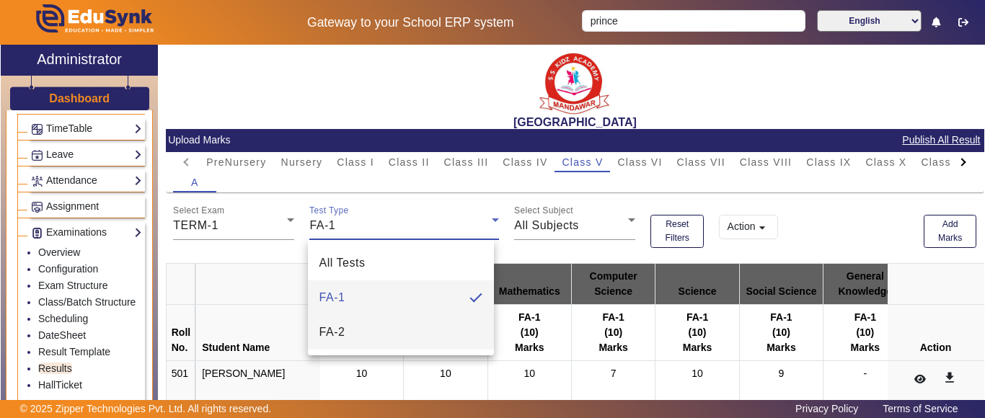
click at [343, 326] on span "FA-2" at bounding box center [332, 332] width 26 height 17
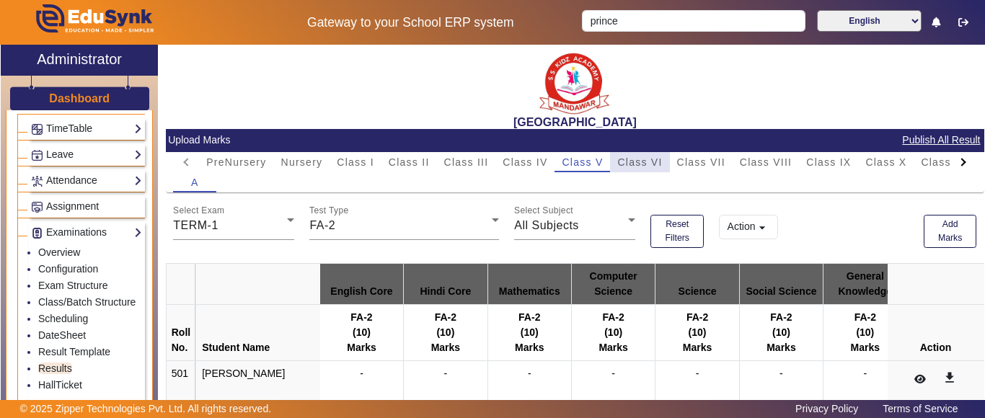
click at [656, 162] on span "Class VI" at bounding box center [639, 162] width 45 height 10
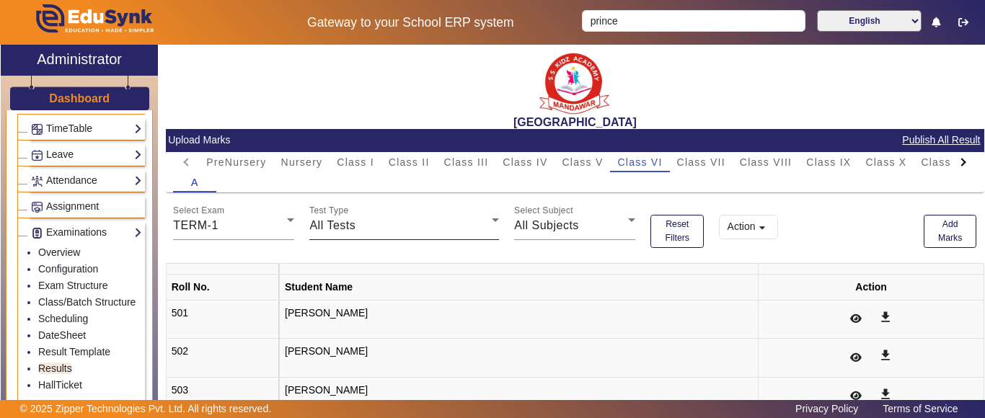
click at [410, 226] on div "All Tests" at bounding box center [400, 225] width 182 height 17
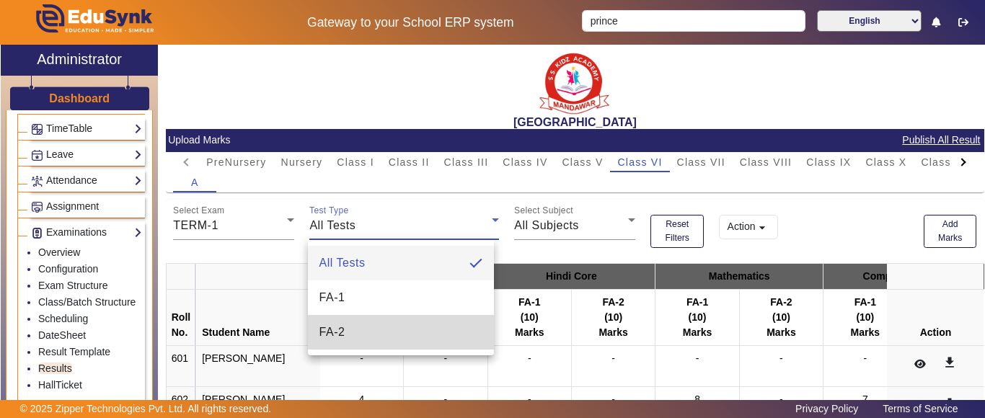
click at [370, 345] on mat-option "FA-2" at bounding box center [401, 332] width 187 height 35
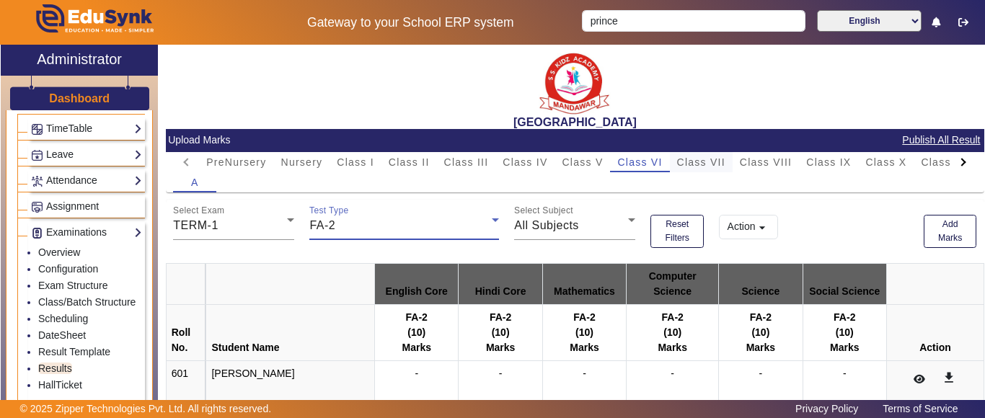
click at [721, 166] on span "Class VII" at bounding box center [701, 162] width 48 height 10
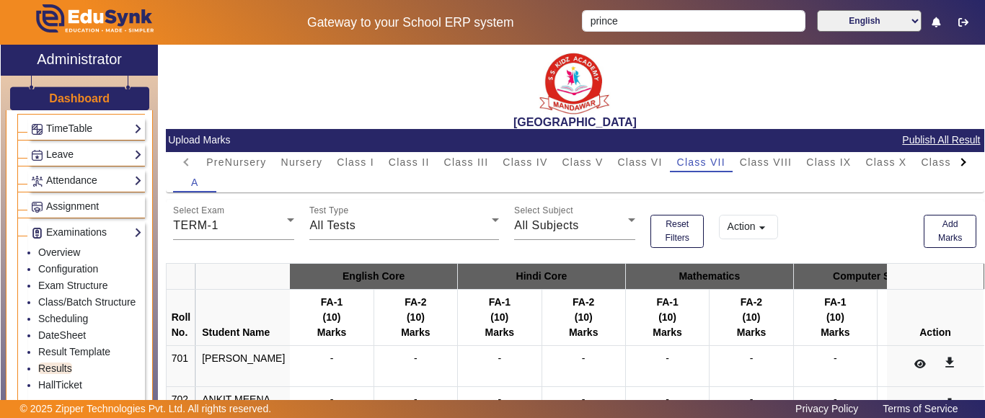
scroll to position [72, 0]
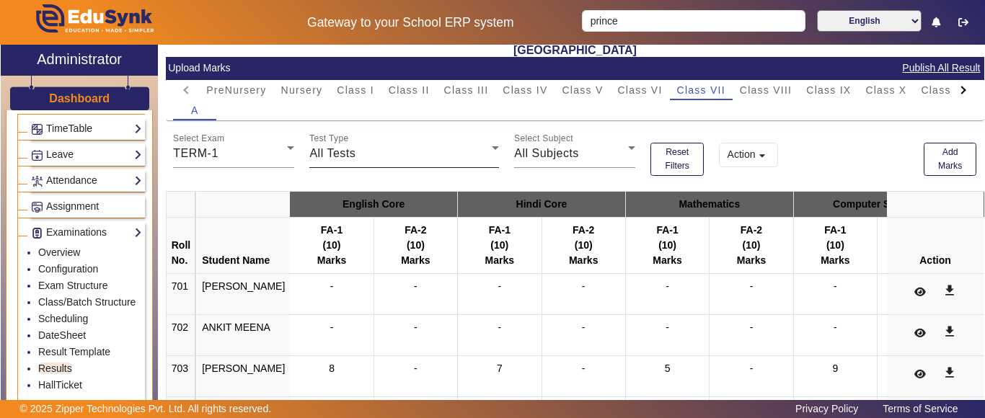
click at [361, 155] on div "All Tests" at bounding box center [400, 153] width 182 height 17
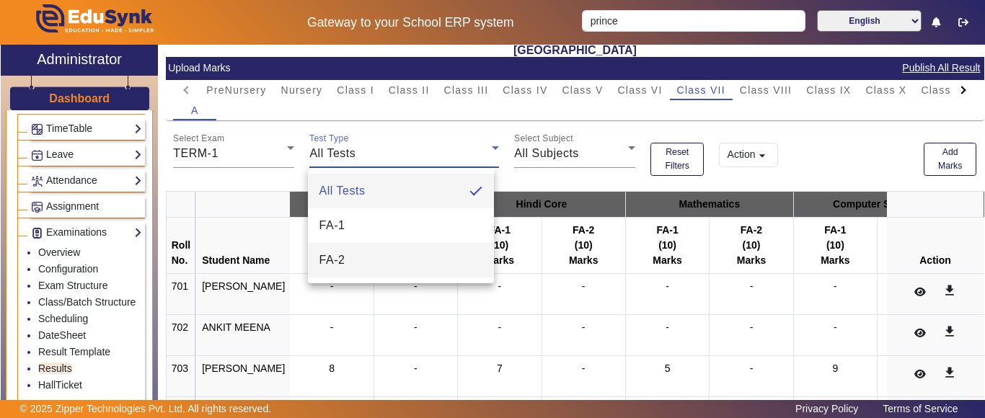
click at [356, 257] on mat-option "FA-2" at bounding box center [401, 260] width 187 height 35
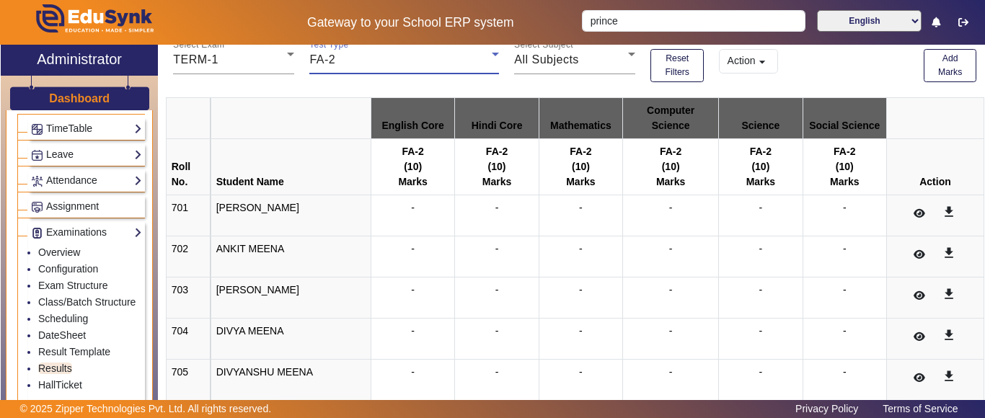
scroll to position [0, 0]
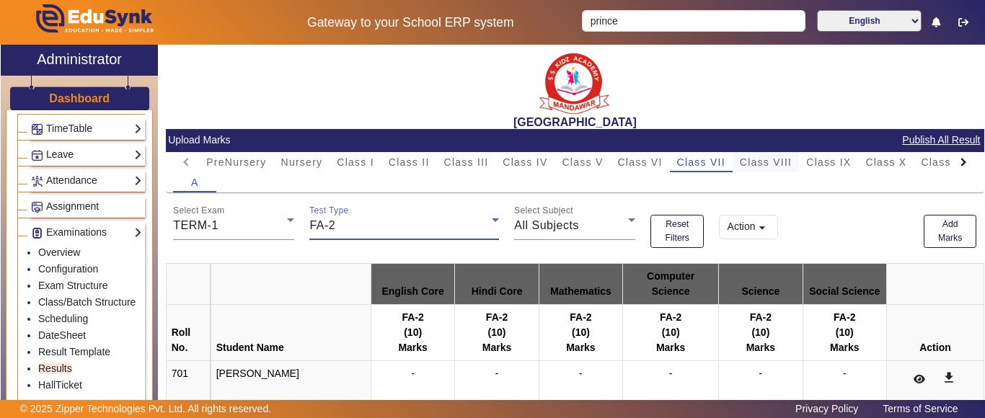
click at [770, 162] on span "Class VIII" at bounding box center [766, 162] width 52 height 10
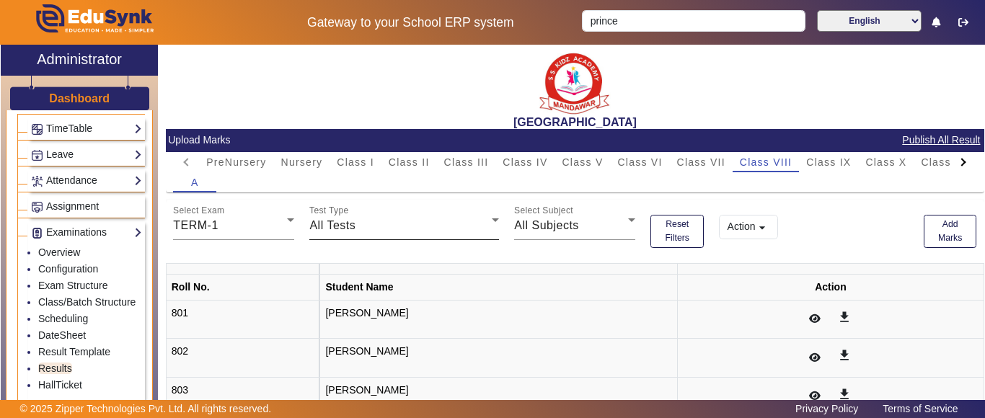
click at [418, 234] on div "Test Type All Tests" at bounding box center [404, 220] width 190 height 40
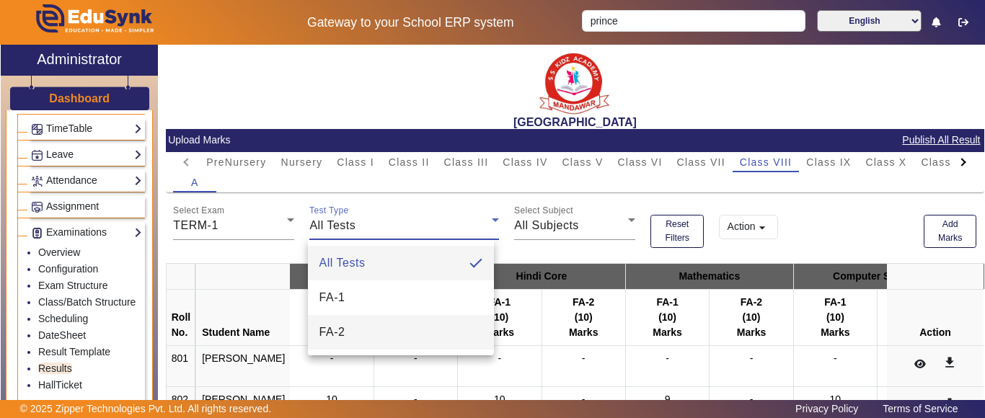
click at [372, 320] on mat-option "FA-2" at bounding box center [401, 332] width 187 height 35
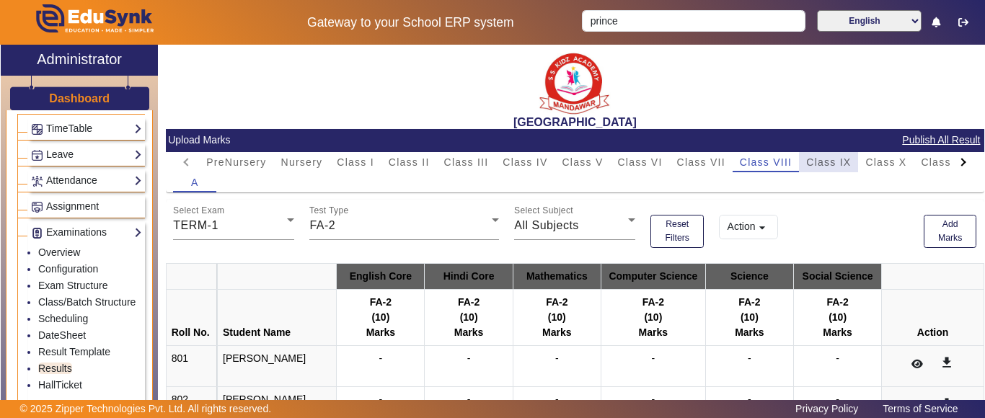
click at [836, 164] on span "Class IX" at bounding box center [828, 162] width 45 height 10
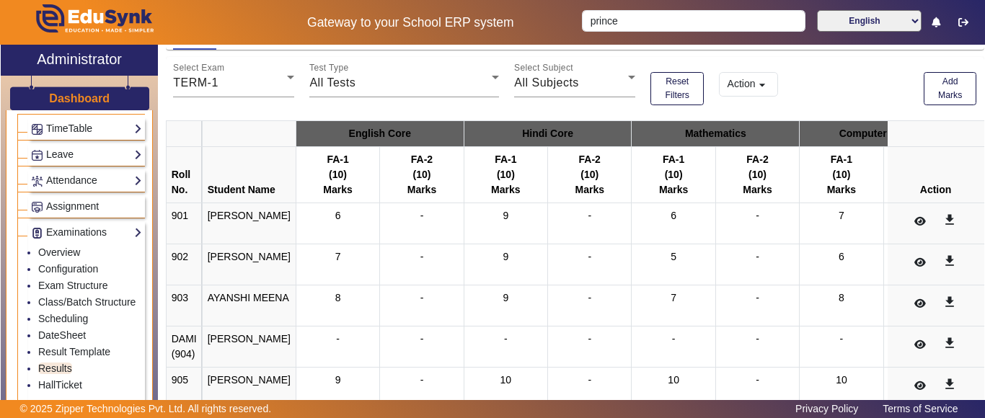
scroll to position [144, 0]
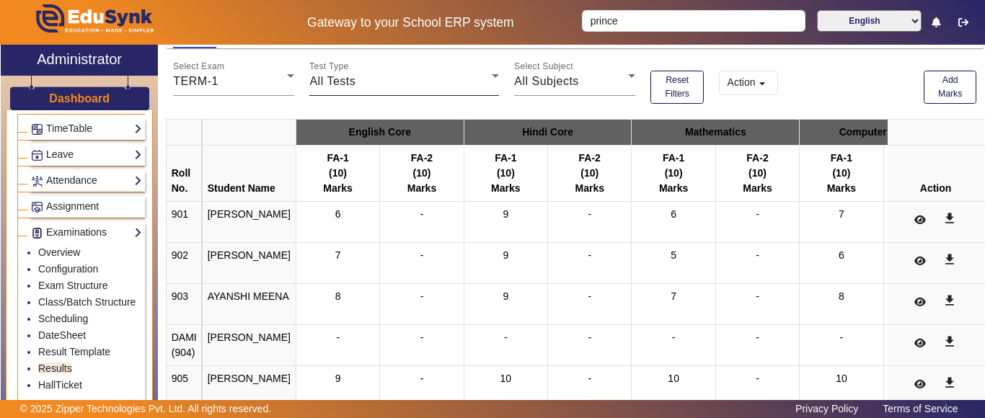
click at [346, 80] on span "All Tests" at bounding box center [332, 81] width 46 height 12
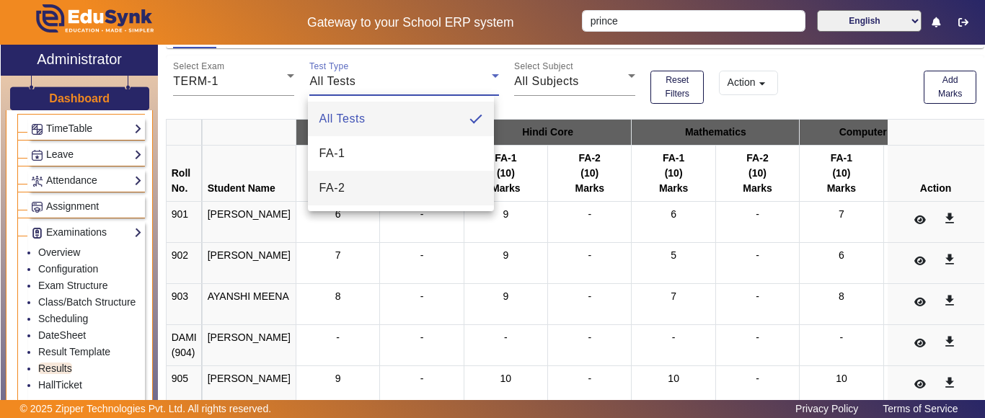
click at [339, 195] on span "FA-2" at bounding box center [332, 188] width 26 height 17
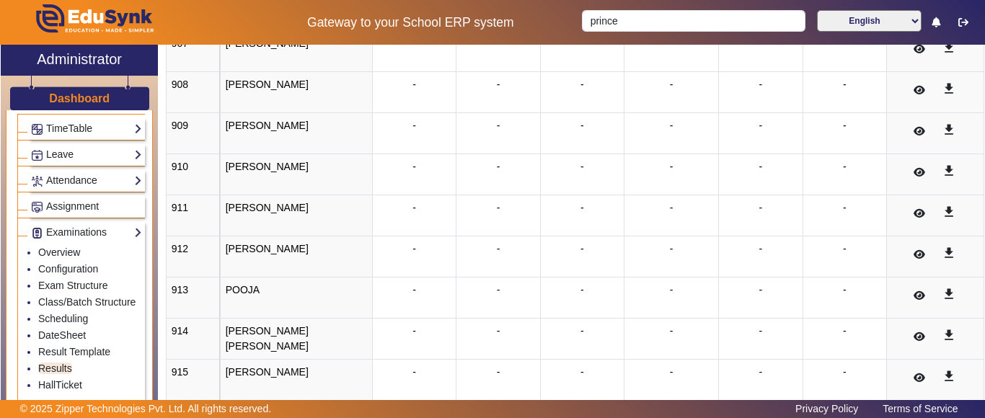
scroll to position [0, 0]
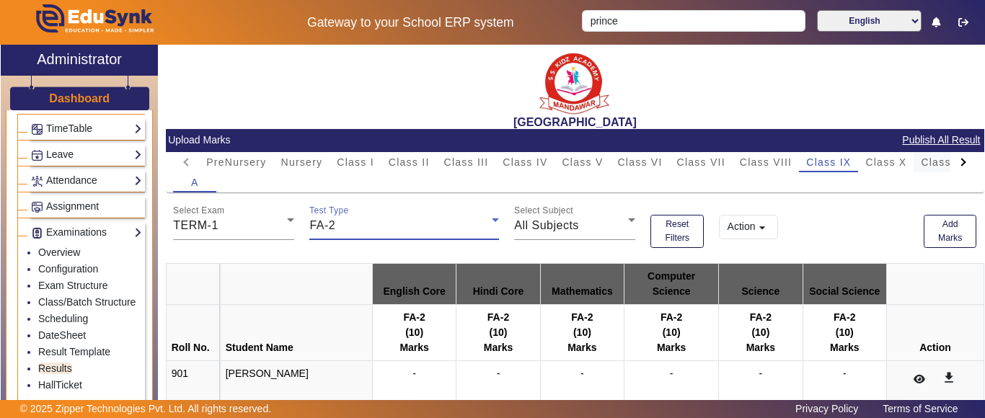
click at [936, 159] on span "Class XI" at bounding box center [943, 162] width 45 height 10
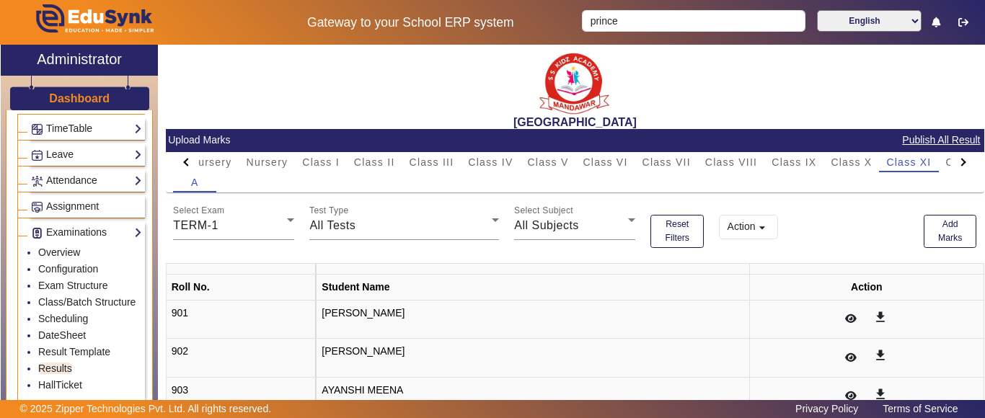
click at [951, 167] on div at bounding box center [963, 162] width 26 height 20
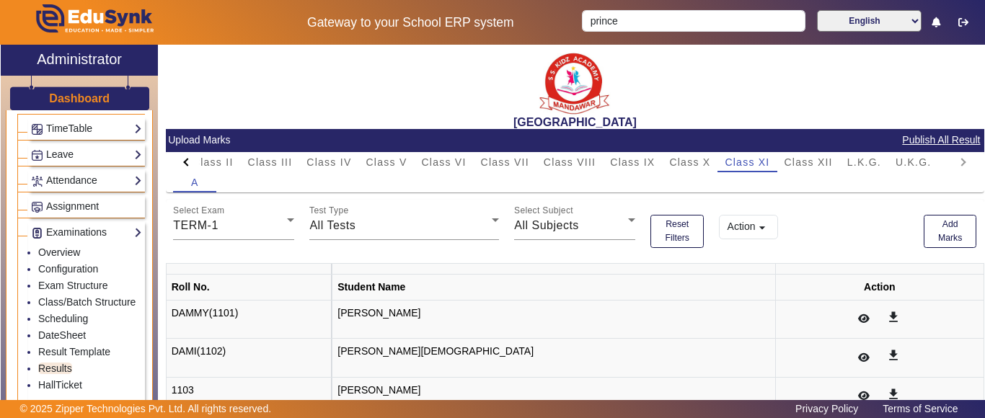
click at [951, 167] on mat-tab-header "PreNursery Nursery Class I Class II Class III Class IV Class V Class VI Class V…" at bounding box center [574, 162] width 803 height 20
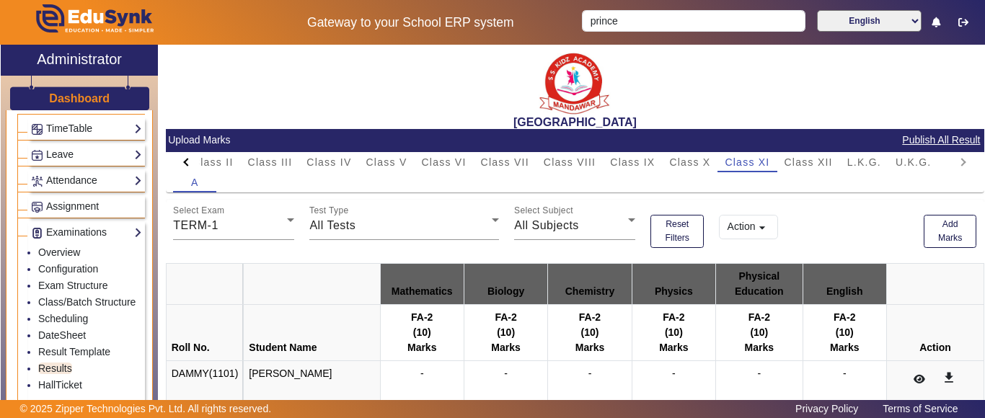
click at [951, 167] on mat-tab-header "PreNursery Nursery Class I Class II Class III Class IV Class V Class VI Class V…" at bounding box center [574, 162] width 803 height 20
click at [950, 165] on mat-tab-header "PreNursery Nursery Class I Class II Class III Class IV Class V Class VI Class V…" at bounding box center [574, 162] width 803 height 20
click at [185, 162] on div at bounding box center [188, 162] width 8 height 8
click at [185, 162] on mat-tab-header "PreNursery Nursery Class I Class II Class III Class IV Class V Class VI Class V…" at bounding box center [574, 162] width 803 height 20
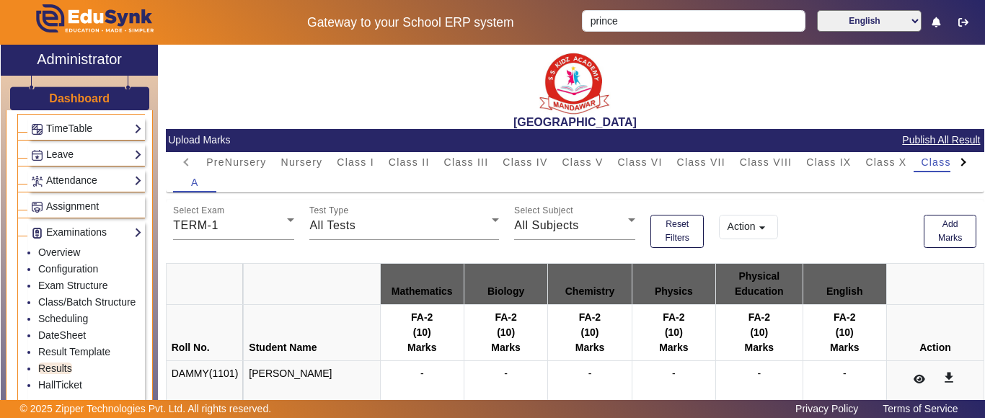
click at [185, 162] on mat-tab-header "PreNursery Nursery Class I Class II Class III Class IV Class V Class VI Class V…" at bounding box center [574, 162] width 803 height 20
click at [189, 137] on mat-card-header "Upload Marks Publish All Result" at bounding box center [575, 140] width 819 height 23
click at [107, 99] on h3 "Dashboard" at bounding box center [79, 99] width 61 height 14
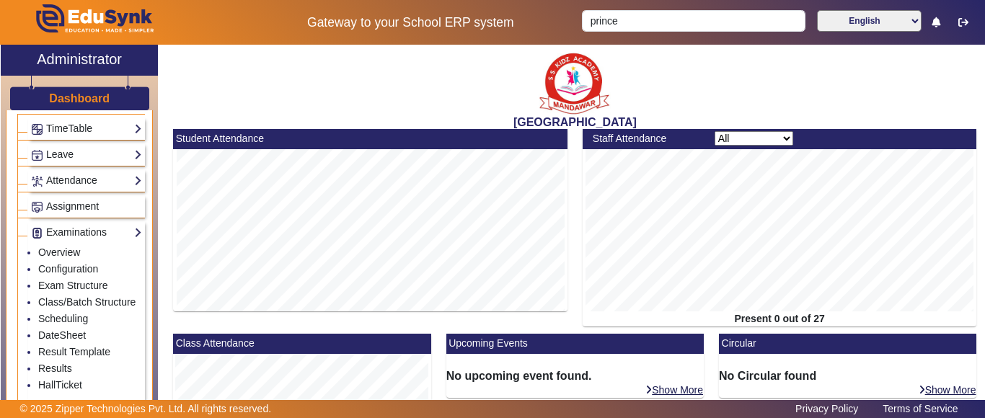
click at [73, 105] on h3 "Dashboard" at bounding box center [79, 99] width 61 height 14
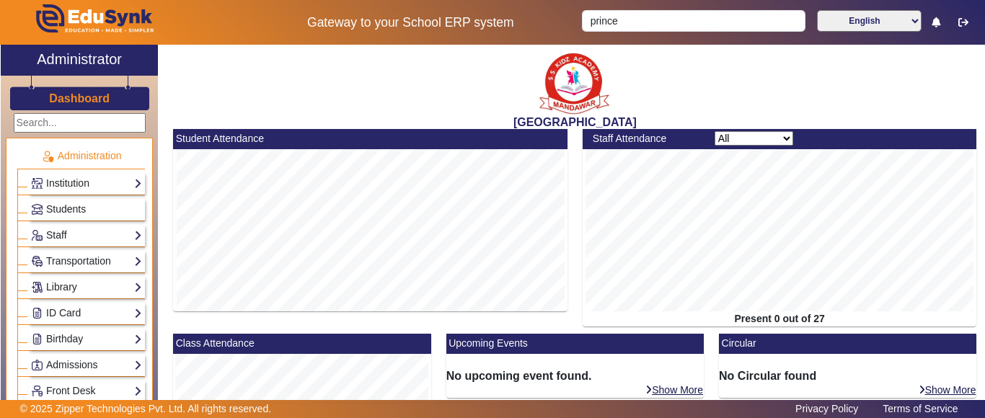
click at [57, 92] on h3 "Dashboard" at bounding box center [79, 99] width 61 height 14
click at [70, 100] on h3 "Dashboard" at bounding box center [79, 99] width 61 height 14
click at [71, 100] on h3 "Dashboard" at bounding box center [79, 99] width 61 height 14
click at [71, 98] on h3 "Dashboard" at bounding box center [79, 99] width 61 height 14
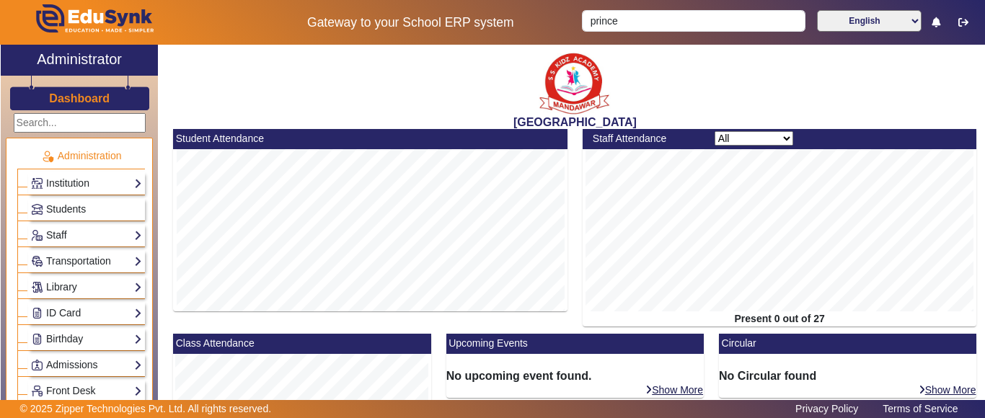
click at [339, 71] on div "[GEOGRAPHIC_DATA]" at bounding box center [575, 87] width 819 height 84
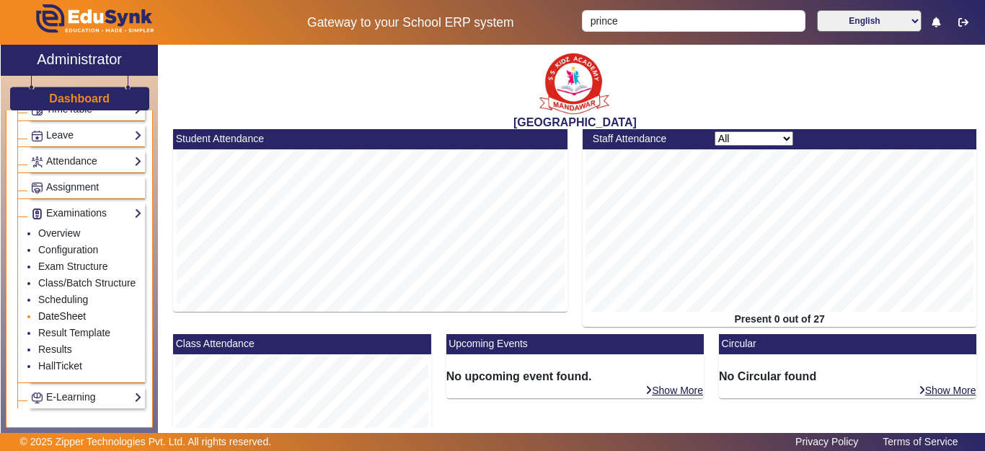
scroll to position [597, 0]
click at [56, 354] on link "Results" at bounding box center [55, 349] width 34 height 12
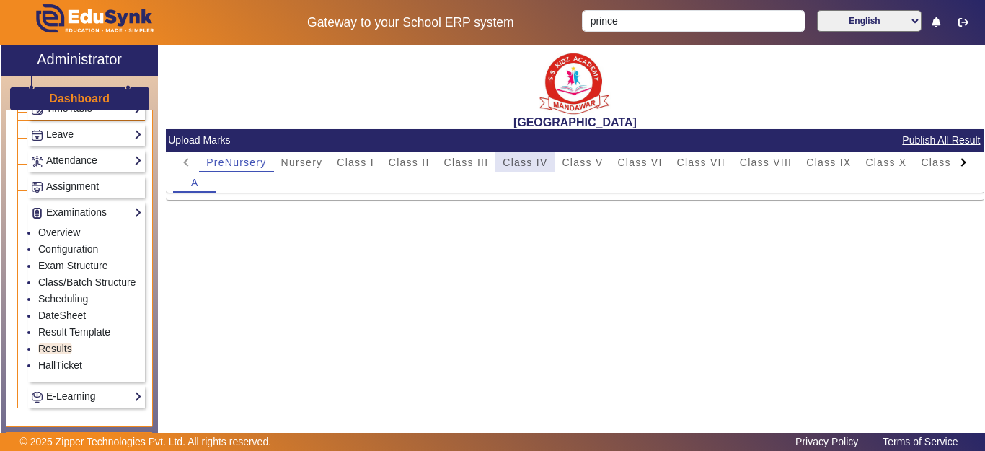
click at [531, 162] on span "Class IV" at bounding box center [525, 162] width 45 height 10
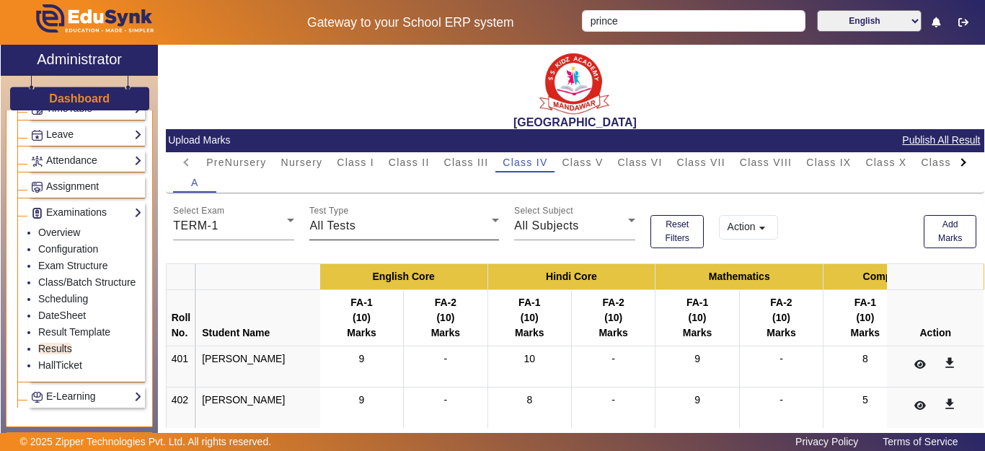
click at [366, 222] on div "All Tests" at bounding box center [400, 225] width 182 height 17
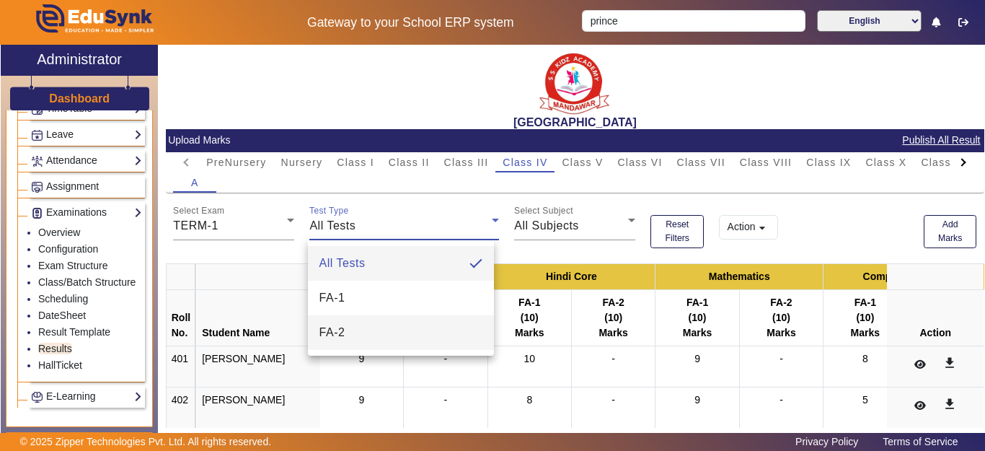
click at [340, 340] on span "FA-2" at bounding box center [332, 332] width 26 height 17
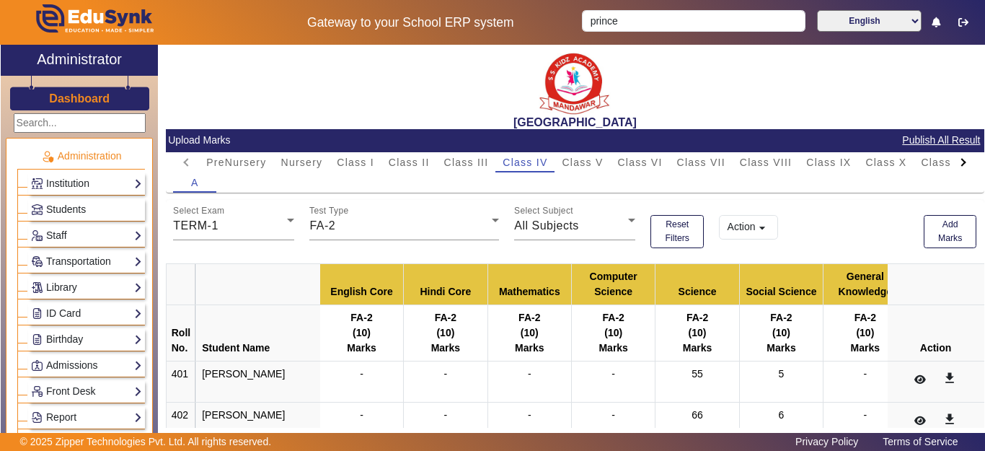
click at [82, 102] on h3 "Dashboard" at bounding box center [79, 99] width 61 height 14
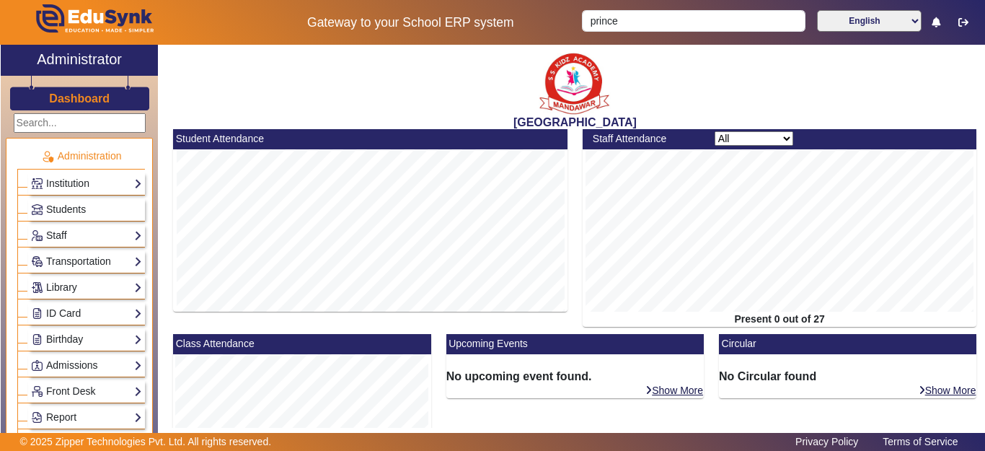
click at [70, 103] on h3 "Dashboard" at bounding box center [79, 99] width 61 height 14
click at [964, 24] on icon "button" at bounding box center [963, 22] width 10 height 10
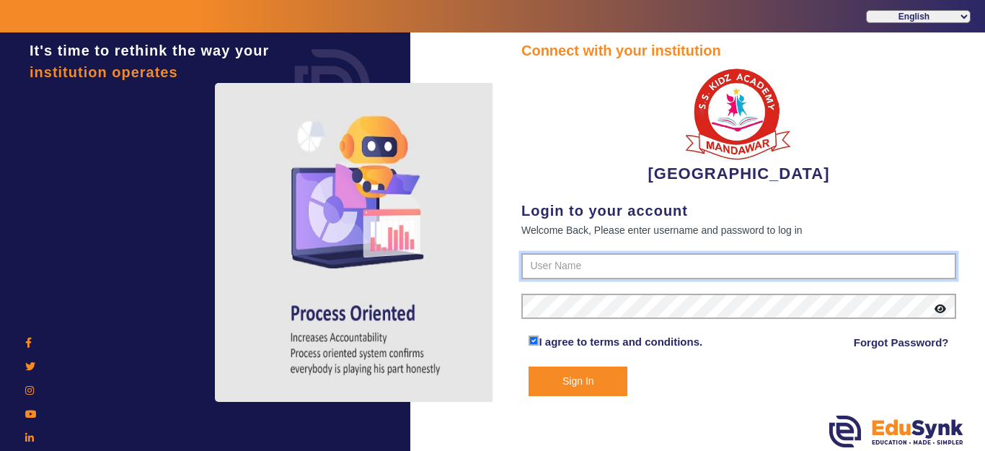
type input "9928895959"
